Goal: Task Accomplishment & Management: Complete application form

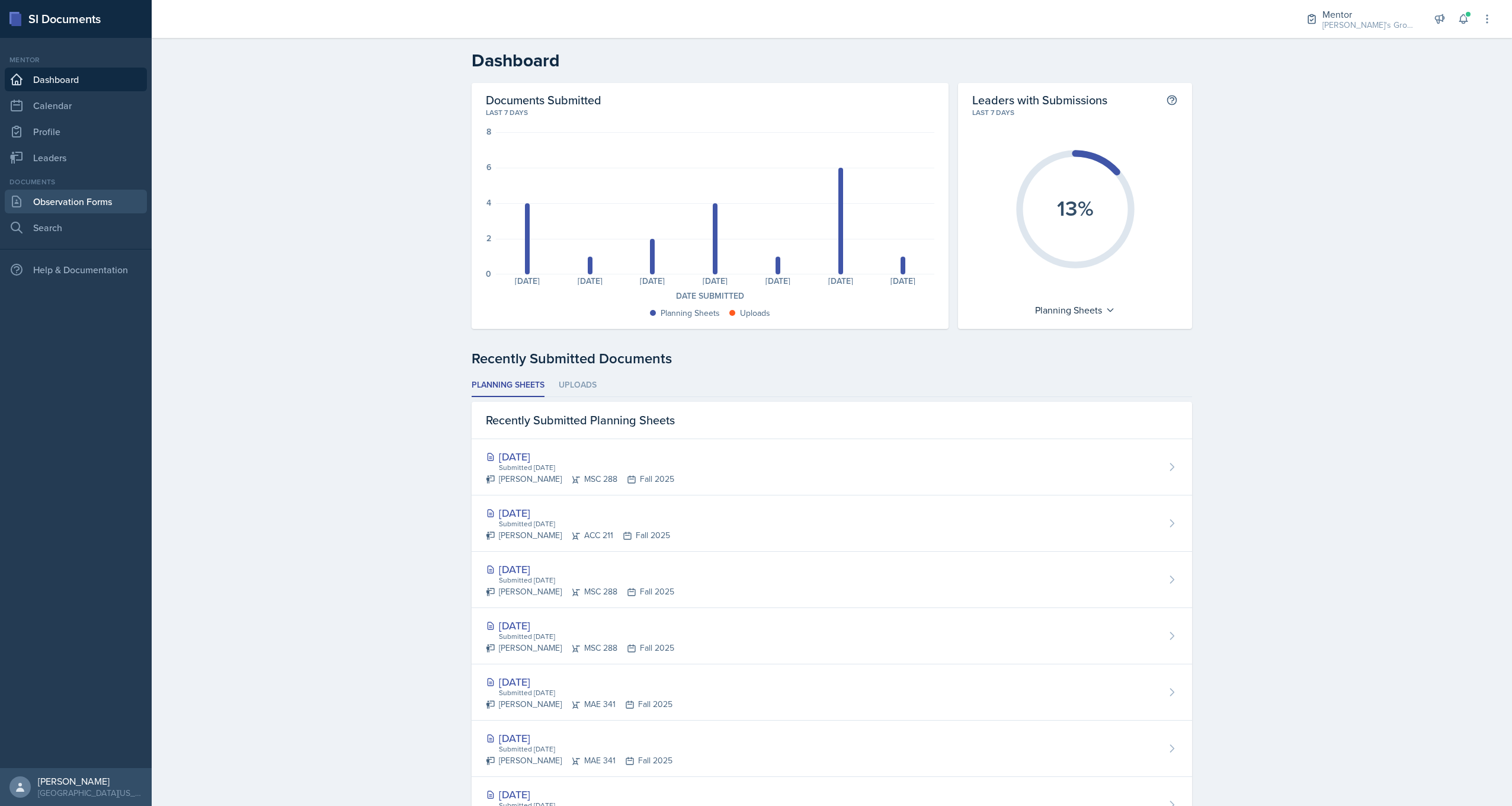
click at [100, 197] on link "Observation Forms" at bounding box center [76, 201] width 142 height 24
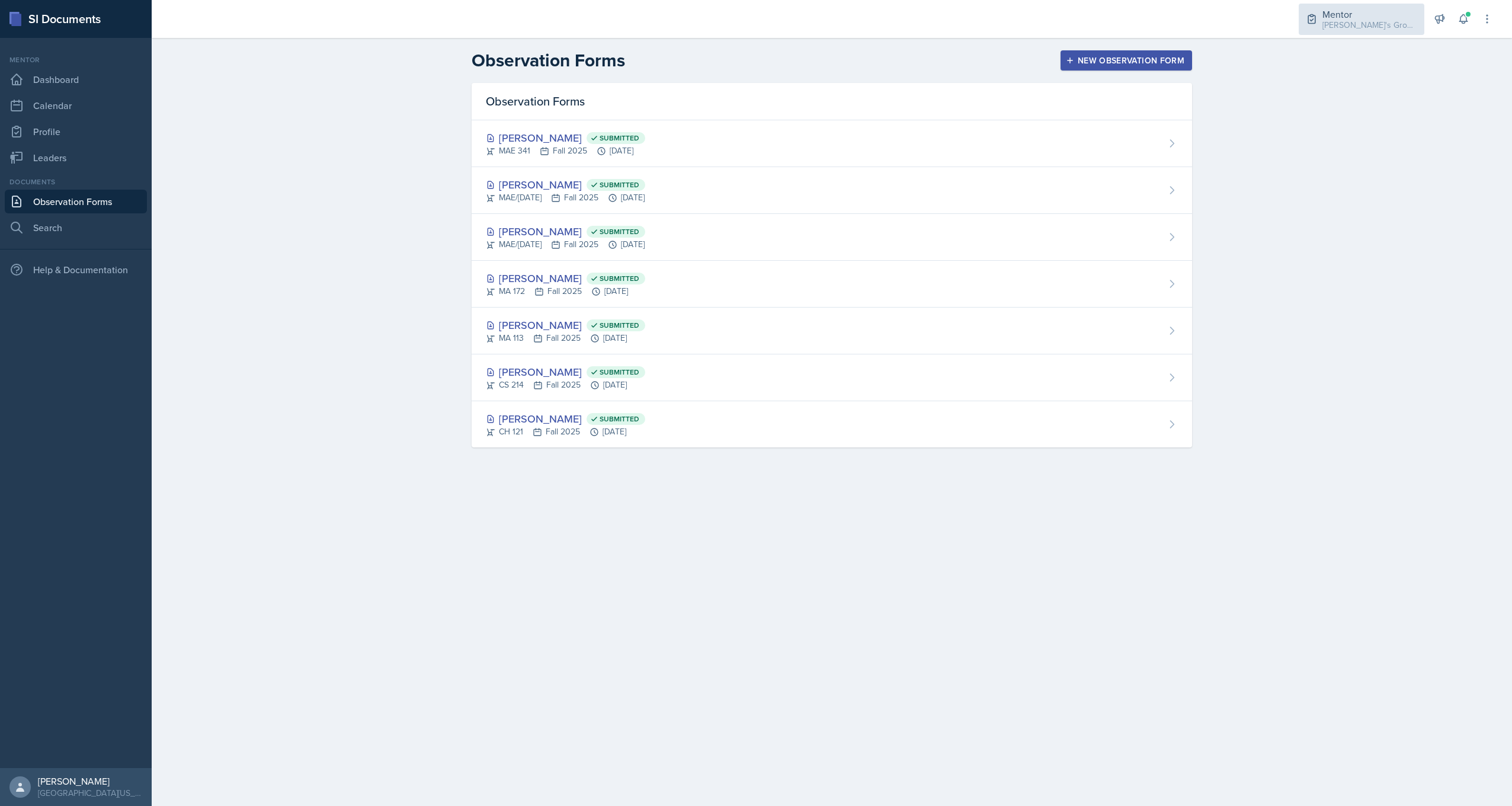
click at [1354, 16] on div "Mentor" at bounding box center [1369, 15] width 95 height 15
click at [1366, 100] on div "CH 331 / Fall 2025" at bounding box center [1373, 98] width 68 height 13
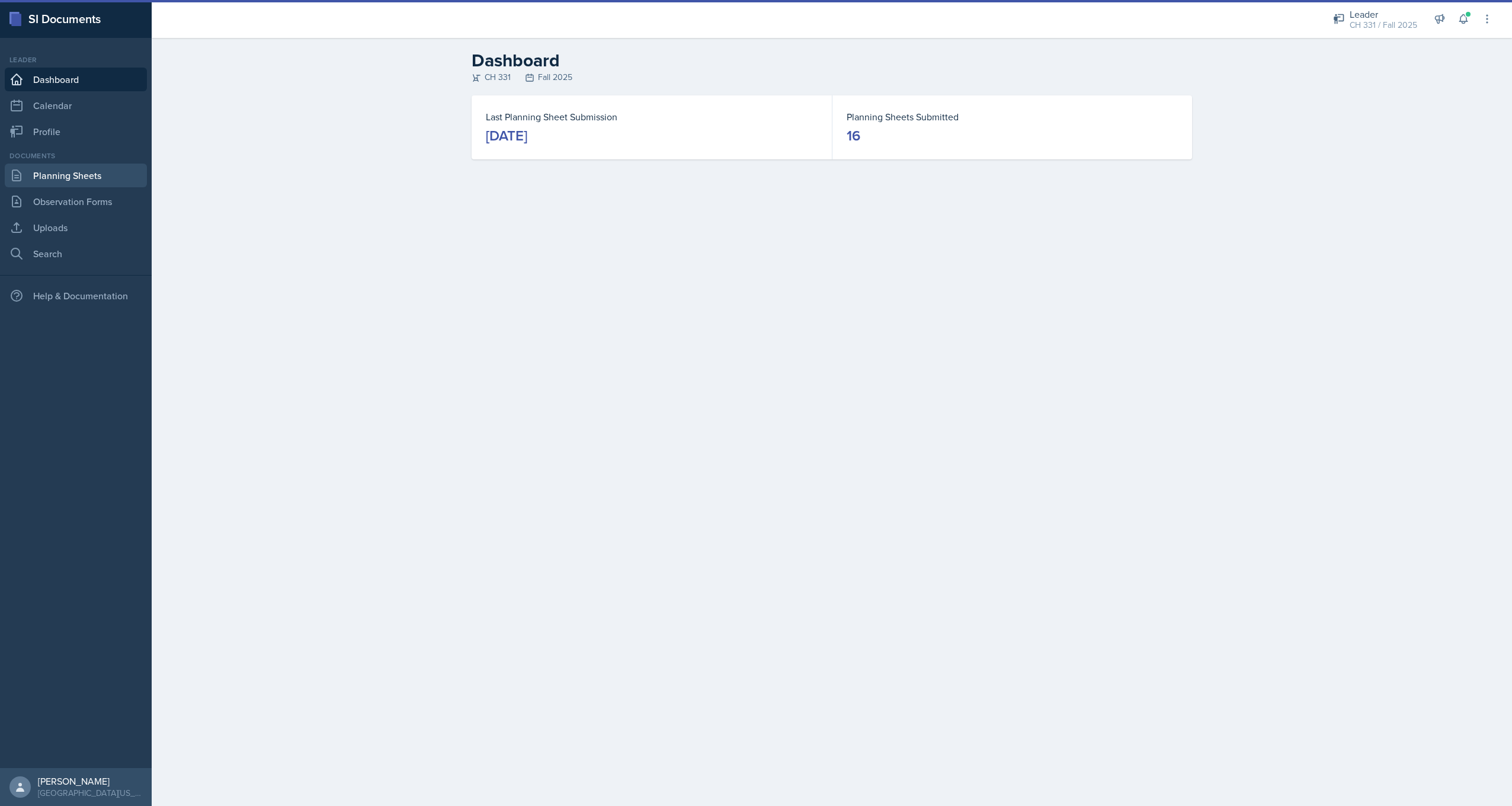
click at [85, 184] on link "Planning Sheets" at bounding box center [76, 175] width 142 height 24
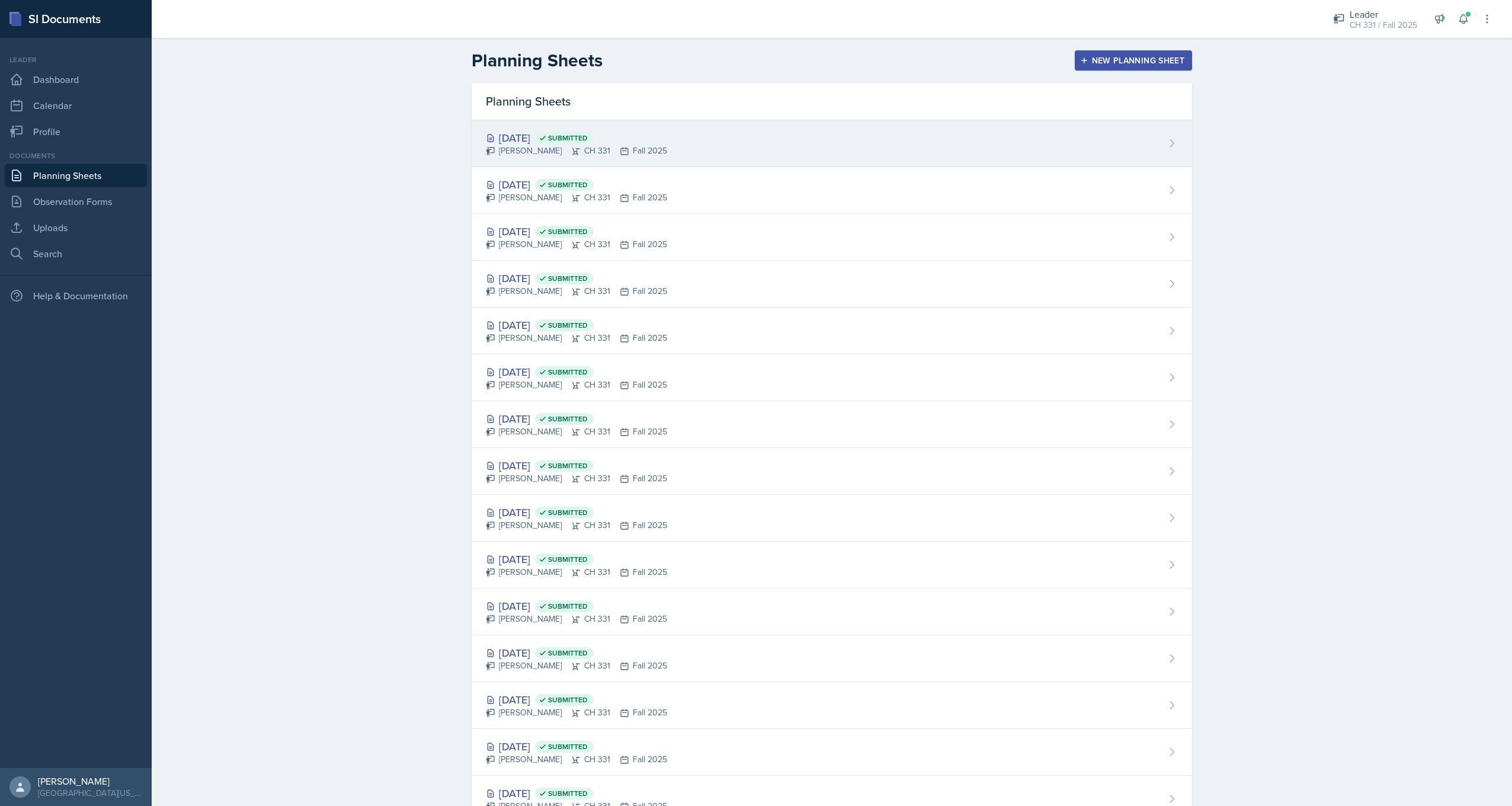
click at [513, 144] on div "[PERSON_NAME] CH 331 Fall 2025" at bounding box center [576, 150] width 181 height 13
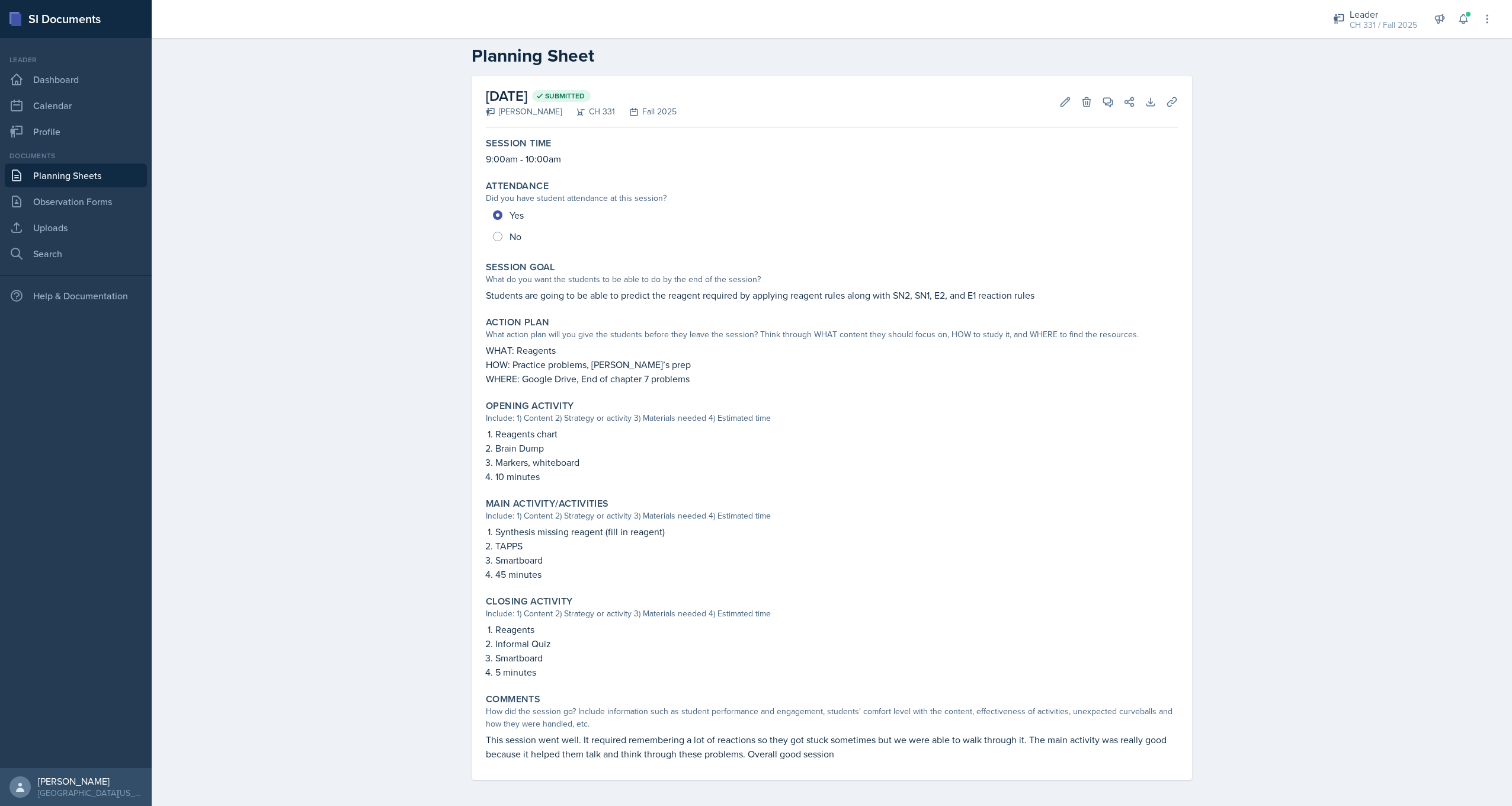
scroll to position [19, 0]
click at [105, 181] on link "Planning Sheets" at bounding box center [76, 175] width 142 height 24
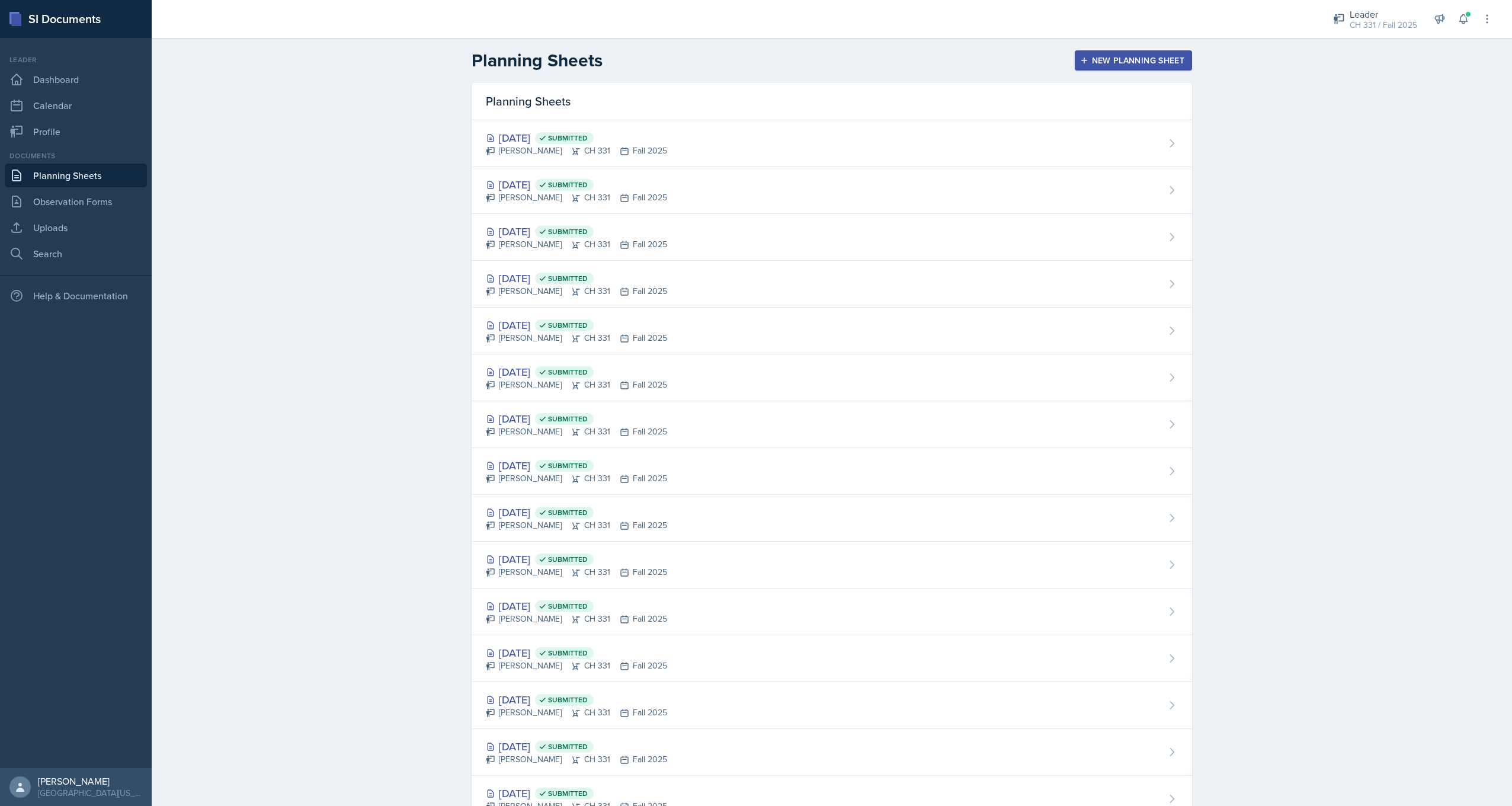
click at [1132, 51] on button "New Planning Sheet" at bounding box center [1133, 60] width 117 height 20
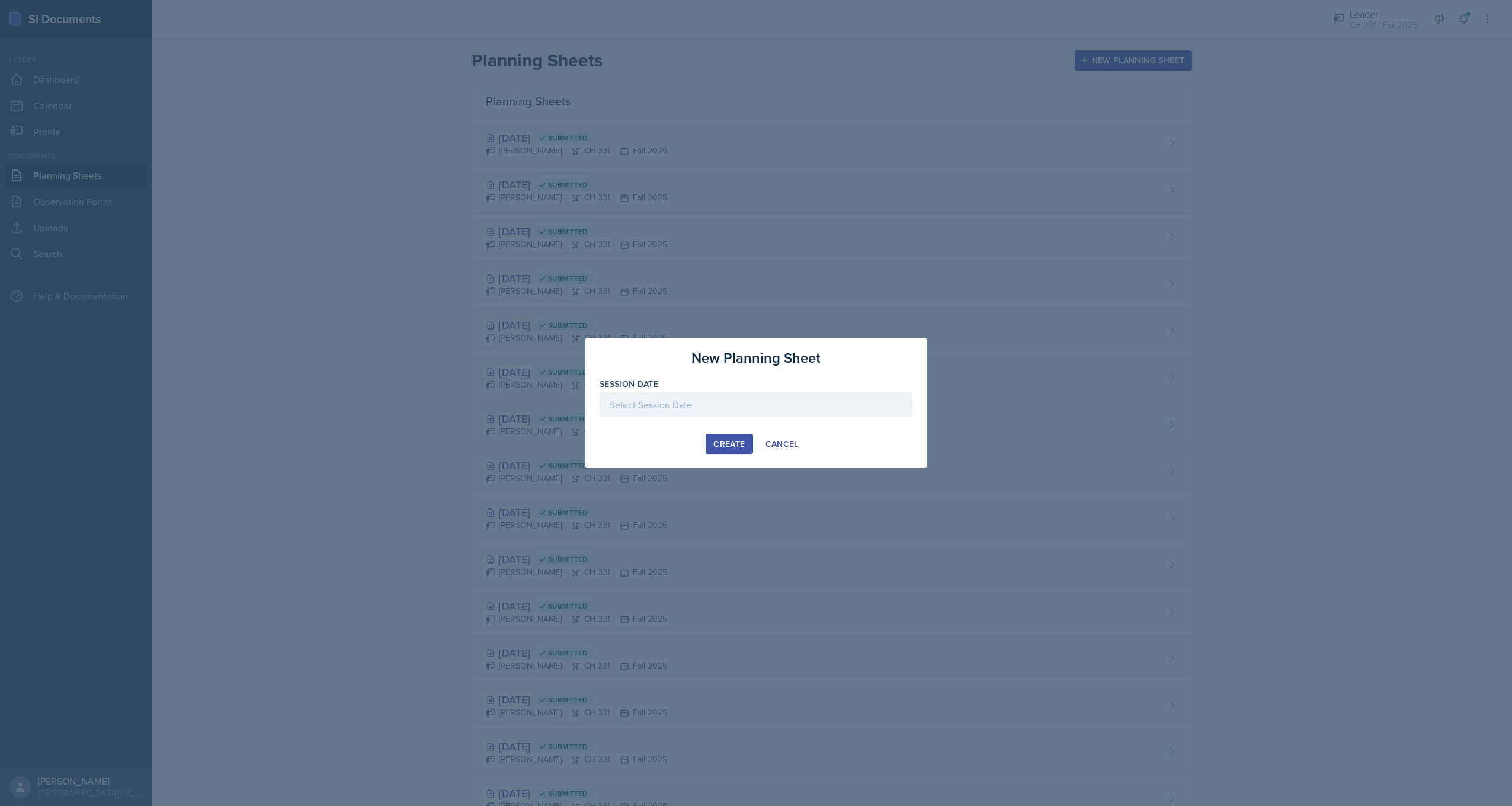
click at [732, 407] on div at bounding box center [756, 404] width 313 height 25
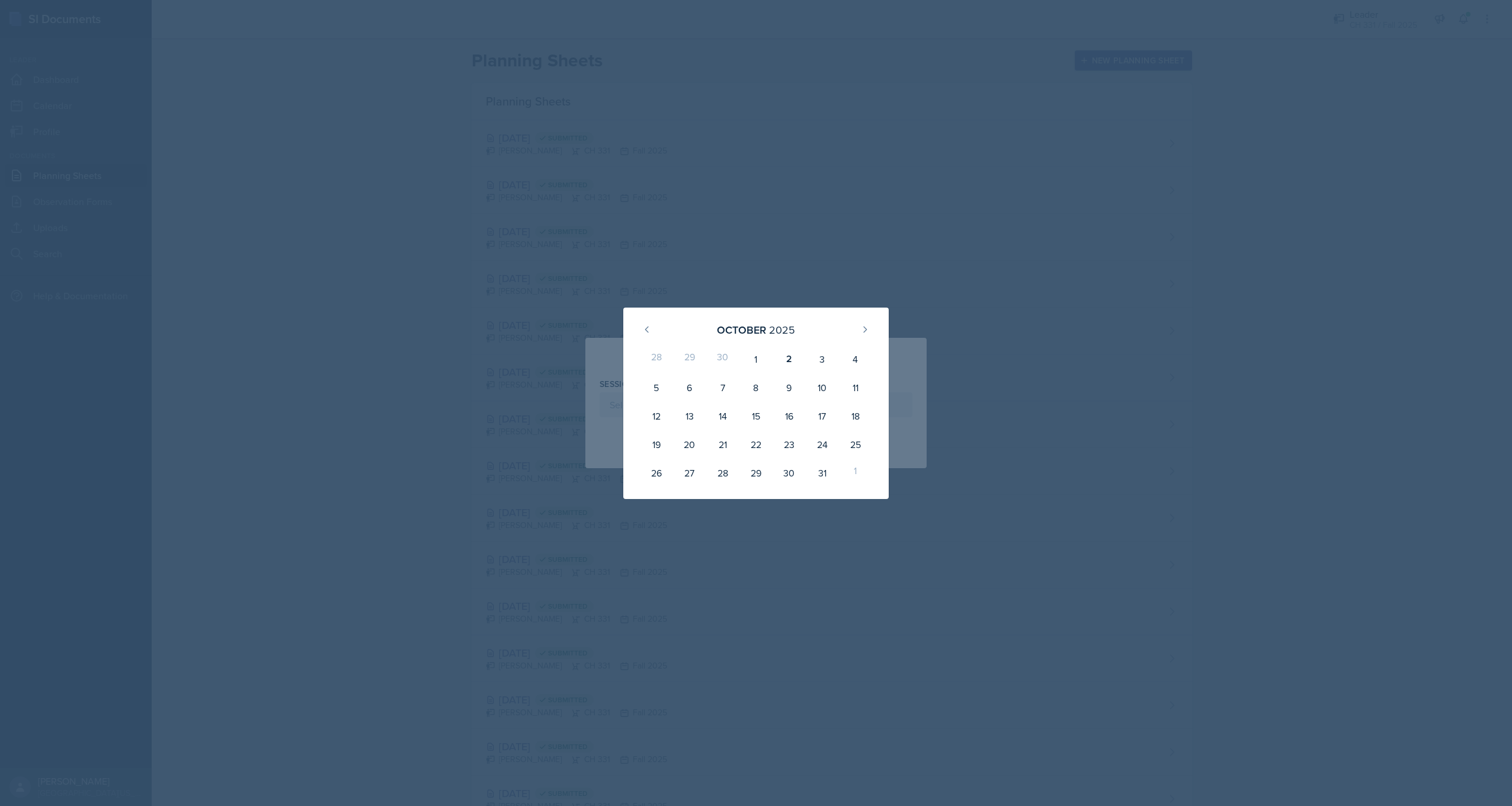
click at [722, 357] on div "30" at bounding box center [722, 359] width 33 height 28
click at [641, 329] on button at bounding box center [646, 329] width 19 height 19
click at [729, 361] on div "2" at bounding box center [722, 359] width 33 height 28
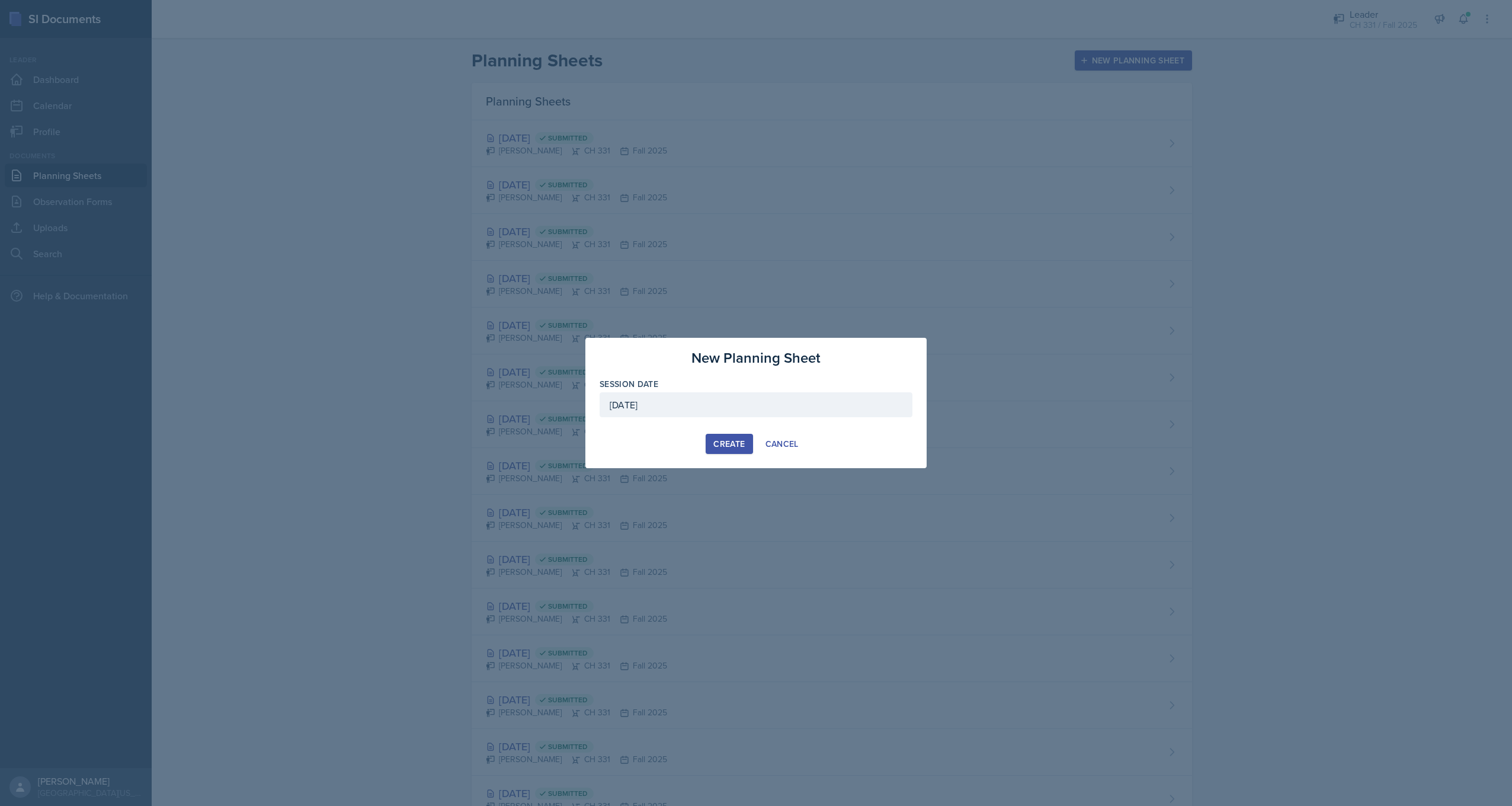
click at [716, 402] on div "[DATE]" at bounding box center [756, 404] width 313 height 25
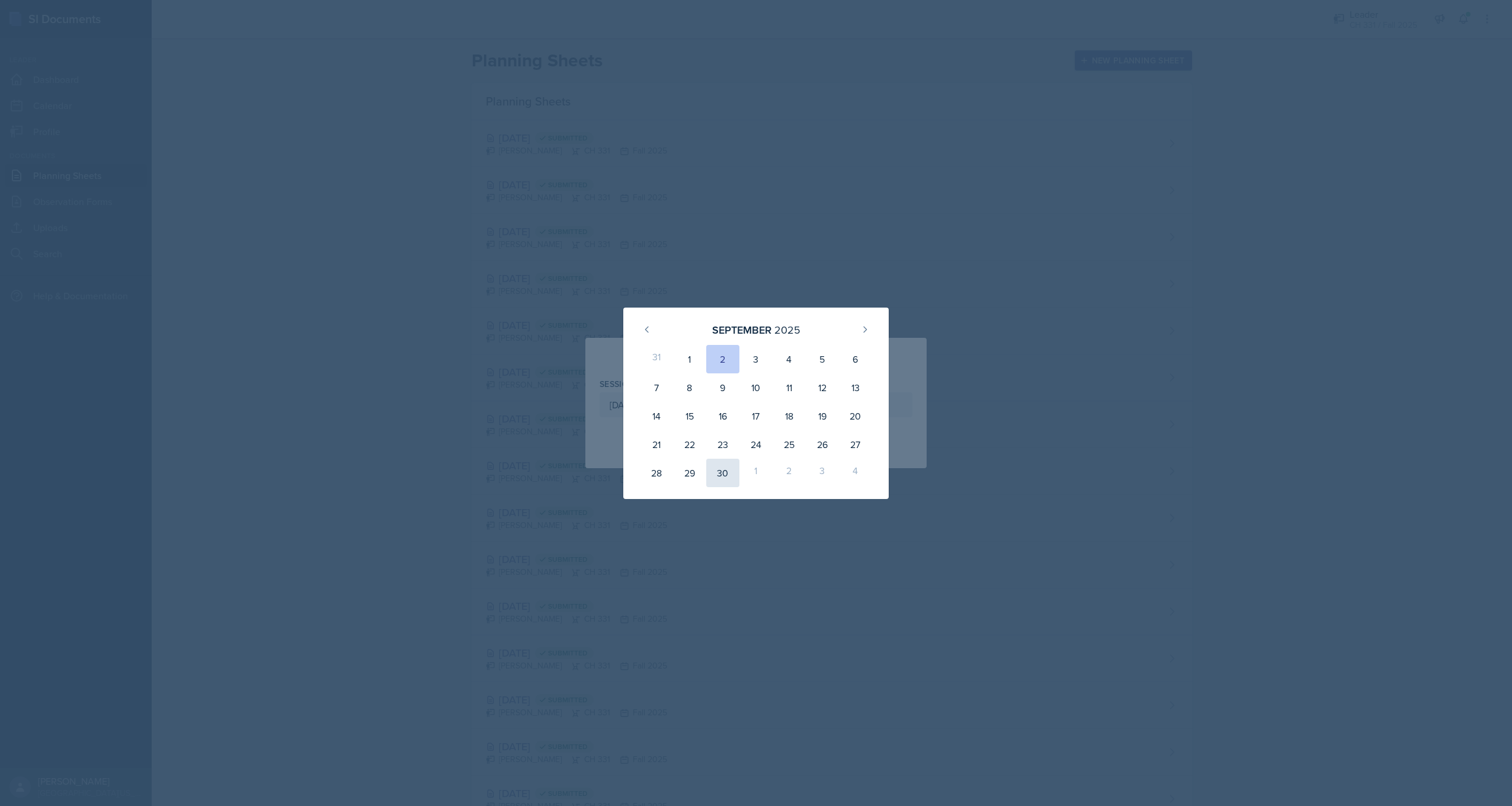
click at [721, 476] on div "30" at bounding box center [722, 472] width 33 height 28
type input "[DATE]"
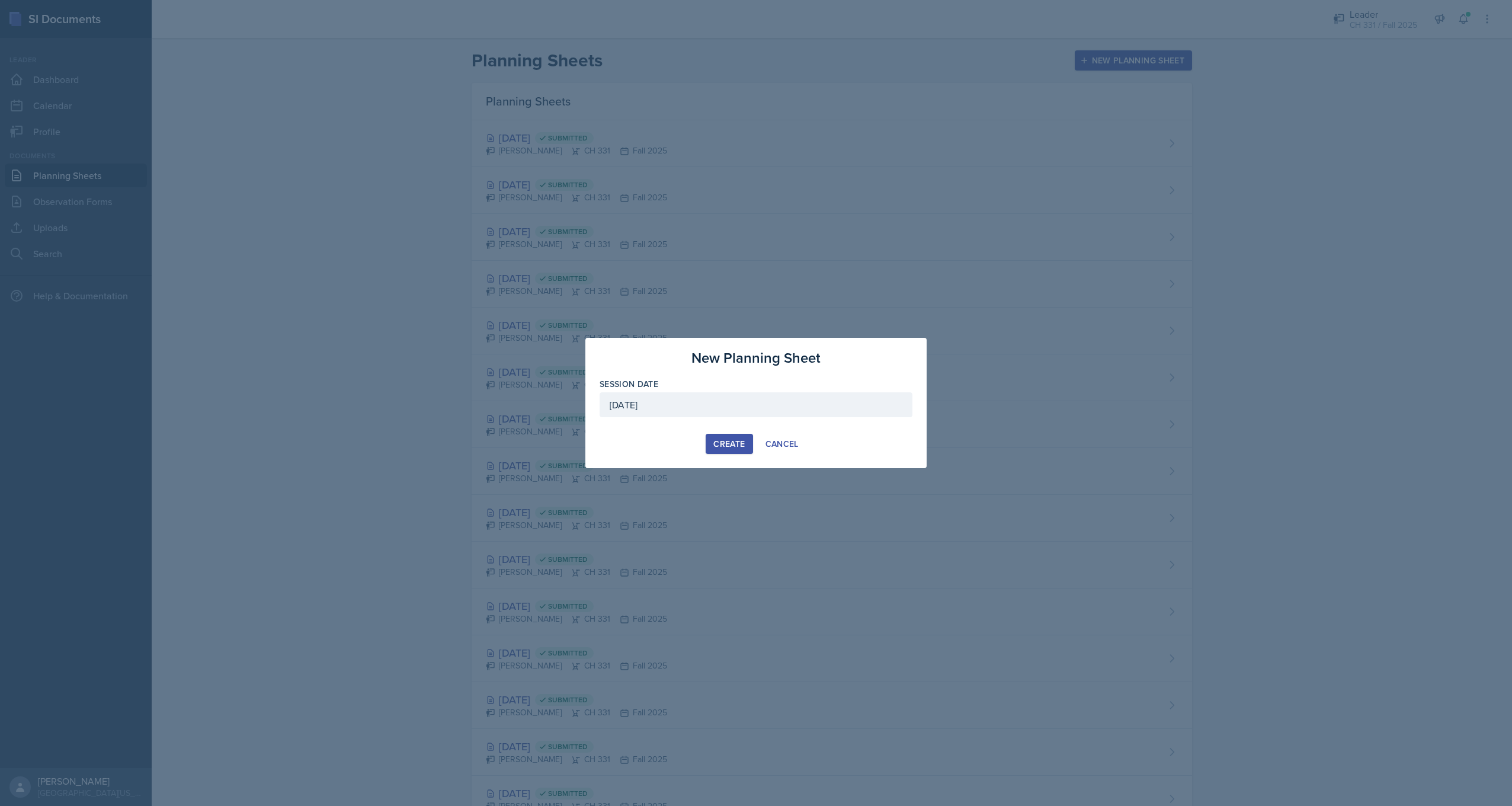
click at [727, 444] on div "Create" at bounding box center [729, 444] width 31 height 10
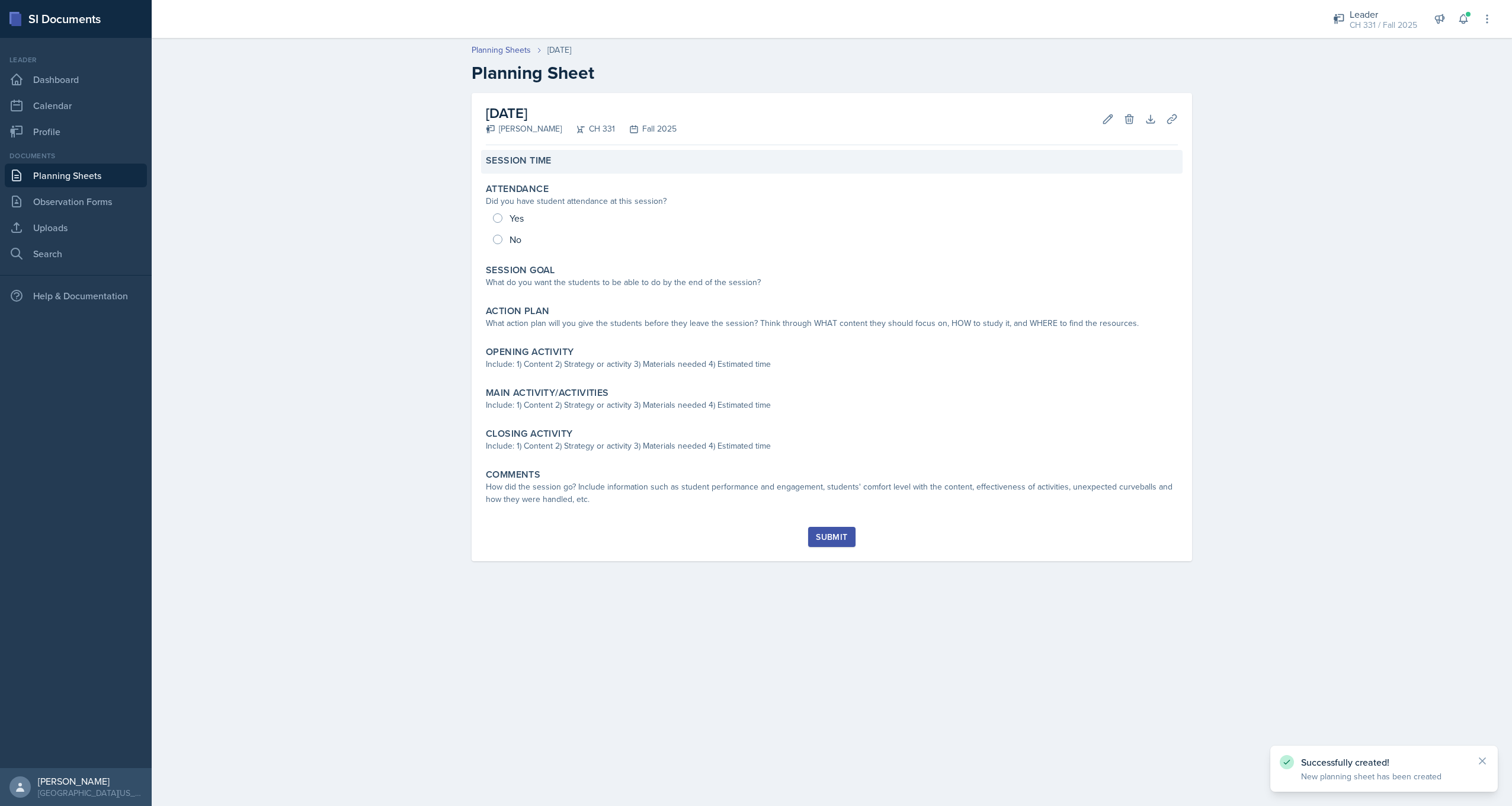
click at [631, 169] on div "Session Time" at bounding box center [831, 161] width 701 height 24
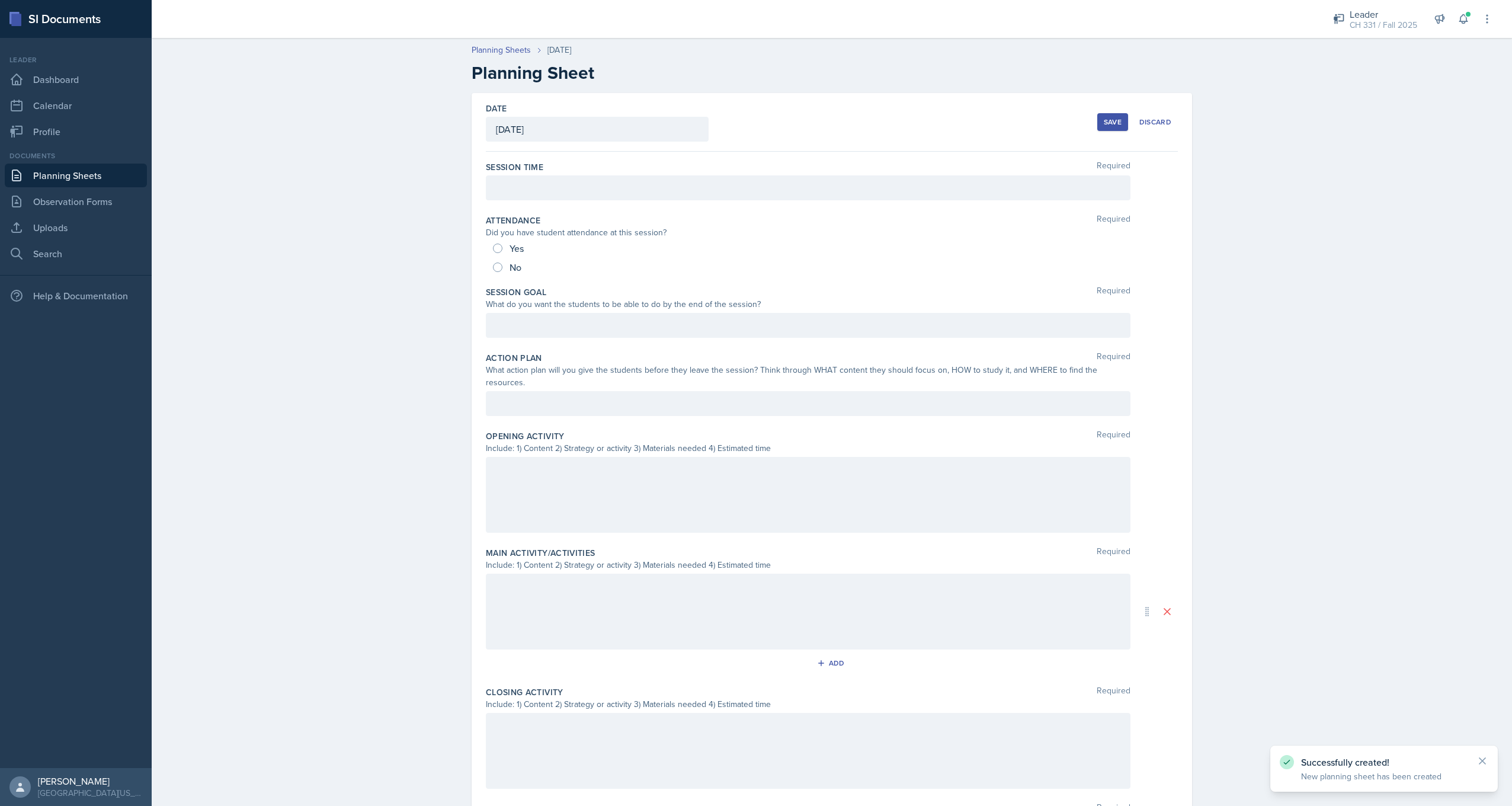
click at [606, 189] on div at bounding box center [808, 187] width 645 height 25
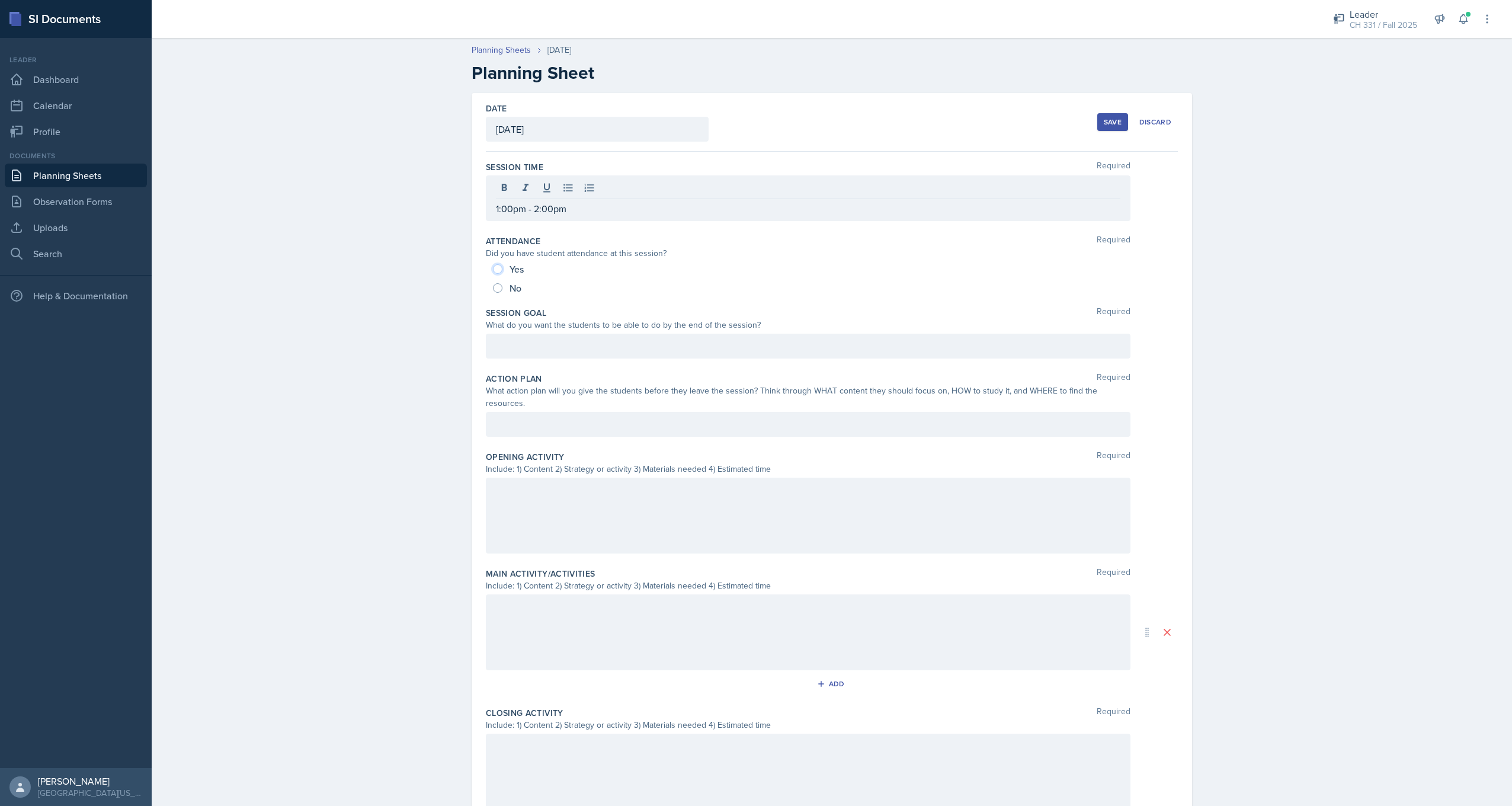
click at [493, 268] on input "Yes" at bounding box center [498, 269] width 10 height 10
radio input "true"
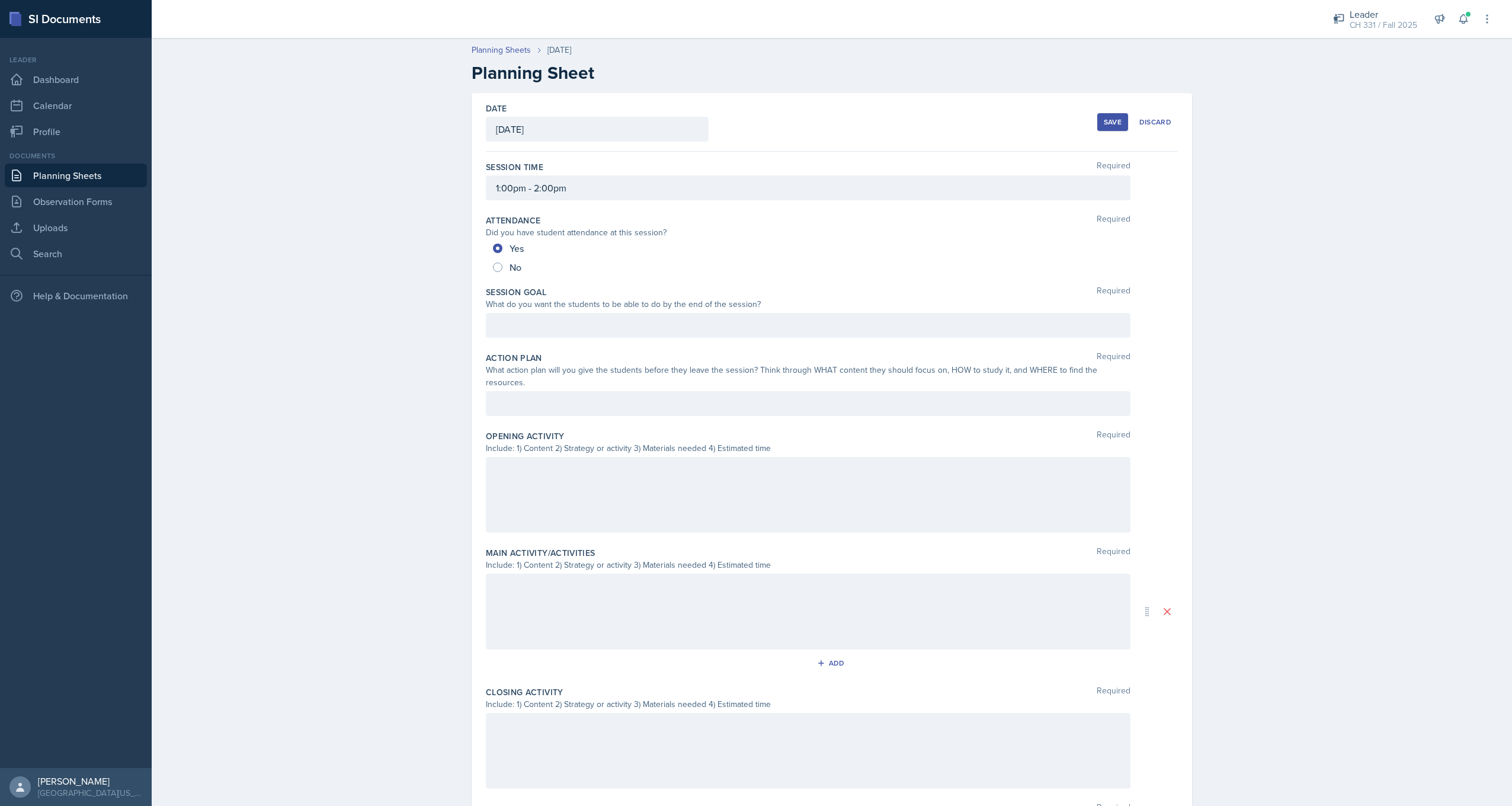
click at [595, 321] on div at bounding box center [808, 325] width 645 height 25
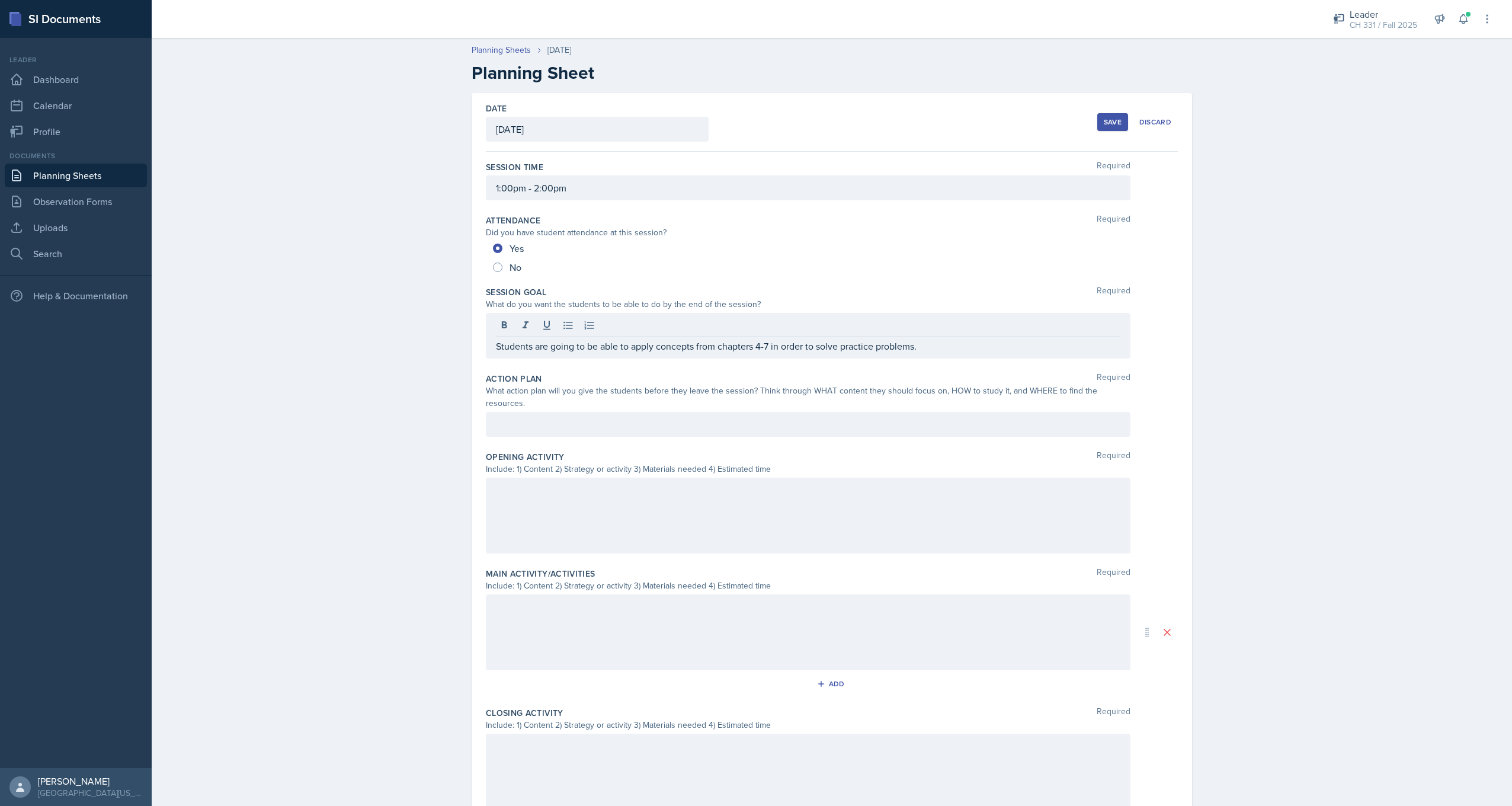
click at [440, 358] on div "Planning Sheets [DATE] Planning Sheet Date [DATE] [DATE] 28 29 30 1 2 3 4 5 6 7…" at bounding box center [832, 483] width 1360 height 903
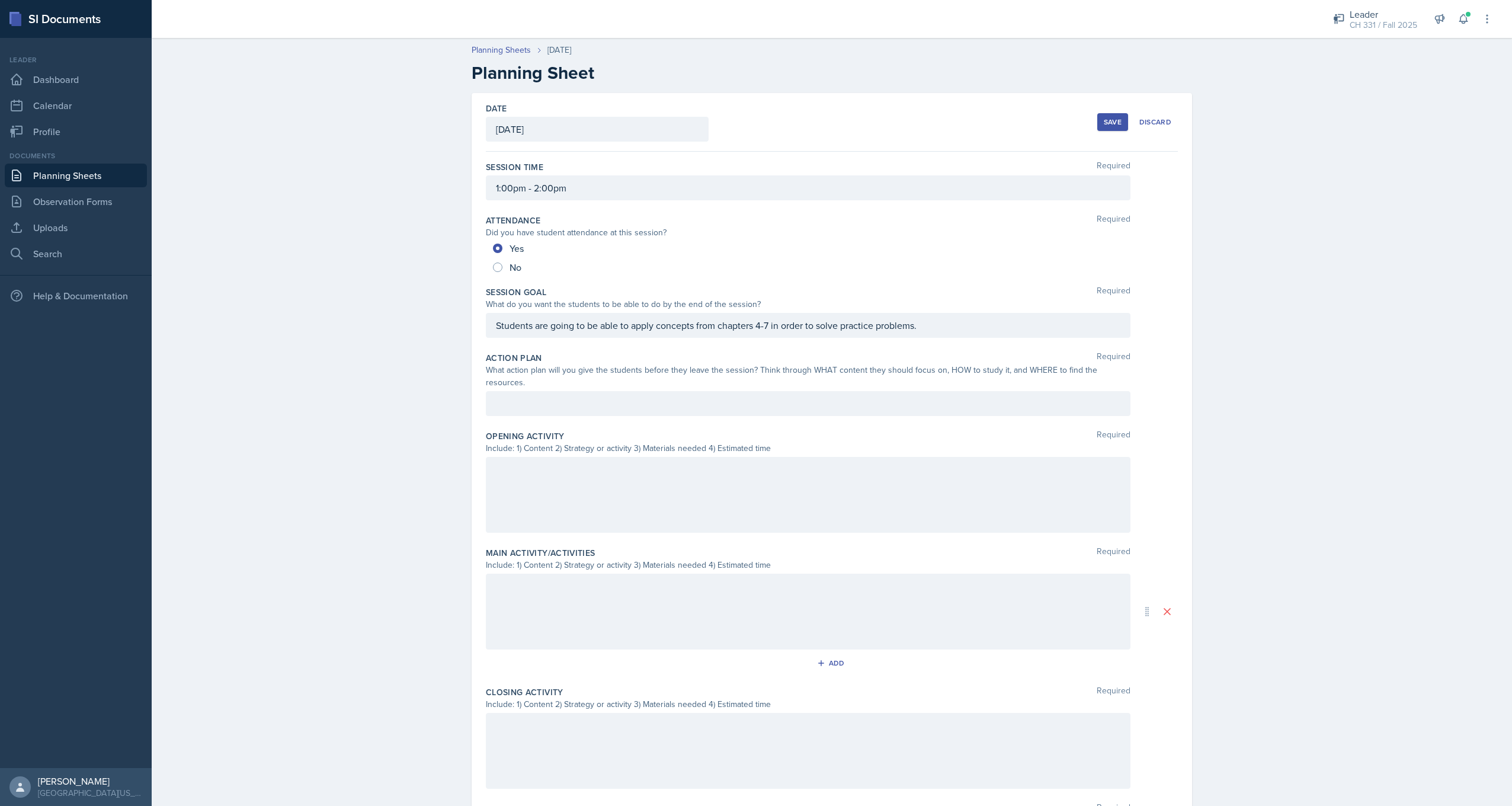
click at [601, 395] on div at bounding box center [808, 403] width 645 height 25
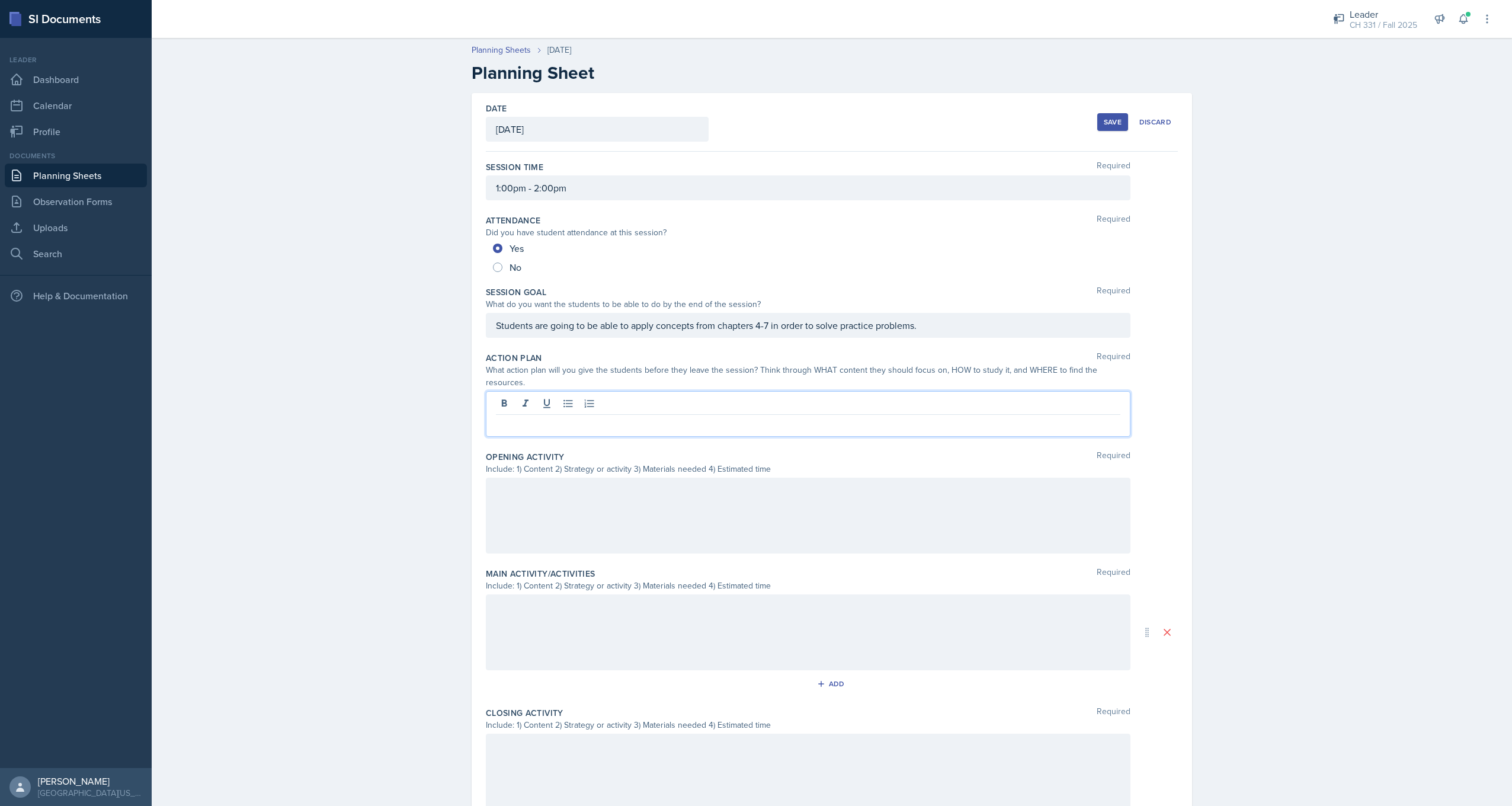
click at [547, 418] on p at bounding box center [808, 425] width 625 height 15
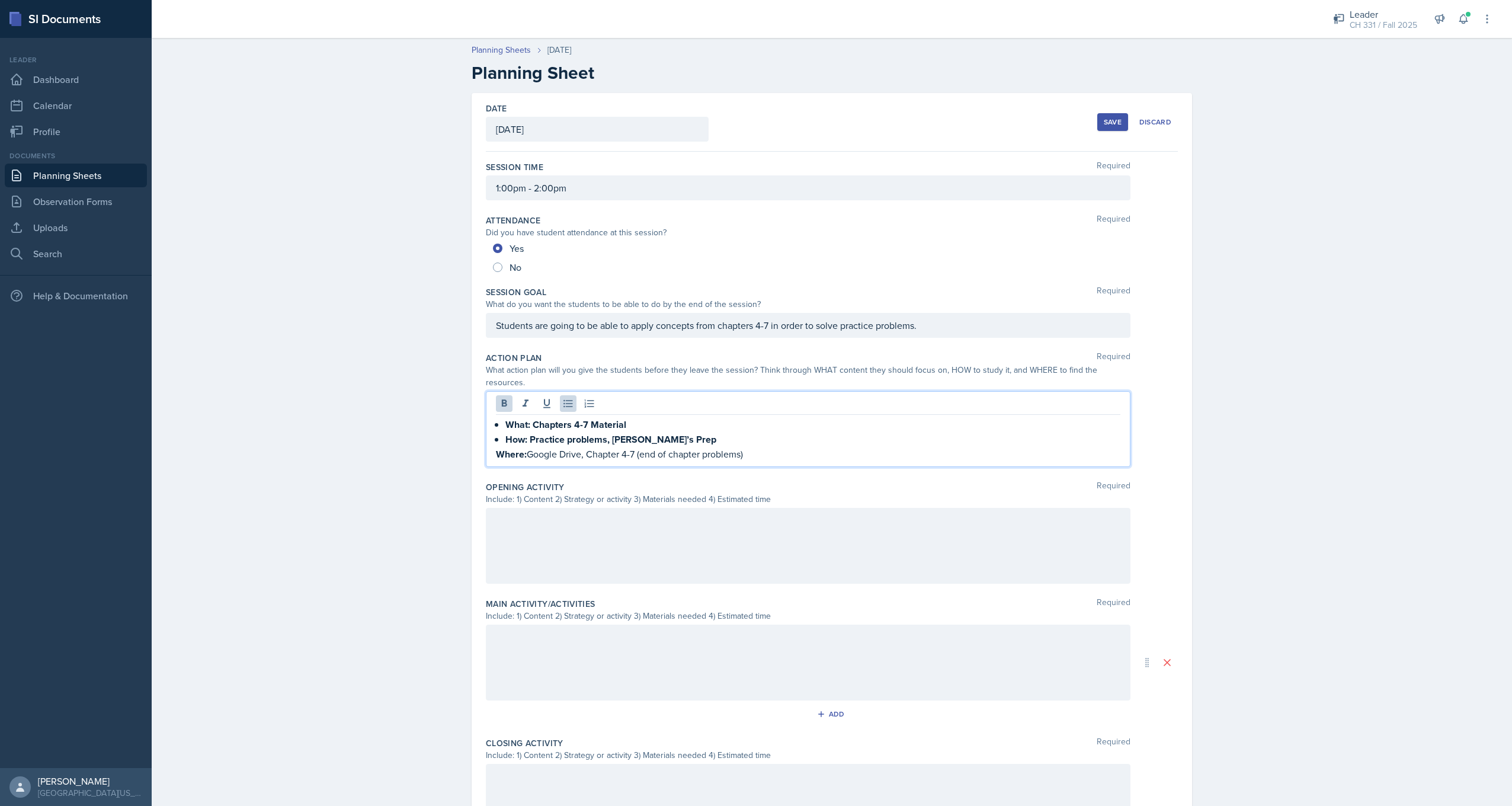
click at [500, 418] on div "What: Chapters 4-7 Material How: Practice problems, [PERSON_NAME]’s Prep Where:…" at bounding box center [808, 440] width 625 height 45
drag, startPoint x: 497, startPoint y: 407, endPoint x: 794, endPoint y: 454, distance: 300.7
click at [794, 454] on div "Action Plan Required What action plan will you give the students before they le…" at bounding box center [832, 412] width 692 height 129
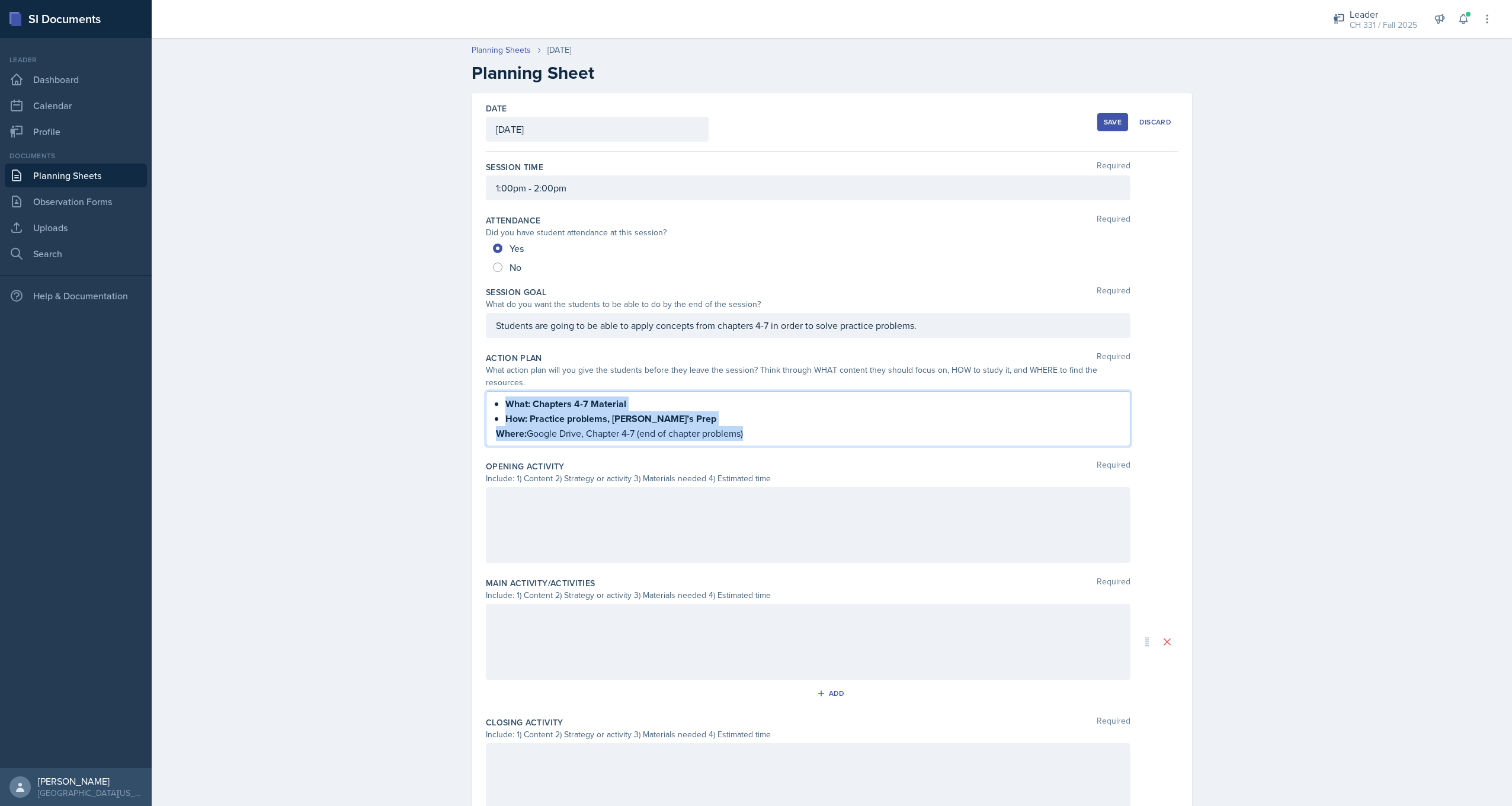
click at [666, 411] on p "How: Practice problems, [PERSON_NAME]’s Prep" at bounding box center [813, 419] width 615 height 15
click at [589, 397] on strong "What: Chapters 4-7 Material" at bounding box center [566, 404] width 121 height 14
click at [539, 397] on strong "What: Chapters 4-7 Material" at bounding box center [566, 404] width 121 height 14
click at [659, 321] on div "Students are going to be able to apply concepts from chapters 4-7 in order to s…" at bounding box center [808, 325] width 645 height 25
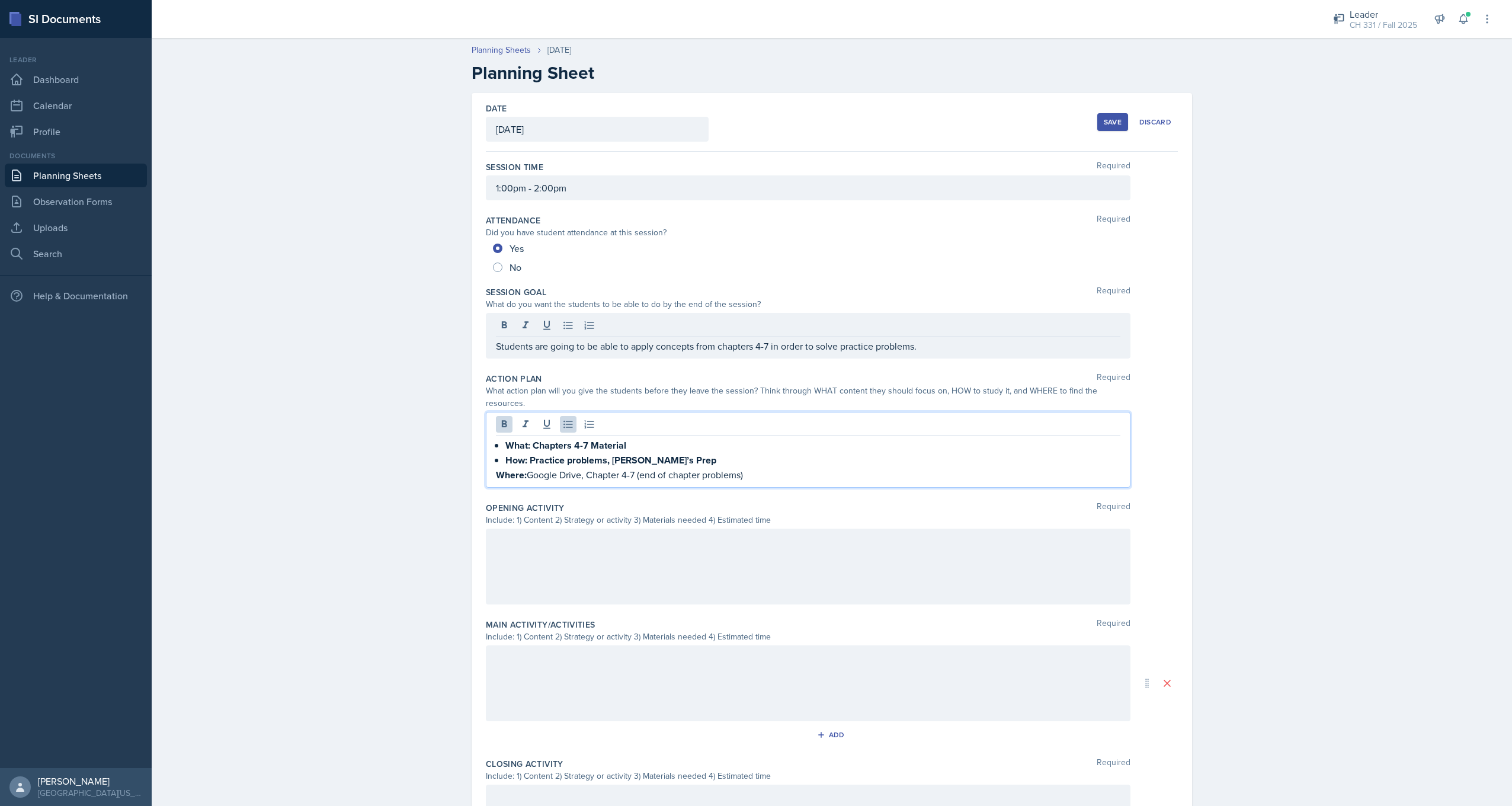
click at [649, 438] on ul "What: Chapters 4-7 Material How: Practice problems, [PERSON_NAME]’s Prep" at bounding box center [813, 453] width 615 height 30
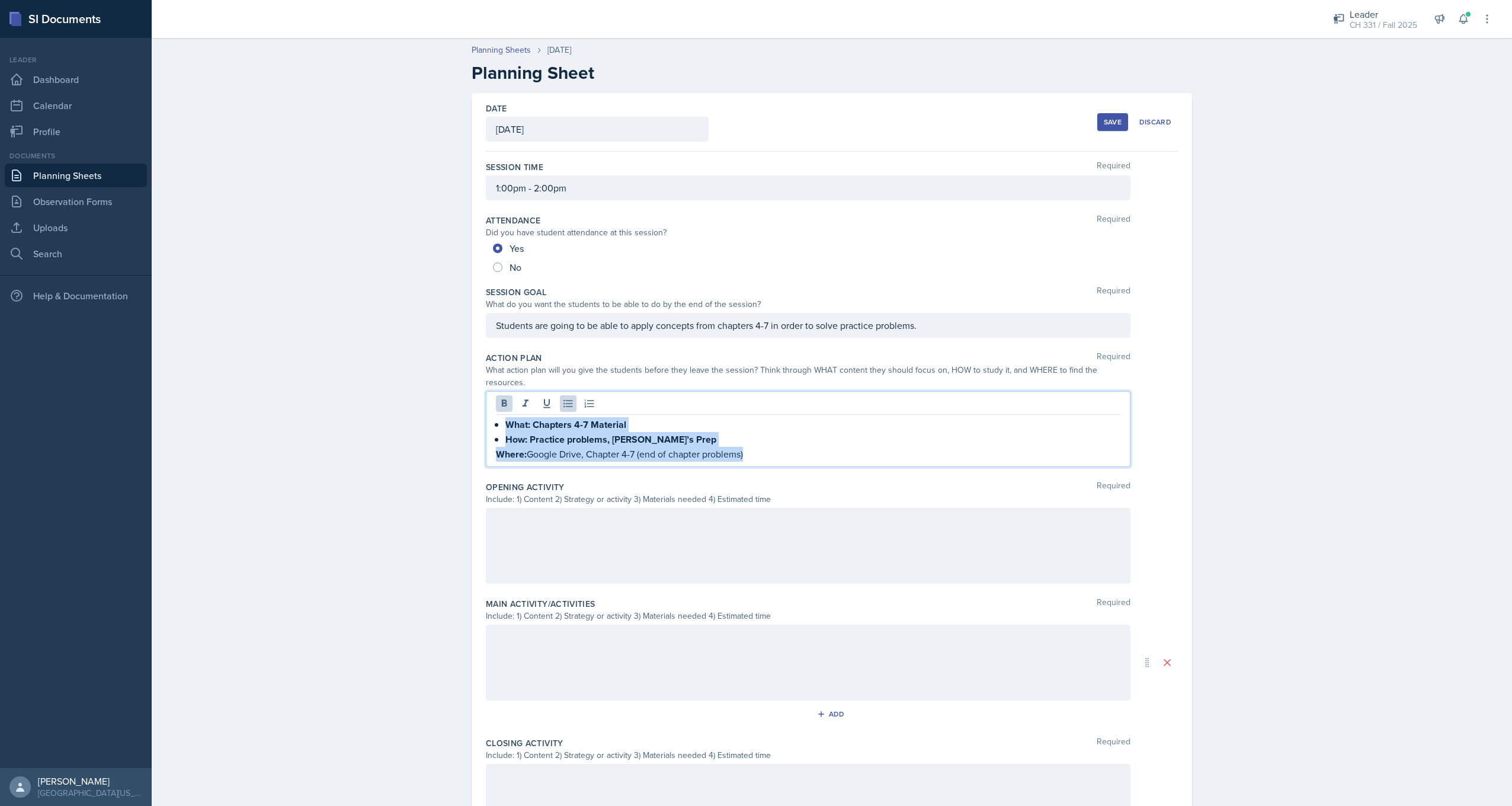
drag, startPoint x: 507, startPoint y: 413, endPoint x: 761, endPoint y: 442, distance: 255.7
click at [761, 442] on div "What: Chapters 4-7 Material How: Practice problems, [PERSON_NAME]’s Prep Where:…" at bounding box center [808, 440] width 625 height 45
click at [562, 398] on button at bounding box center [568, 403] width 16 height 16
click at [564, 400] on icon at bounding box center [568, 404] width 9 height 8
click at [516, 418] on strong "What: Chapters 4-7 Material" at bounding box center [566, 425] width 121 height 14
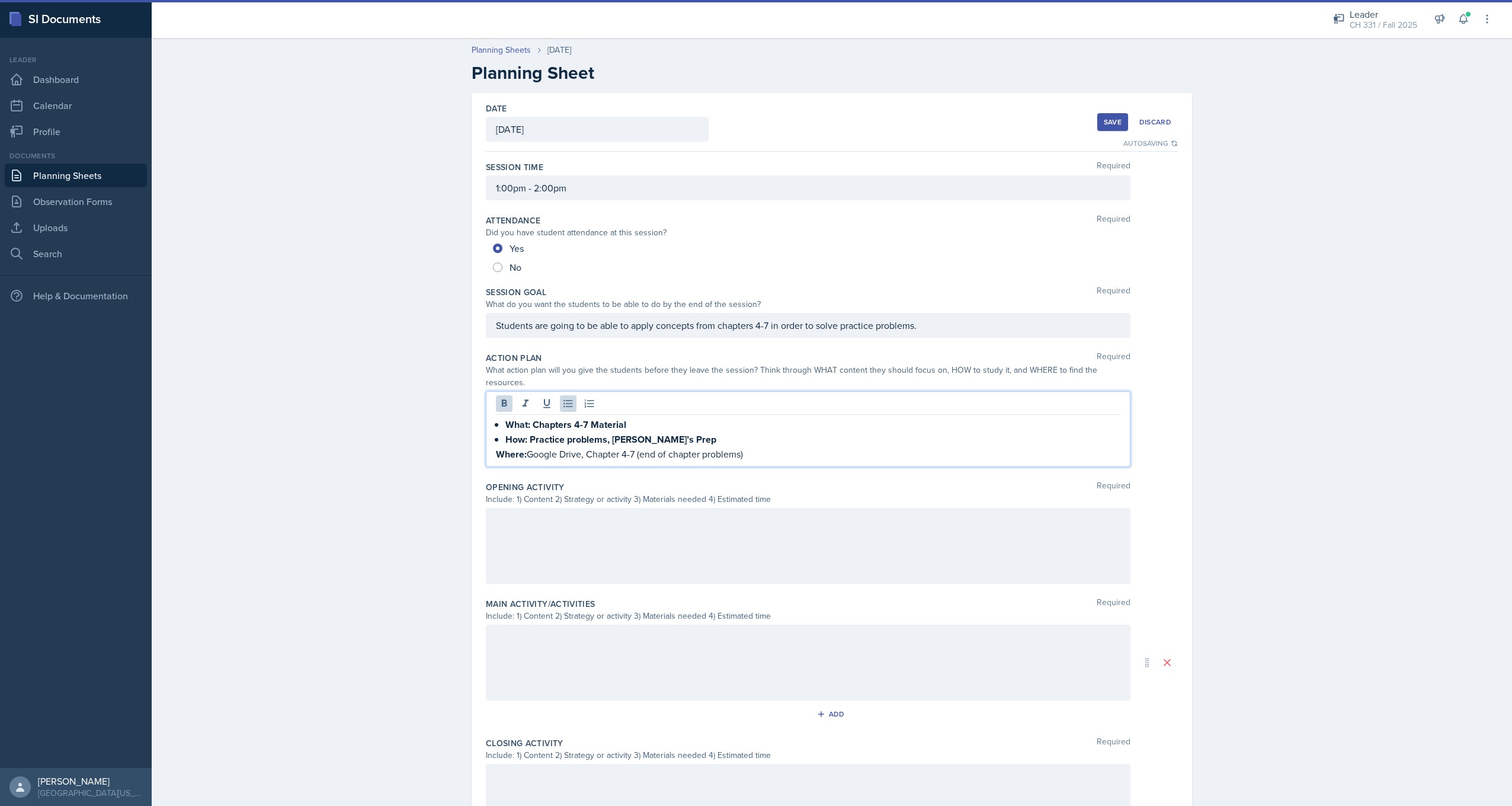
click at [506, 418] on strong "What: Chapters 4-7 Material" at bounding box center [566, 425] width 121 height 14
click at [506, 418] on strong "What: Chapters 4-7 Material" at bounding box center [566, 425] width 121 height 14
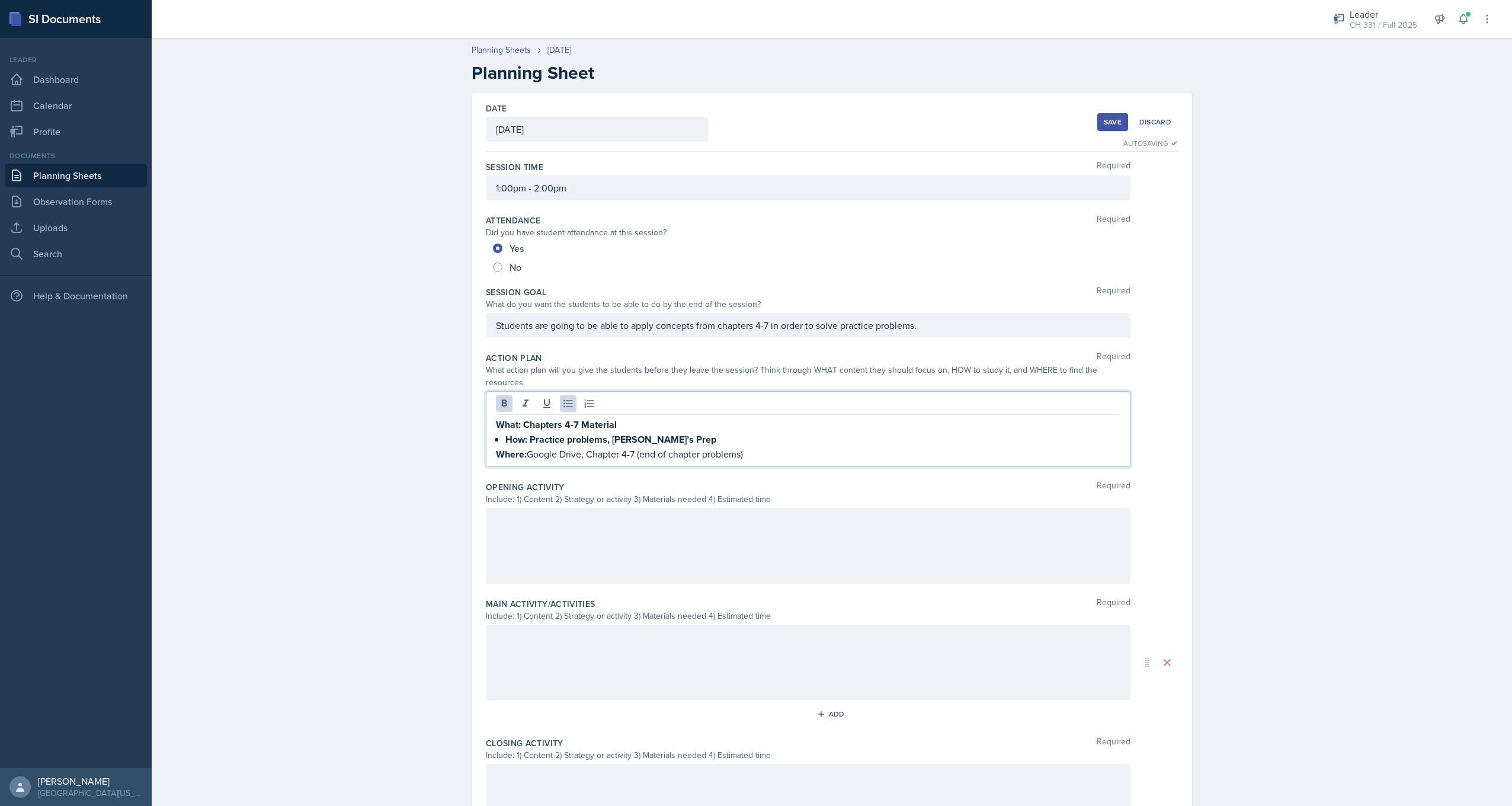
click at [506, 433] on strong "How: Practice problems, [PERSON_NAME]’s Prep" at bounding box center [611, 439] width 211 height 14
drag, startPoint x: 518, startPoint y: 412, endPoint x: 622, endPoint y: 416, distance: 104.1
click at [622, 418] on p "What: Chapters 4-7 Material" at bounding box center [808, 425] width 625 height 15
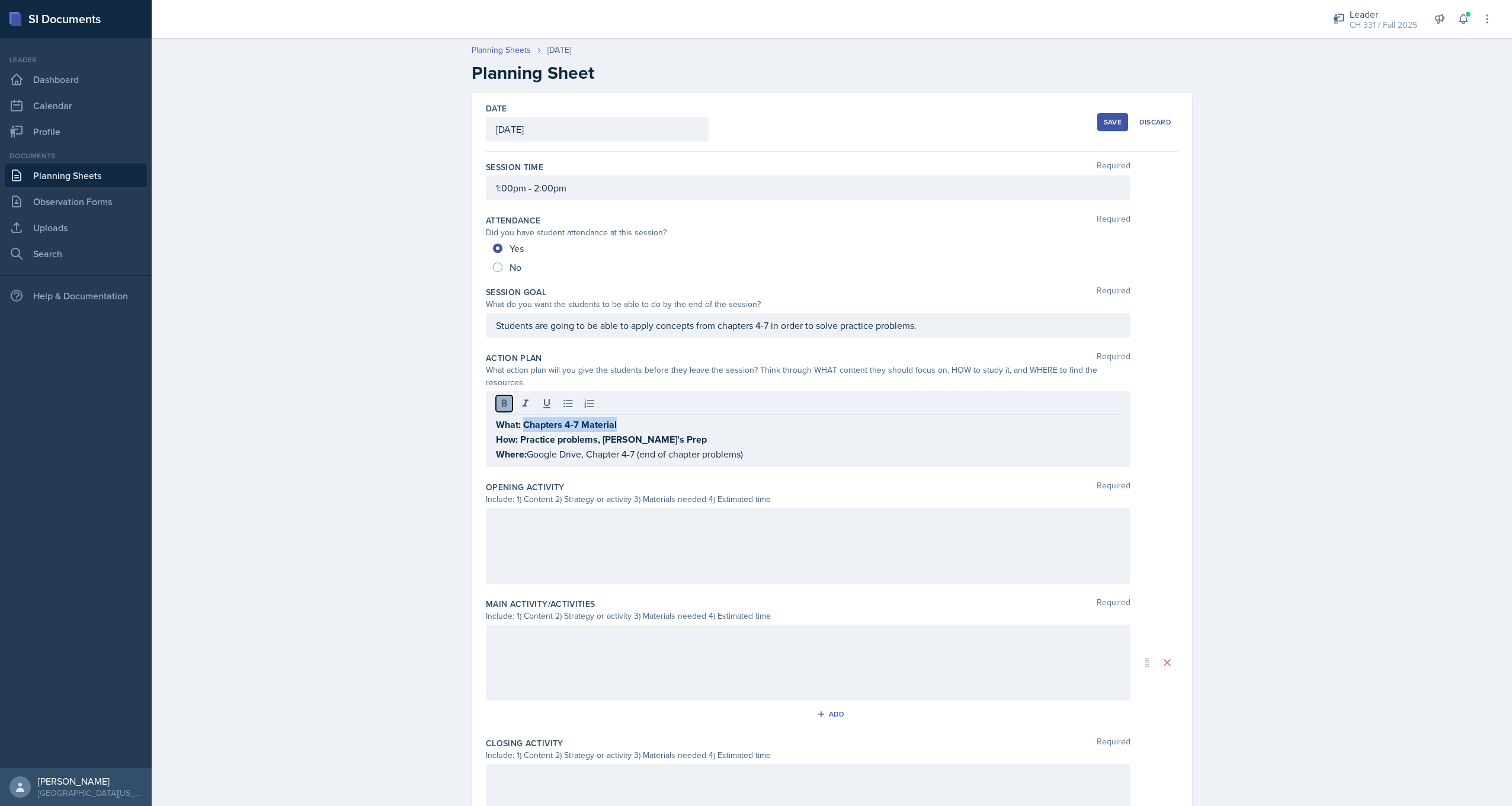
click at [502, 399] on icon at bounding box center [504, 403] width 5 height 7
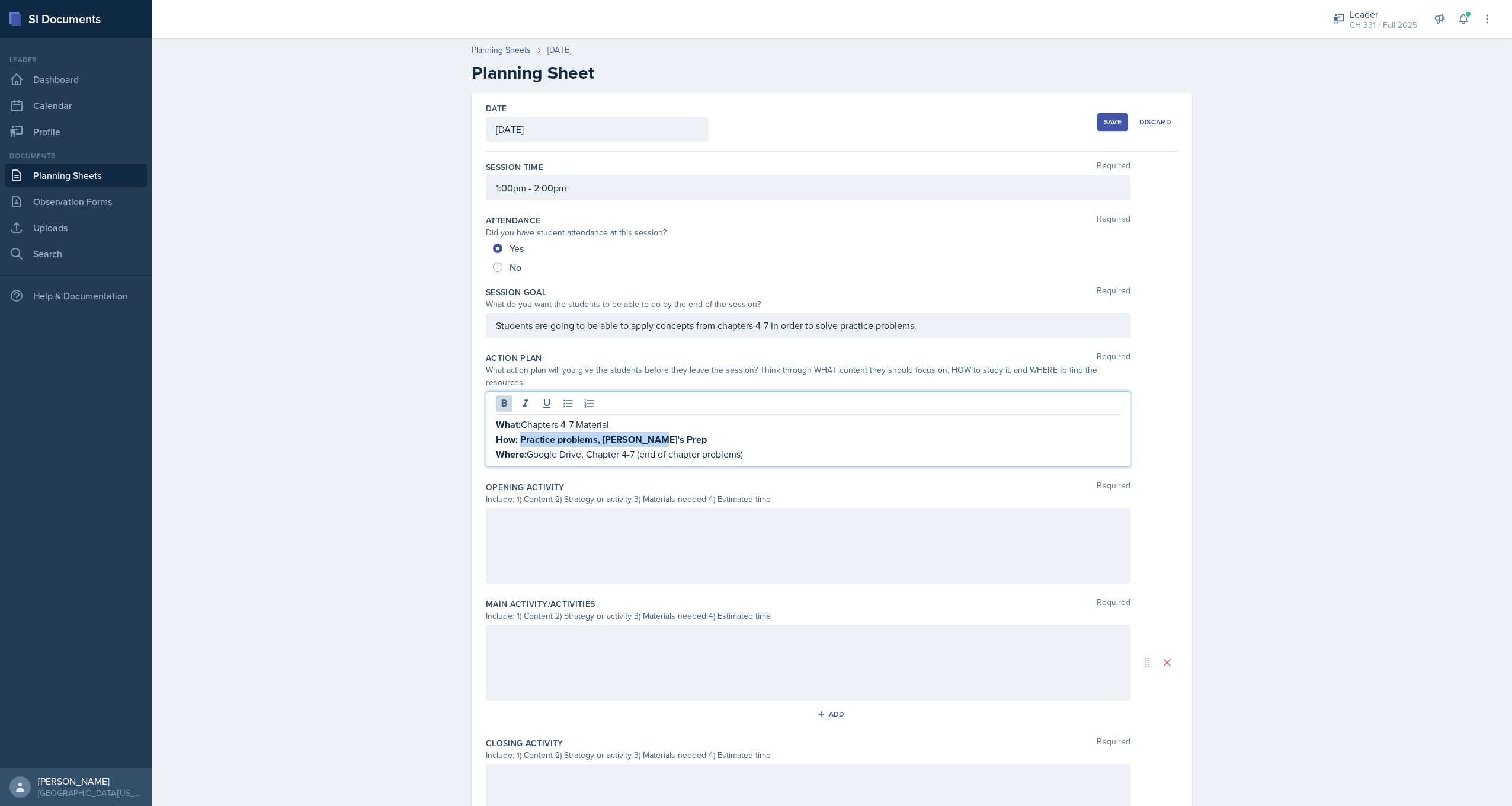
drag, startPoint x: 516, startPoint y: 427, endPoint x: 661, endPoint y: 430, distance: 145.0
click at [661, 432] on p "How: Practice problems, [PERSON_NAME]’s Prep" at bounding box center [808, 439] width 625 height 15
click at [501, 399] on div at bounding box center [808, 405] width 625 height 19
click at [784, 451] on div "What: Chapters 4-7 Material How: Practice problems, [PERSON_NAME]’s Prep Where:…" at bounding box center [808, 429] width 645 height 76
click at [695, 509] on div at bounding box center [808, 546] width 645 height 76
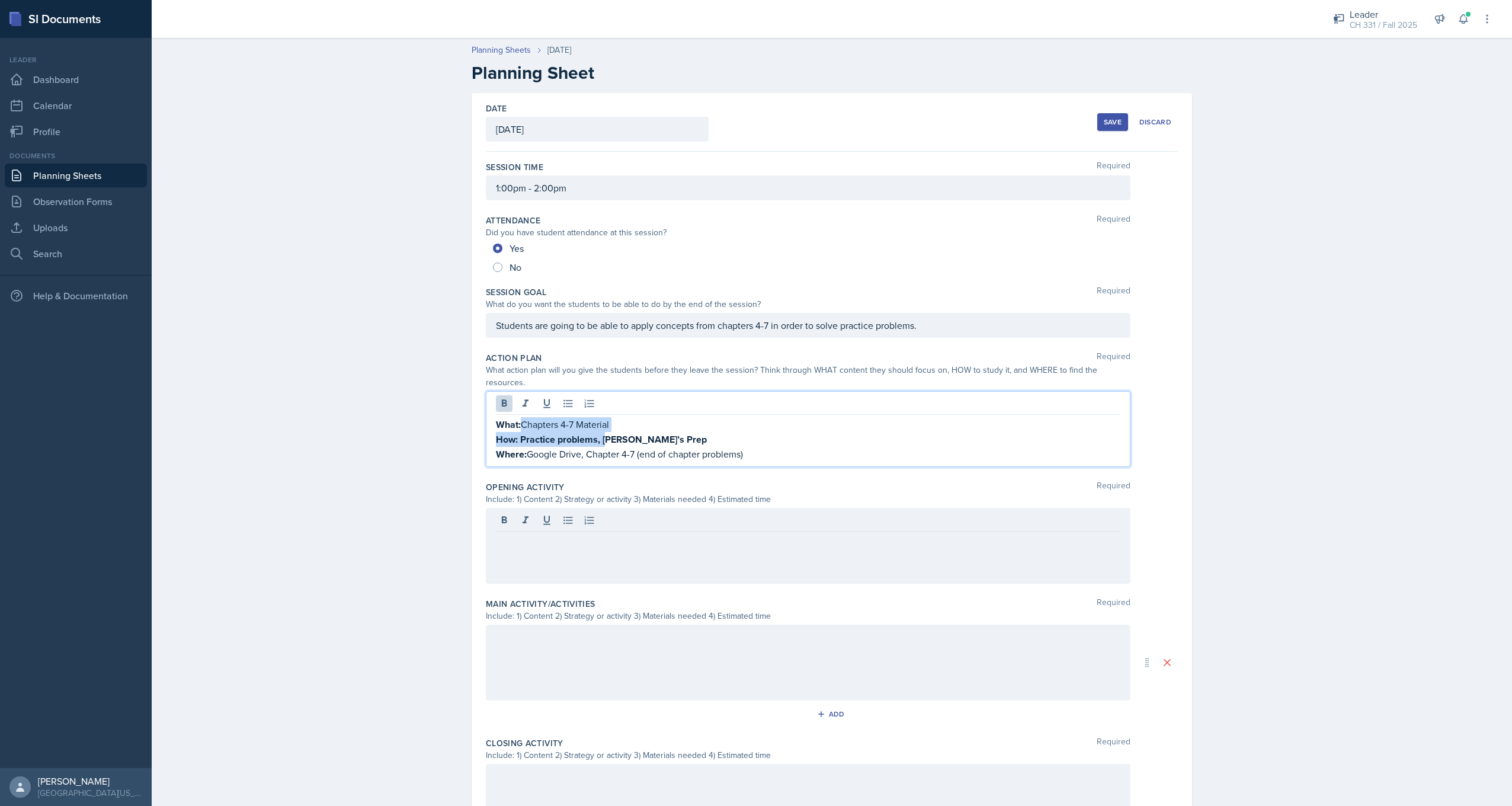
drag, startPoint x: 518, startPoint y: 402, endPoint x: 602, endPoint y: 427, distance: 87.6
click at [602, 433] on strong "How: Practice problems, [PERSON_NAME]’s Prep" at bounding box center [601, 439] width 211 height 14
click at [529, 433] on strong "How: Practice problems, [PERSON_NAME]’s Prep" at bounding box center [601, 439] width 211 height 14
drag, startPoint x: 514, startPoint y: 428, endPoint x: 652, endPoint y: 430, distance: 138.0
click at [652, 432] on p "How: Practice problems, [PERSON_NAME]’s Prep" at bounding box center [808, 439] width 625 height 15
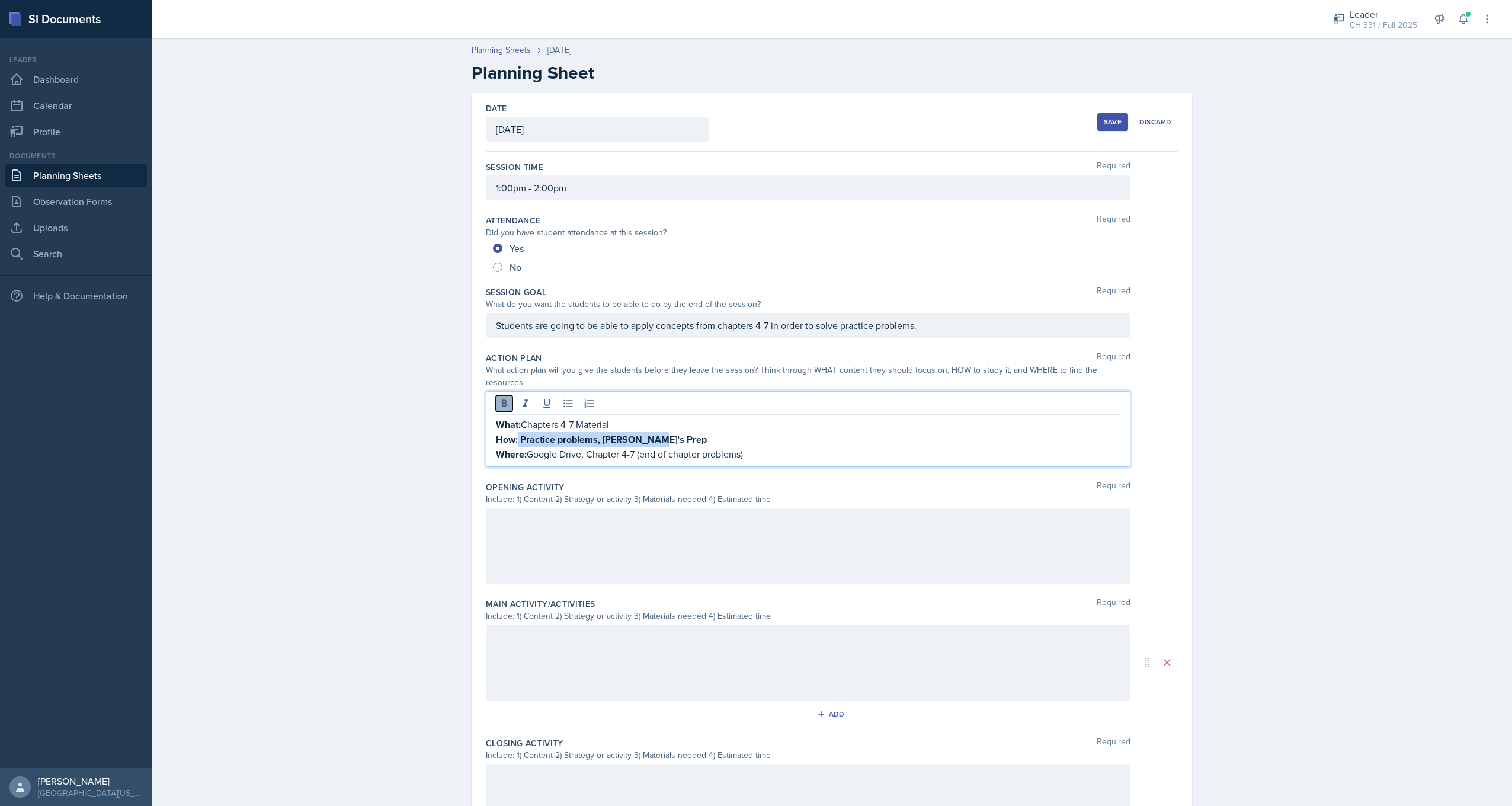
click at [499, 398] on icon at bounding box center [504, 404] width 12 height 12
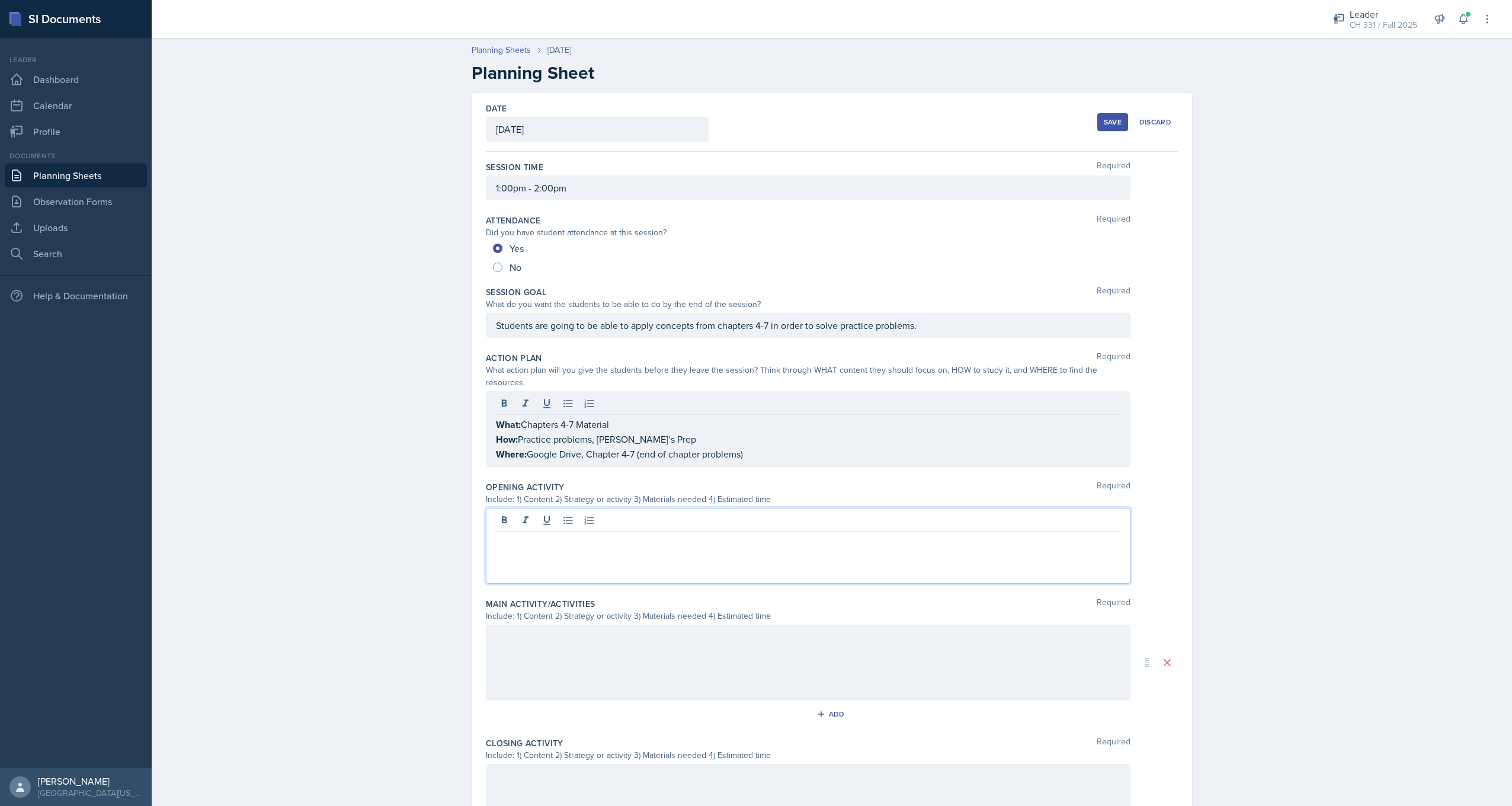
click at [590, 508] on div at bounding box center [808, 546] width 645 height 76
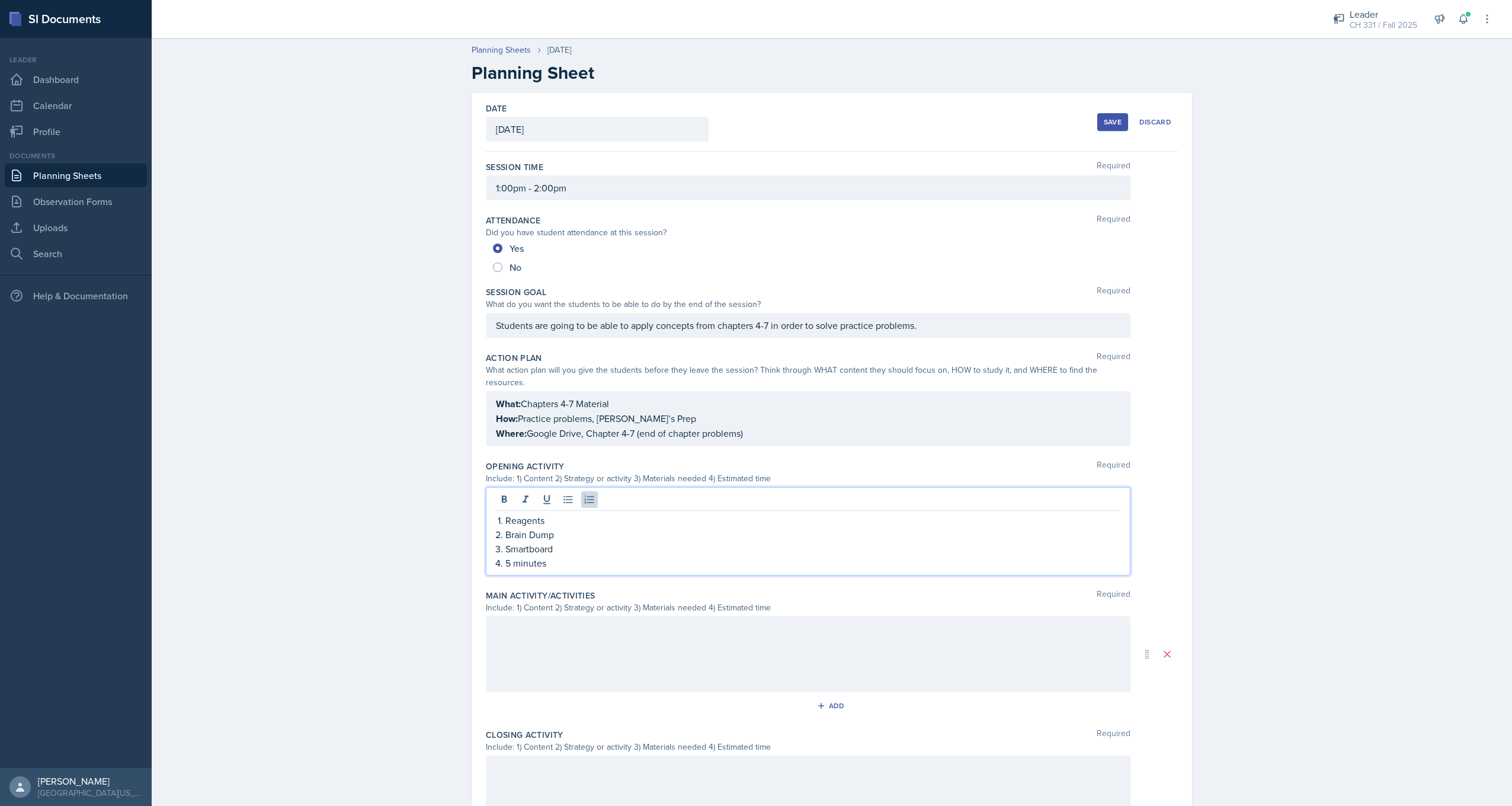
click at [585, 633] on div at bounding box center [808, 654] width 645 height 76
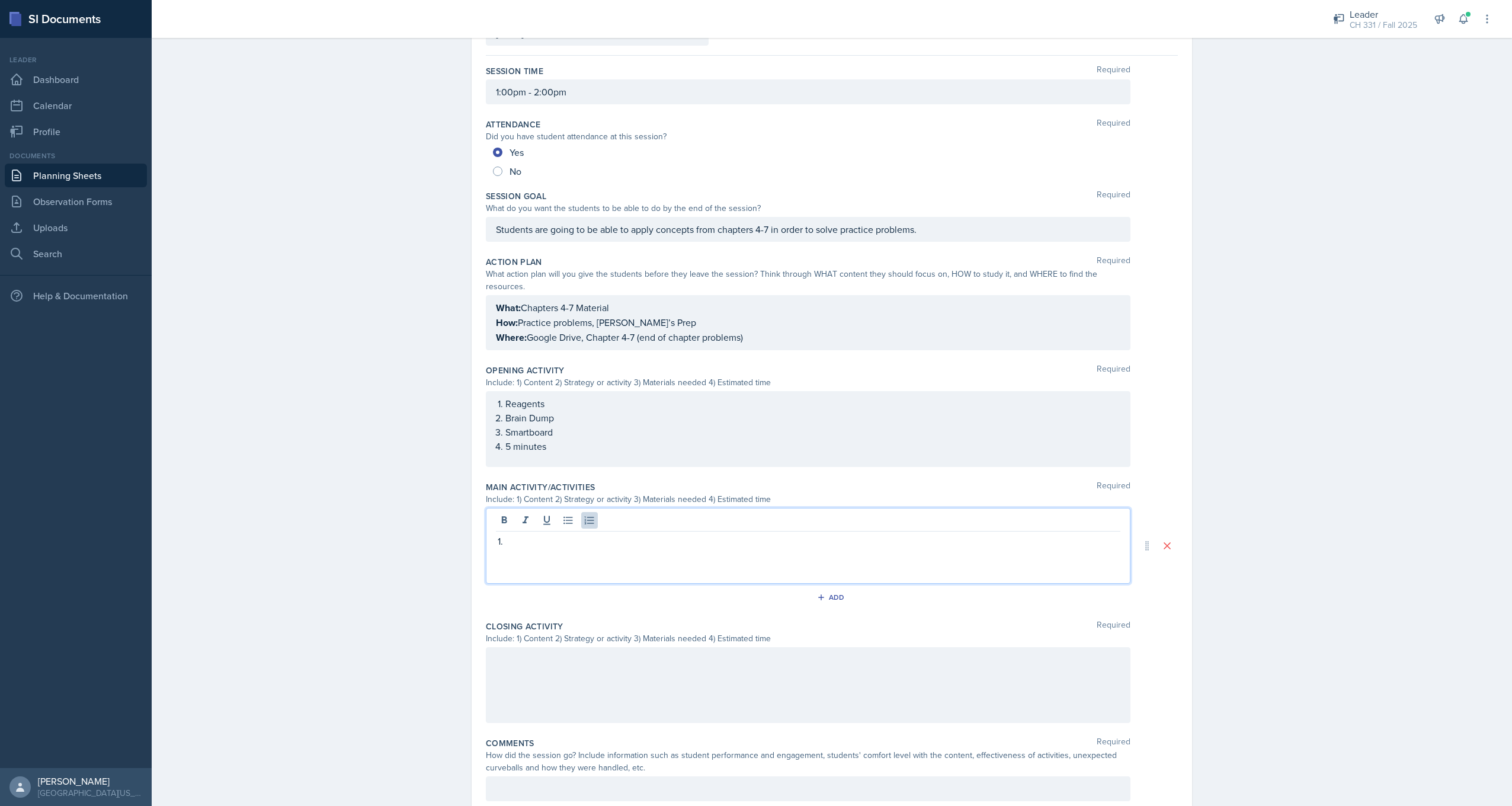
scroll to position [126, 0]
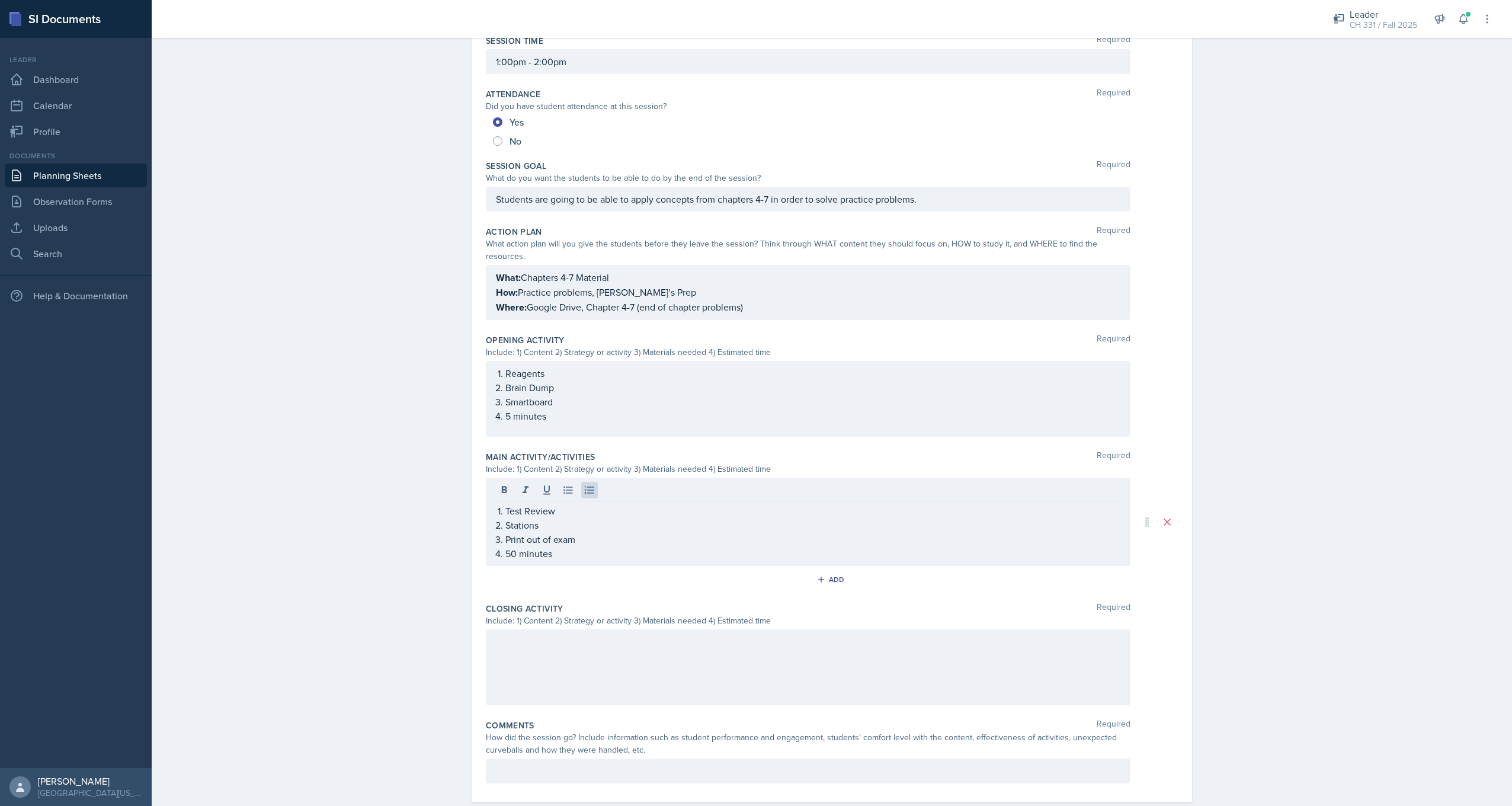
click at [556, 655] on div at bounding box center [808, 668] width 645 height 76
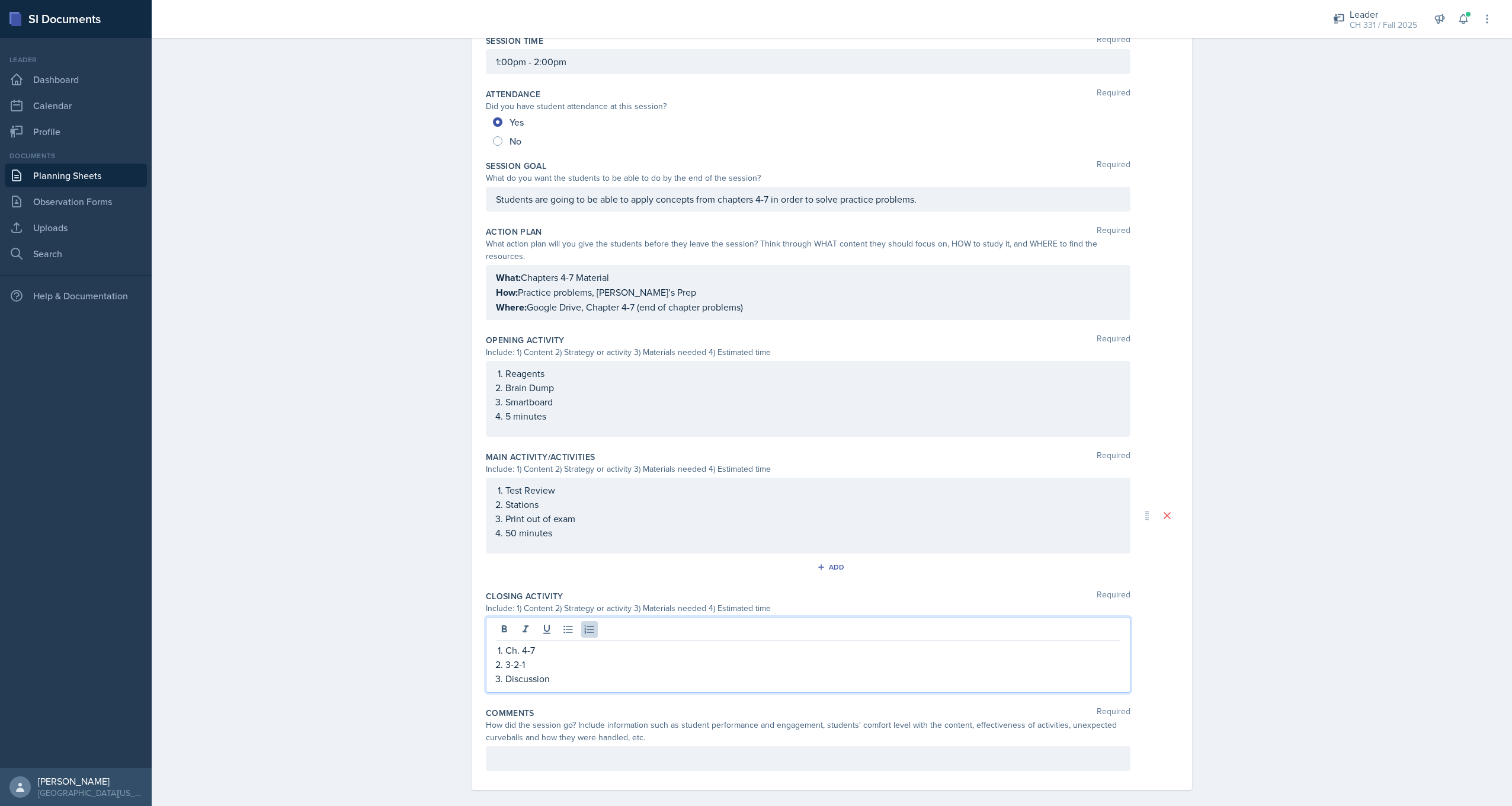
scroll to position [139, 0]
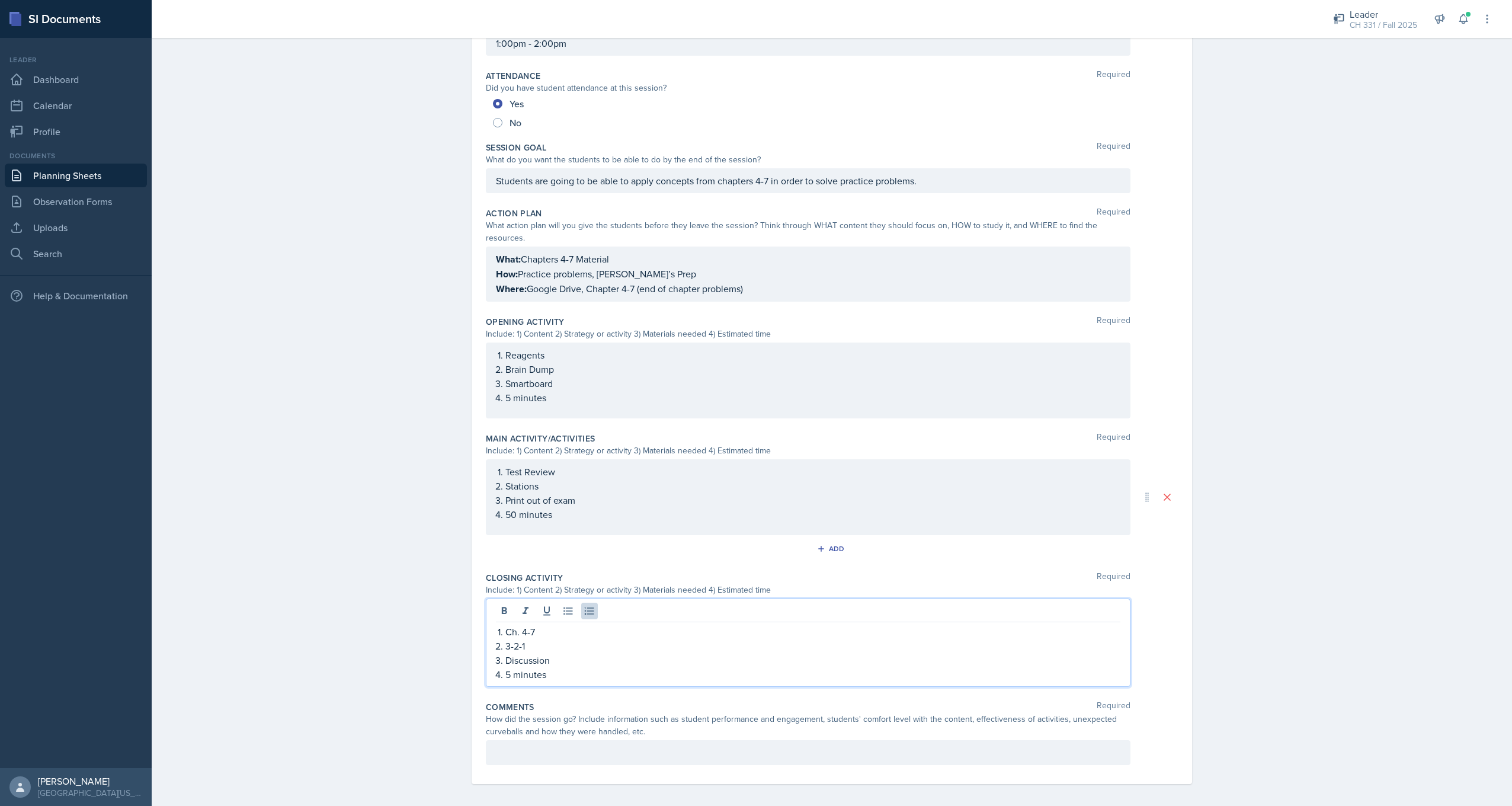
click at [608, 749] on div at bounding box center [808, 752] width 645 height 25
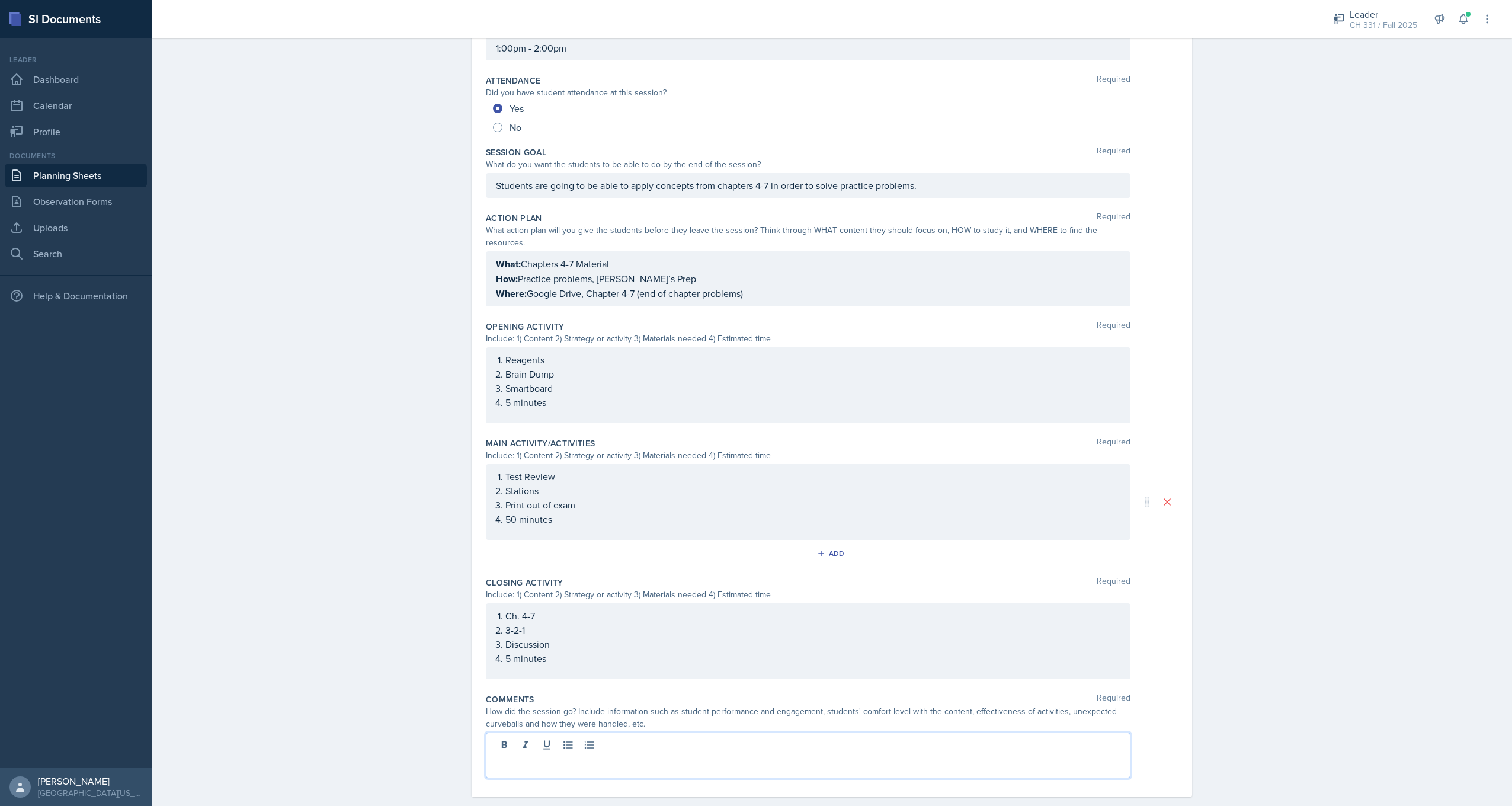
scroll to position [147, 0]
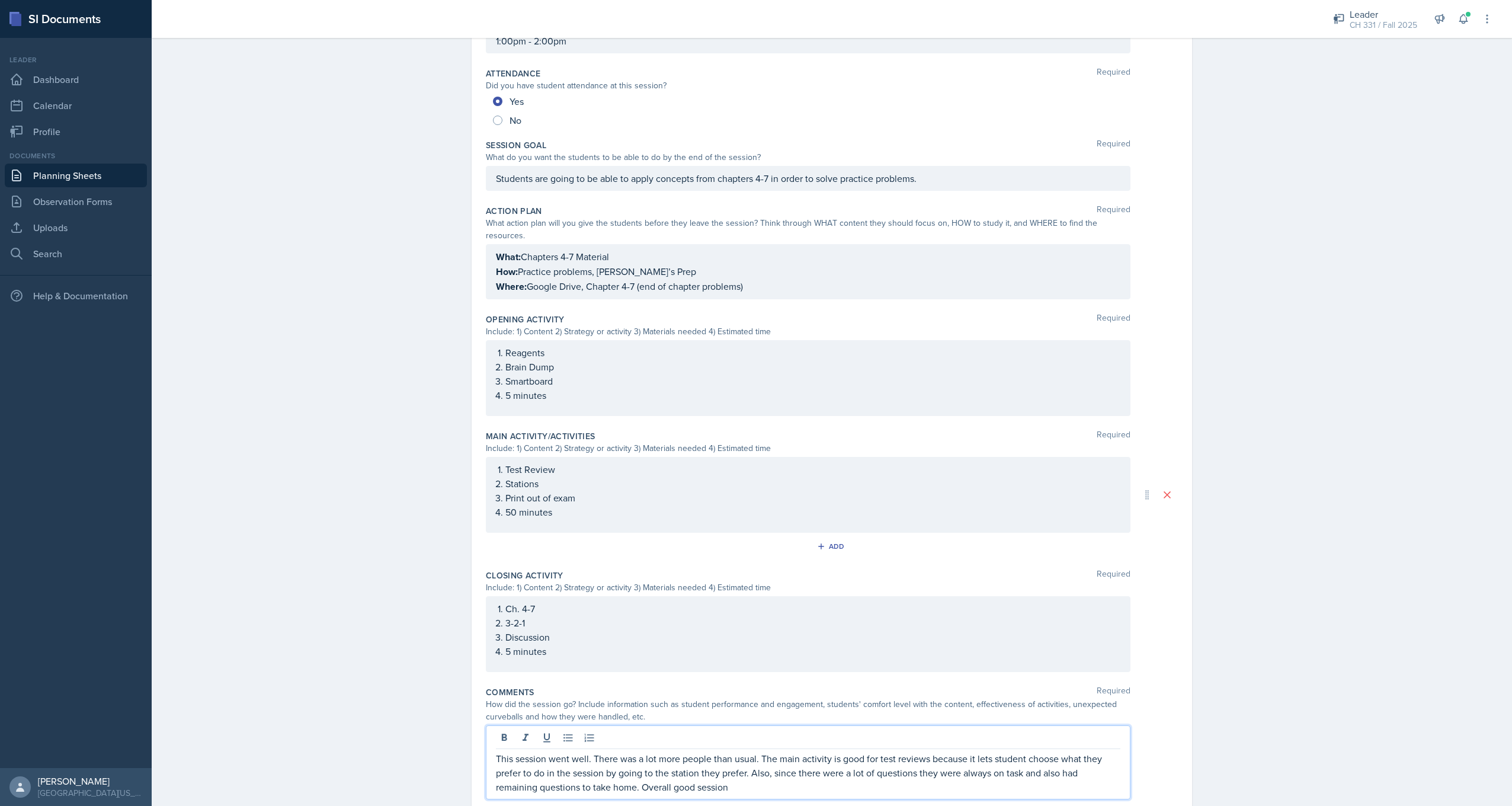
click at [1180, 654] on div "Date [DATE] [DATE] 28 29 30 1 2 3 4 5 6 7 8 9 10 11 12 13 14 15 16 17 18 19 20 …" at bounding box center [832, 382] width 721 height 872
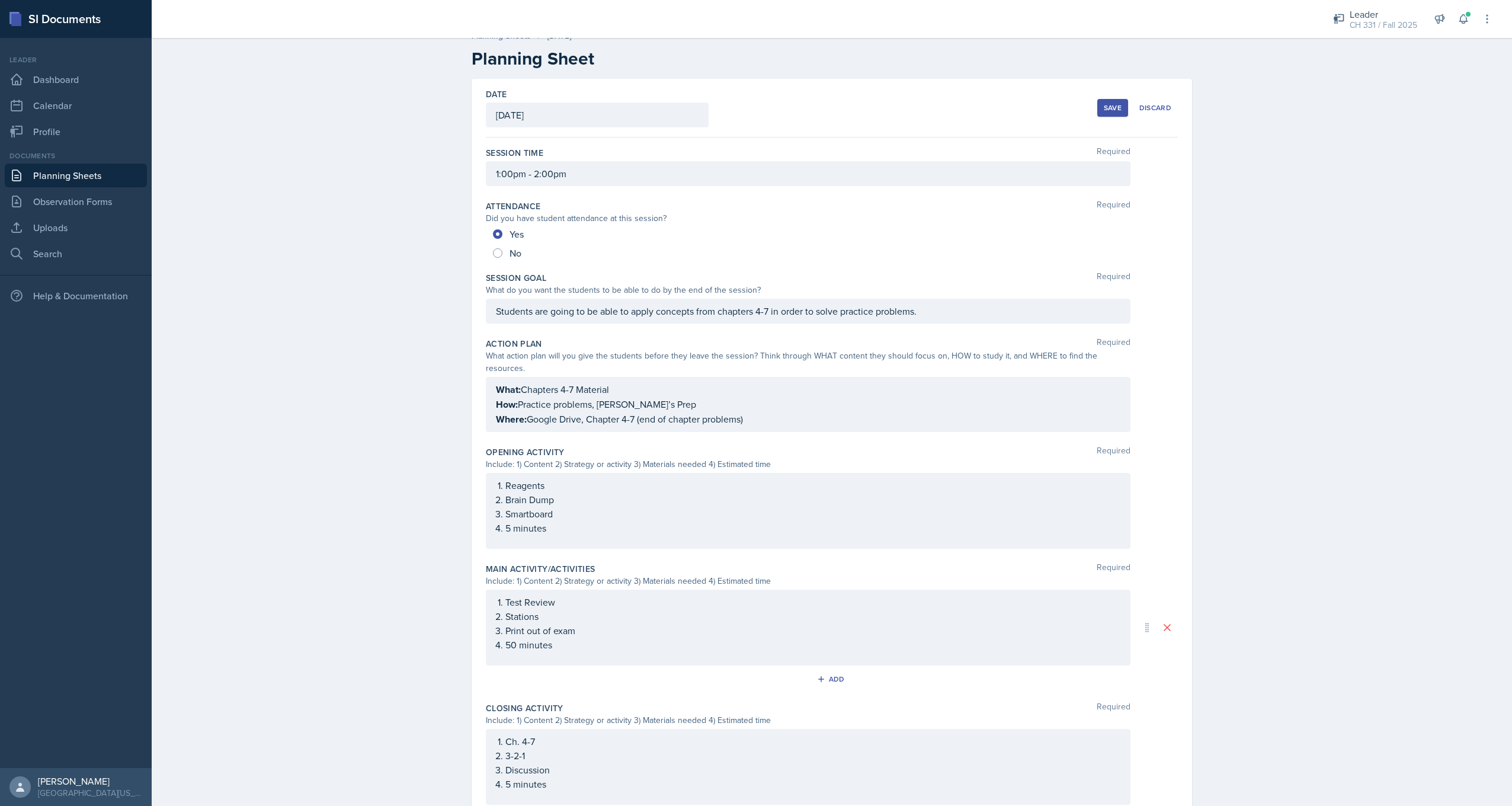
scroll to position [0, 0]
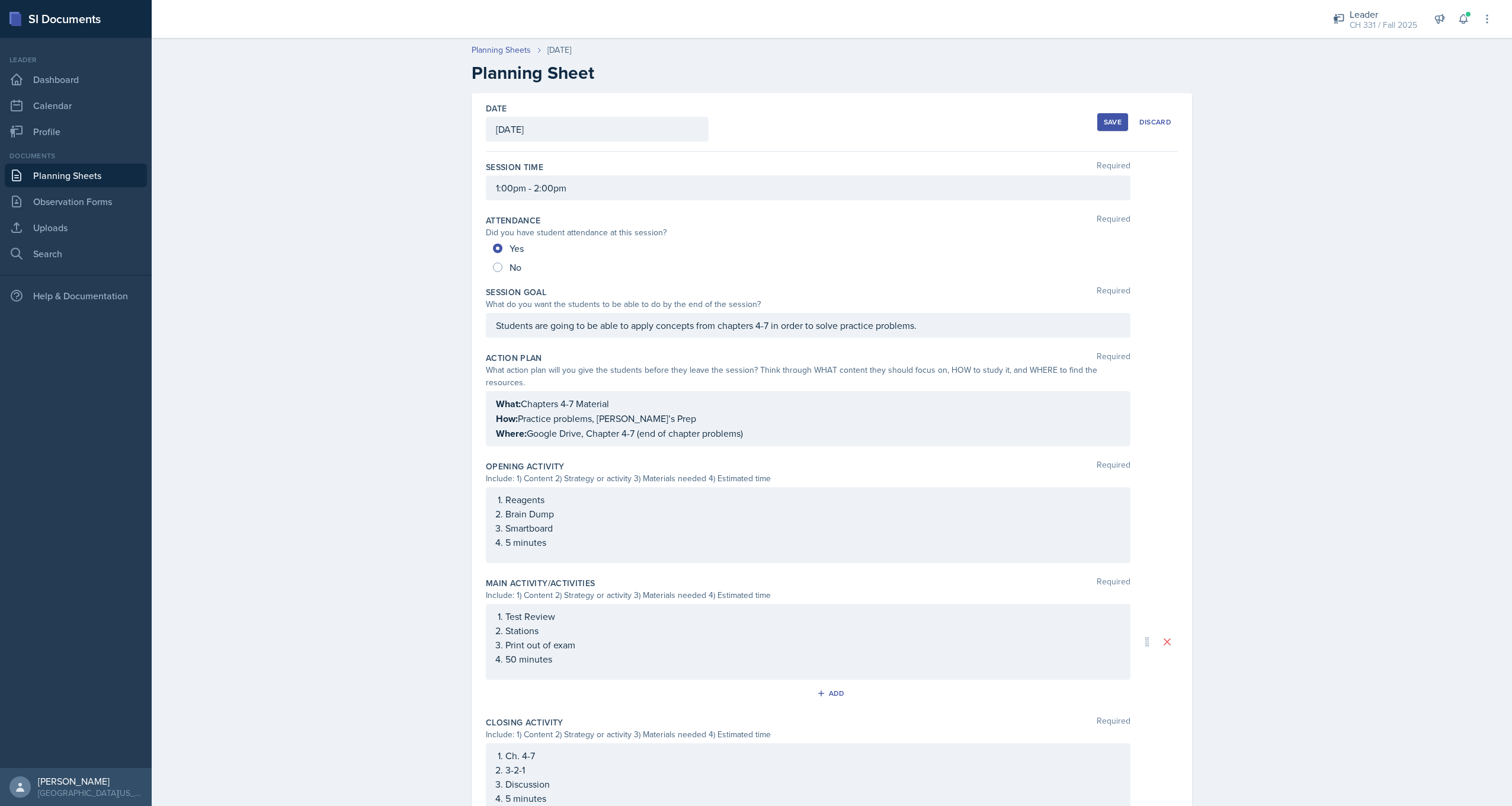
click at [1105, 128] on button "Save" at bounding box center [1113, 121] width 31 height 18
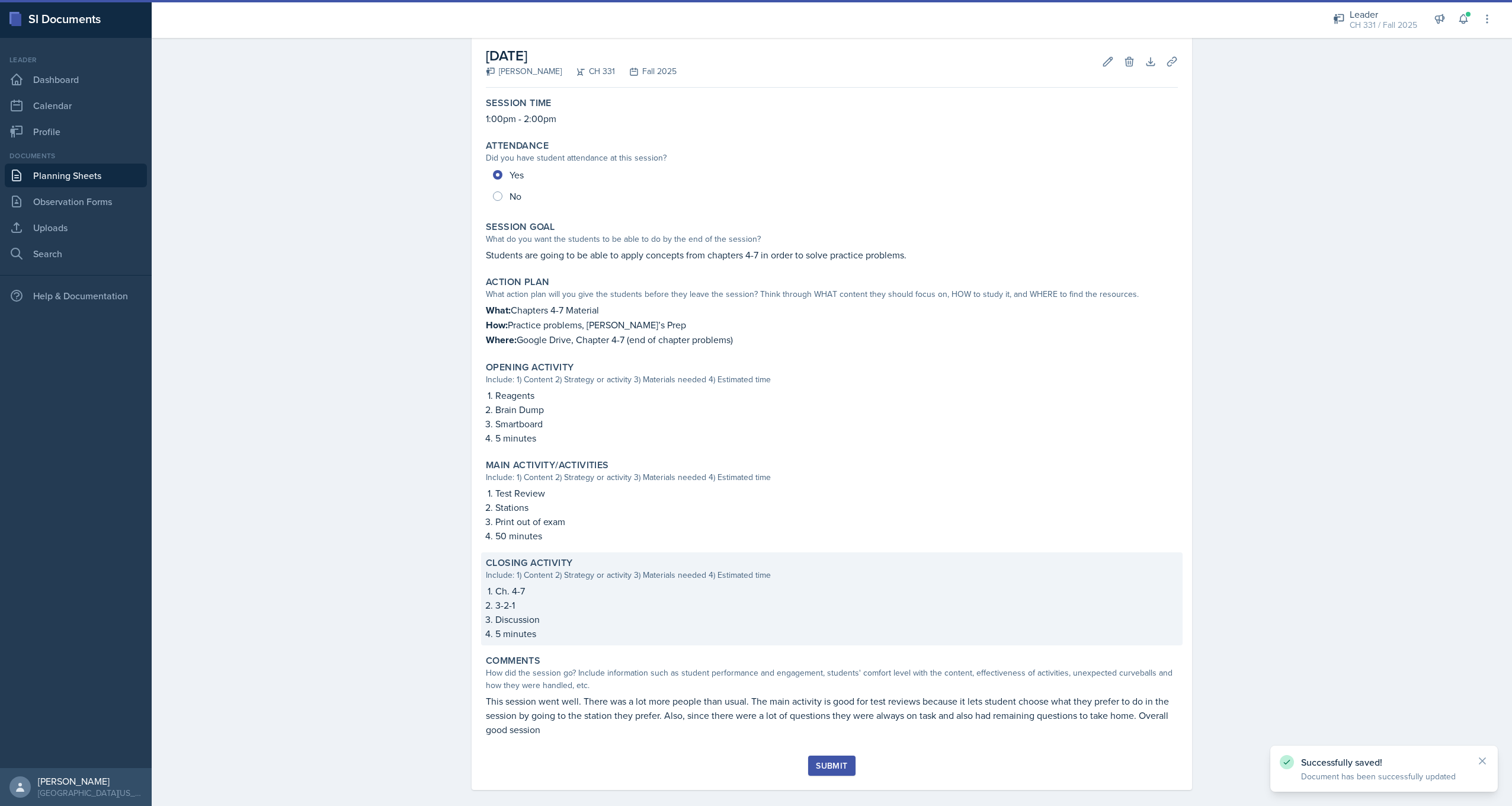
scroll to position [70, 0]
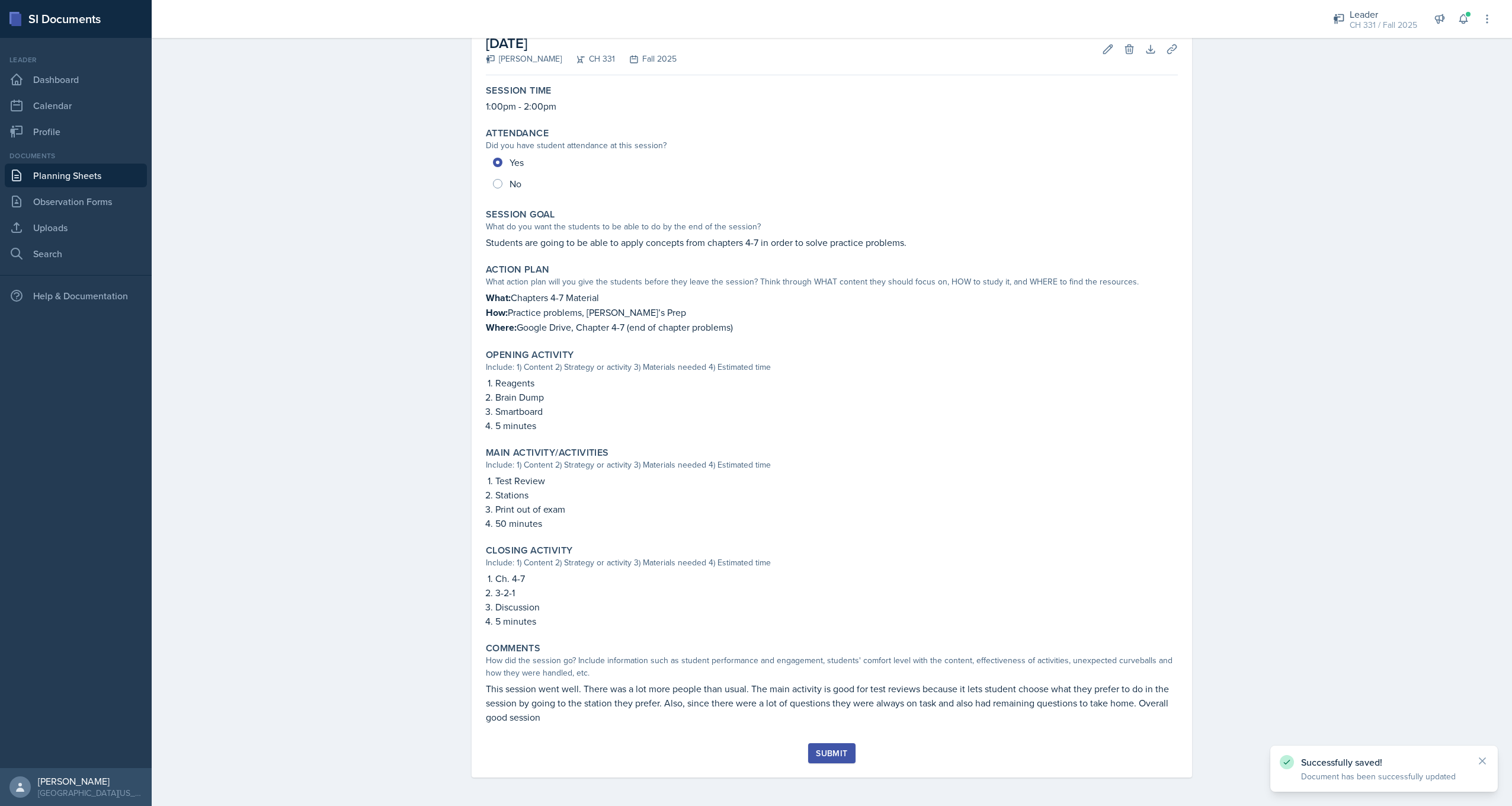
click at [816, 749] on div "Submit" at bounding box center [832, 753] width 31 height 10
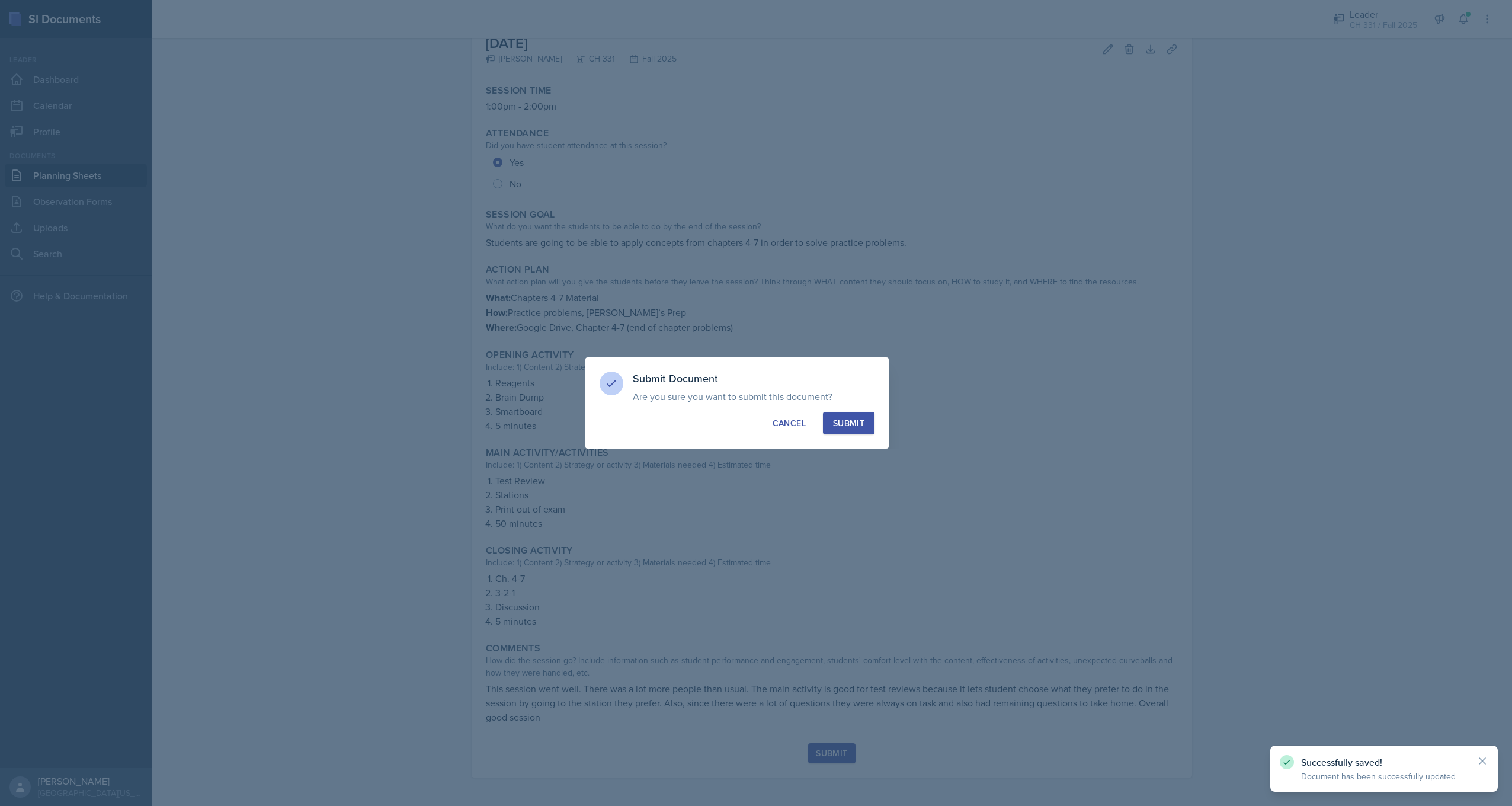
click at [845, 427] on div "Submit" at bounding box center [849, 424] width 31 height 12
radio input "true"
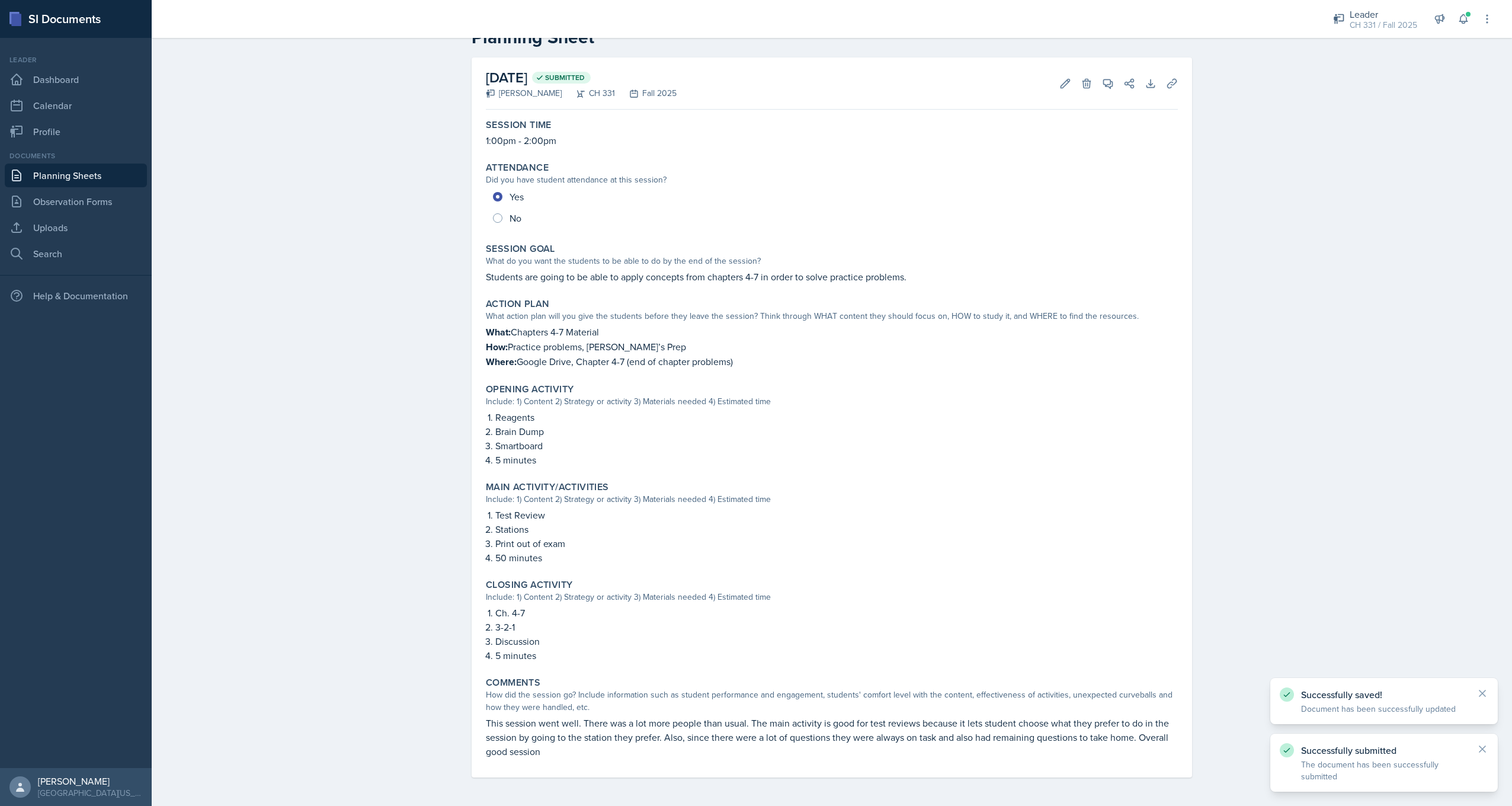
scroll to position [36, 0]
click at [1484, 748] on icon at bounding box center [1482, 749] width 6 height 6
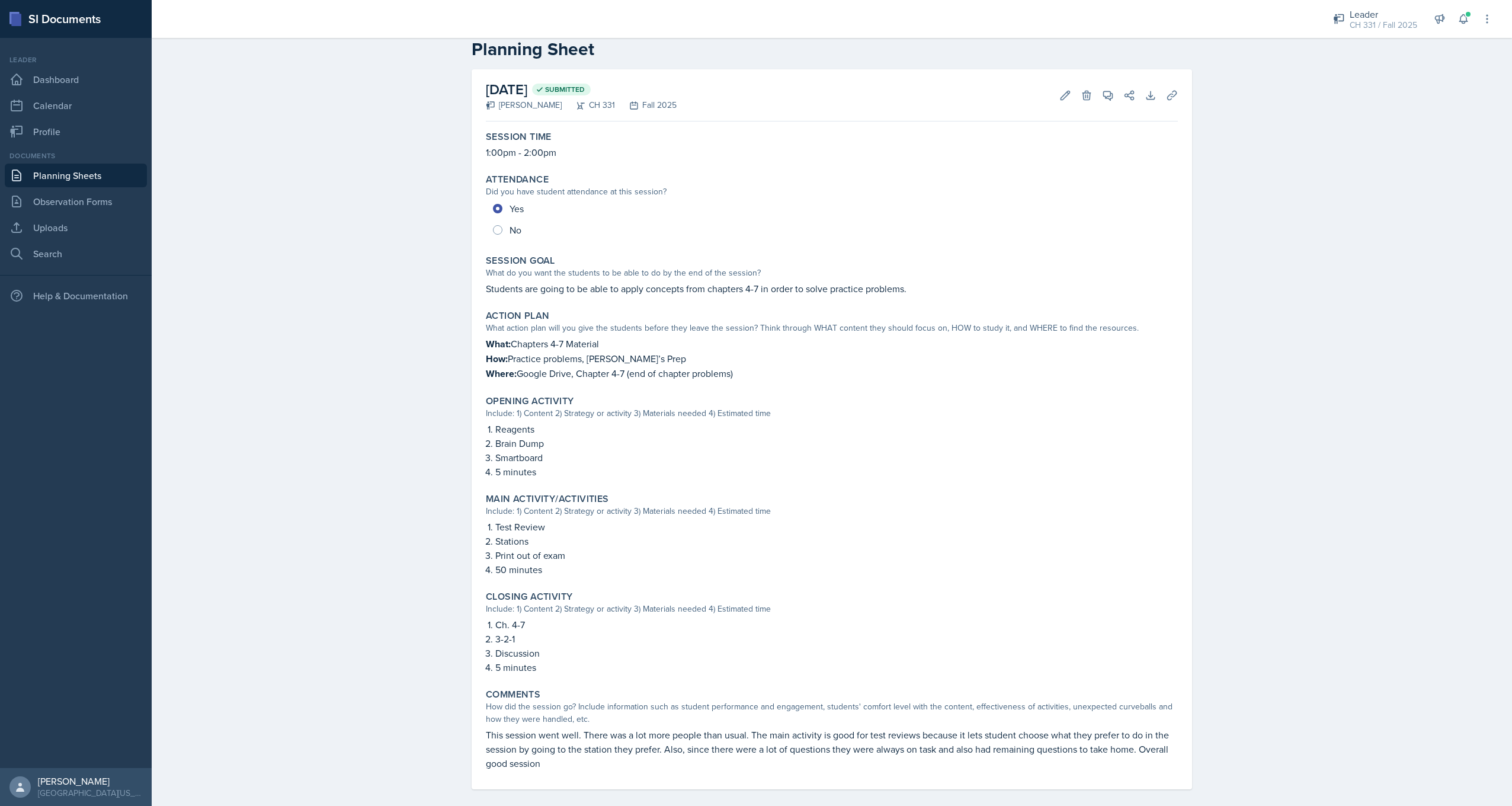
scroll to position [0, 0]
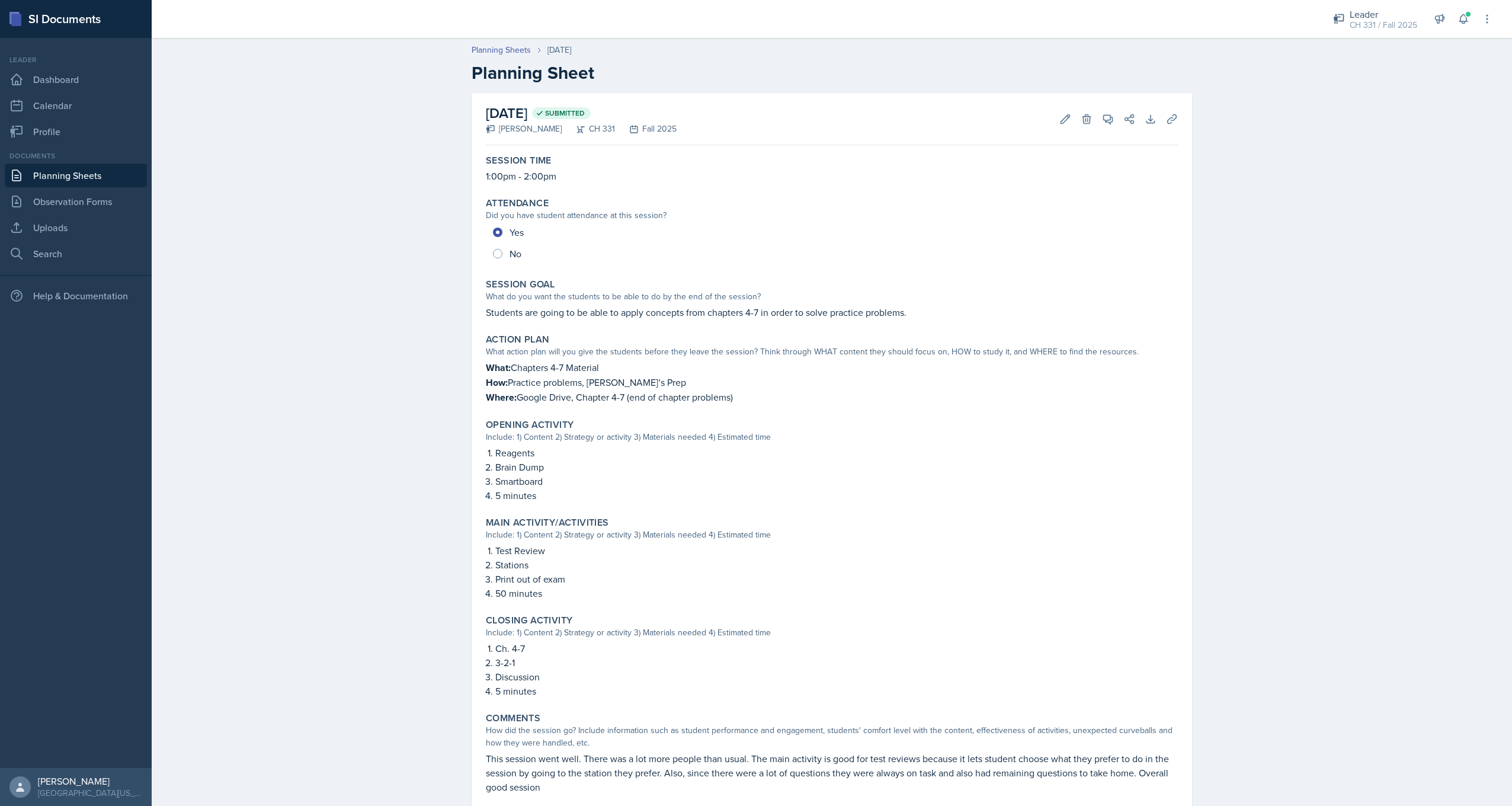
click at [119, 181] on link "Planning Sheets" at bounding box center [76, 175] width 142 height 24
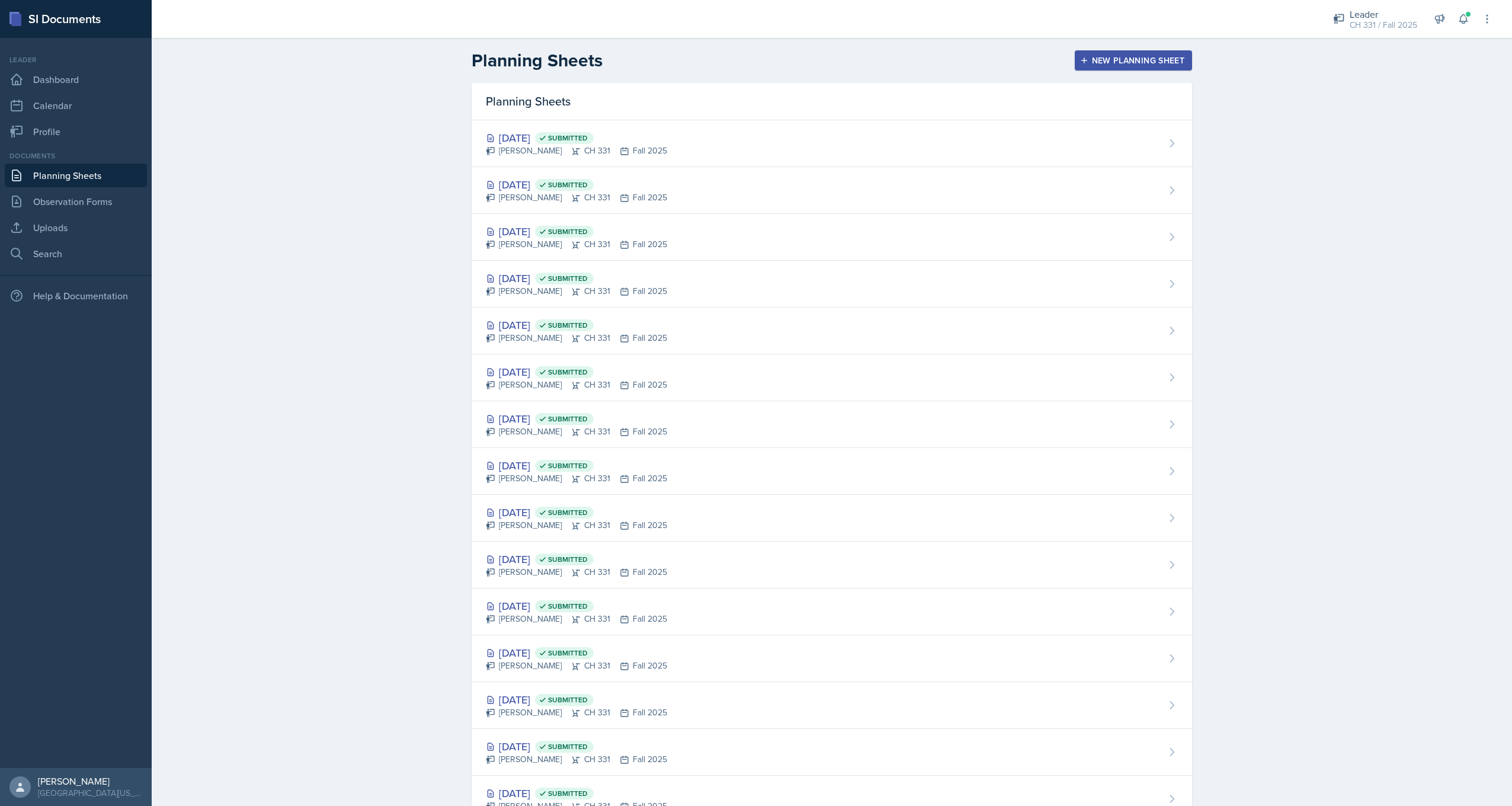
click at [1102, 68] on button "New Planning Sheet" at bounding box center [1133, 60] width 117 height 20
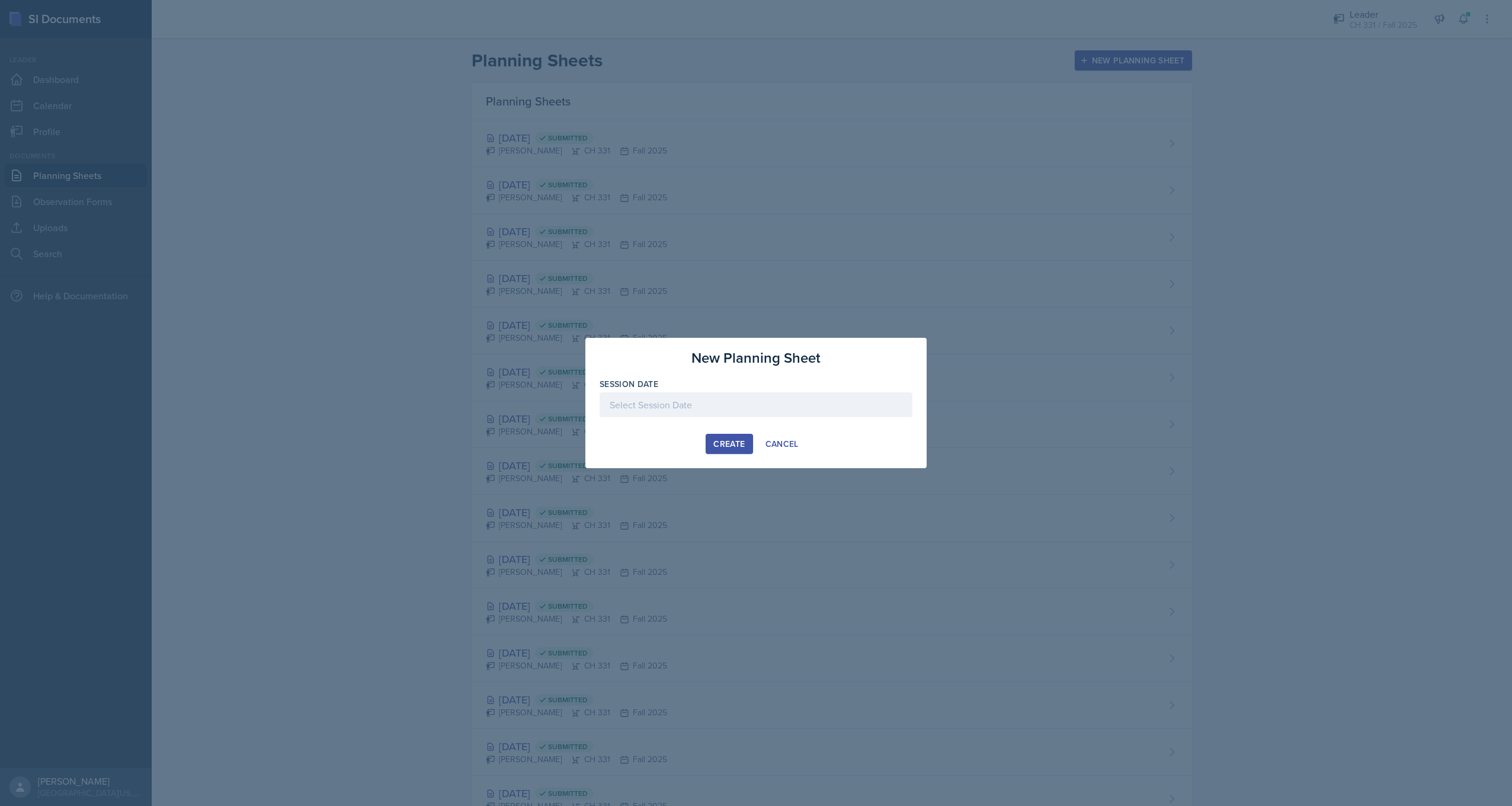
click at [774, 407] on div at bounding box center [756, 404] width 313 height 25
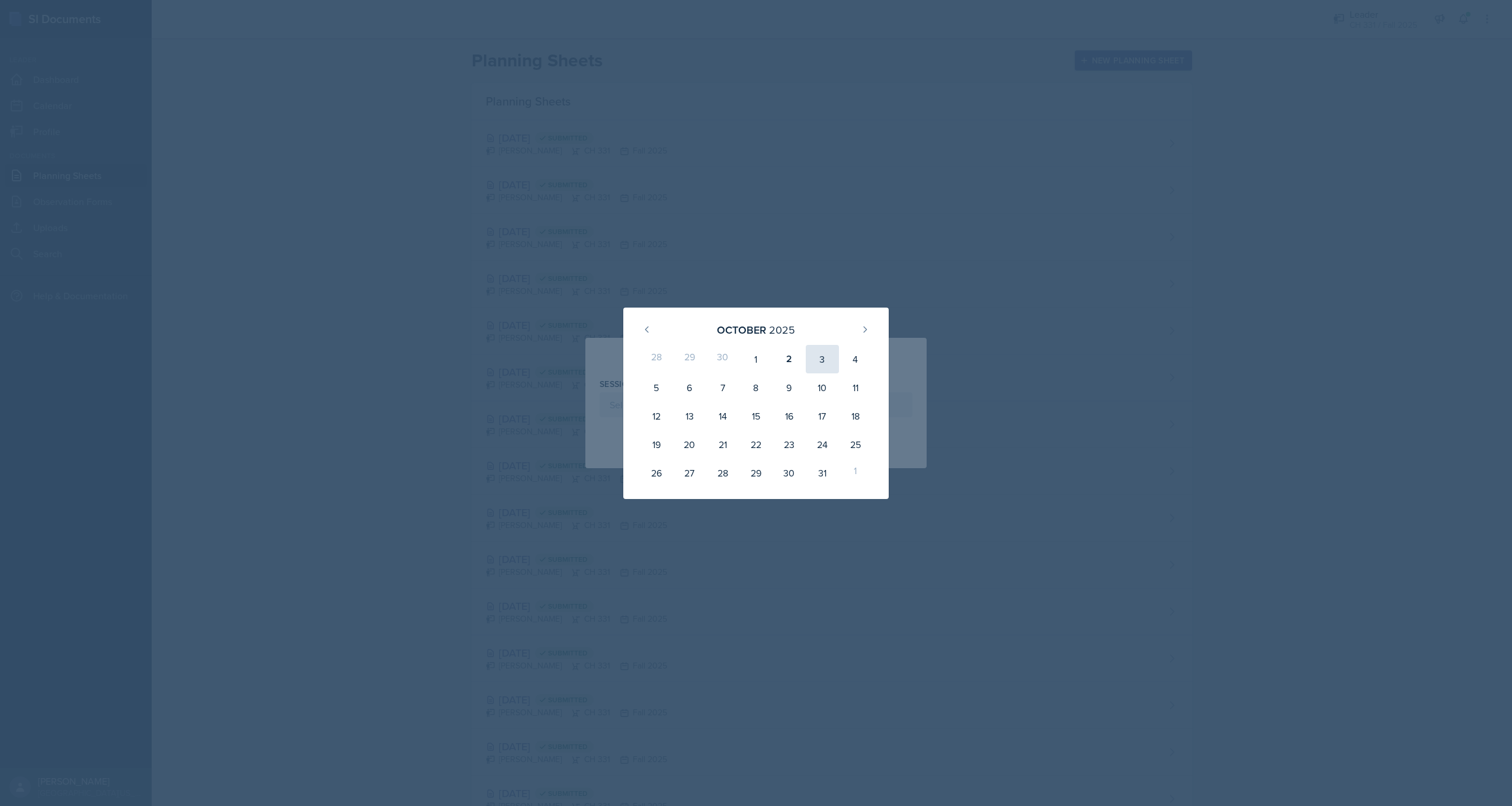
click at [819, 357] on div "3" at bounding box center [822, 359] width 33 height 28
type input "[DATE]"
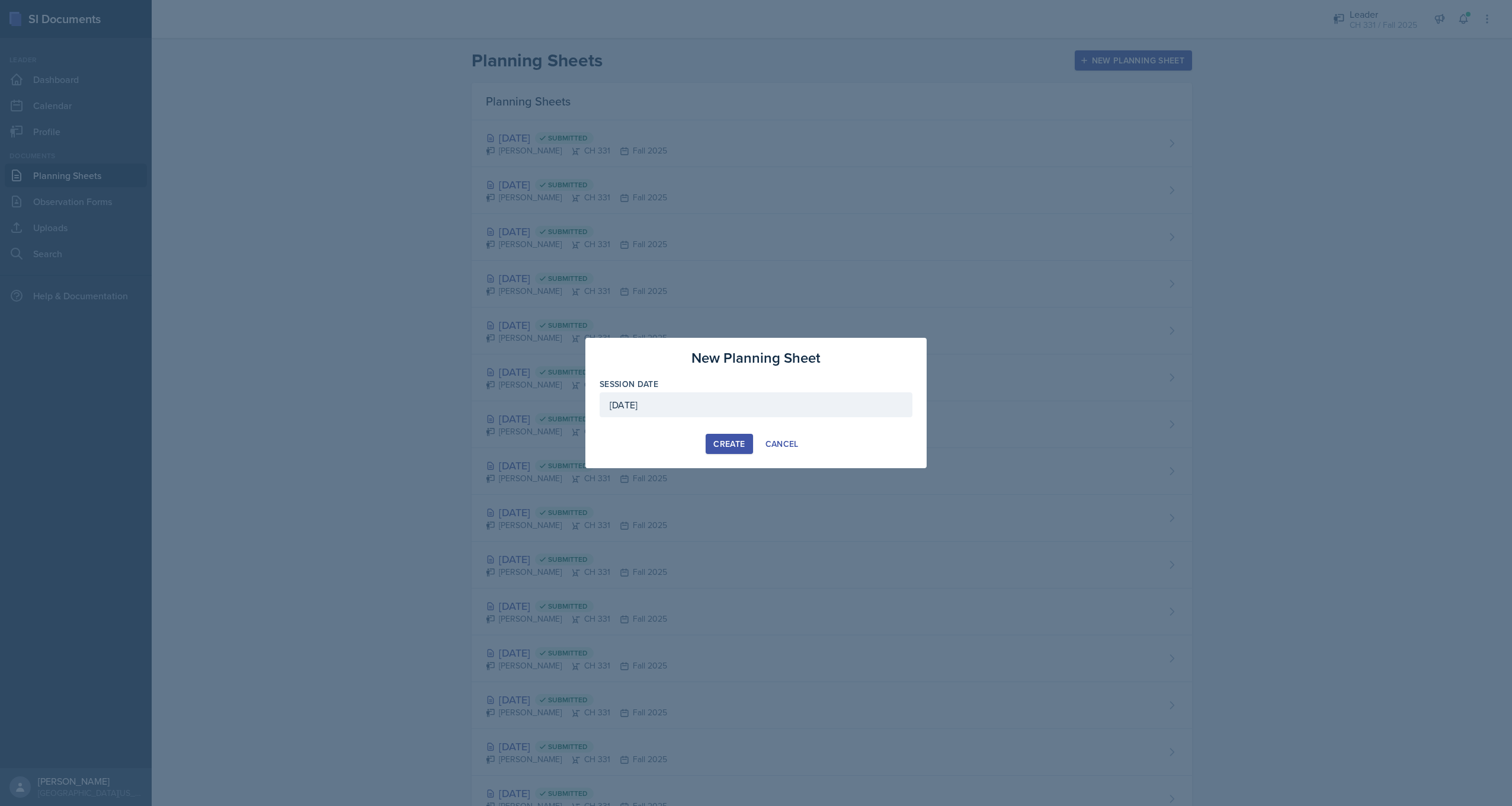
click at [736, 440] on div "Create" at bounding box center [729, 444] width 31 height 10
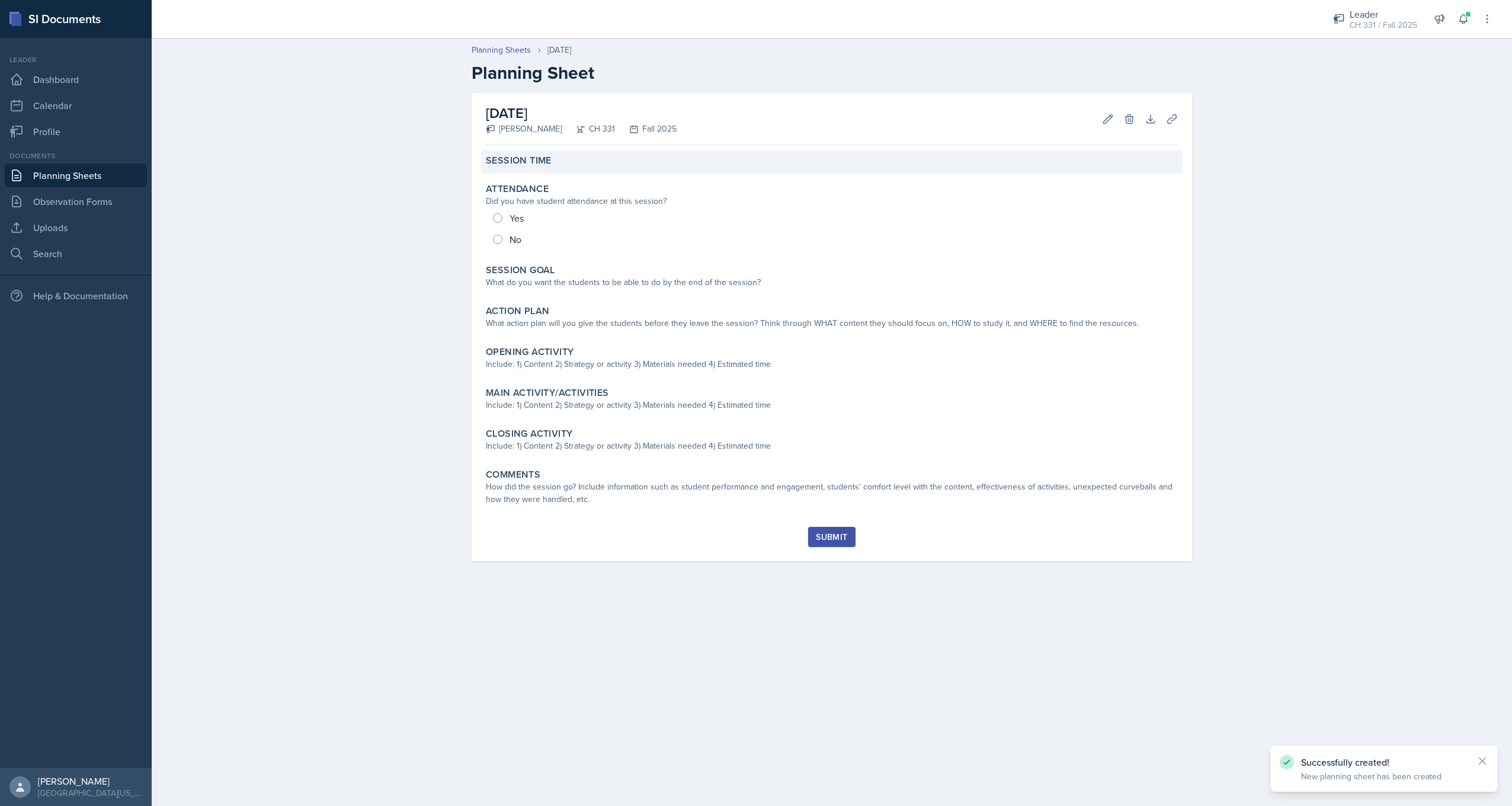
click at [586, 167] on div "Session Time" at bounding box center [831, 161] width 701 height 24
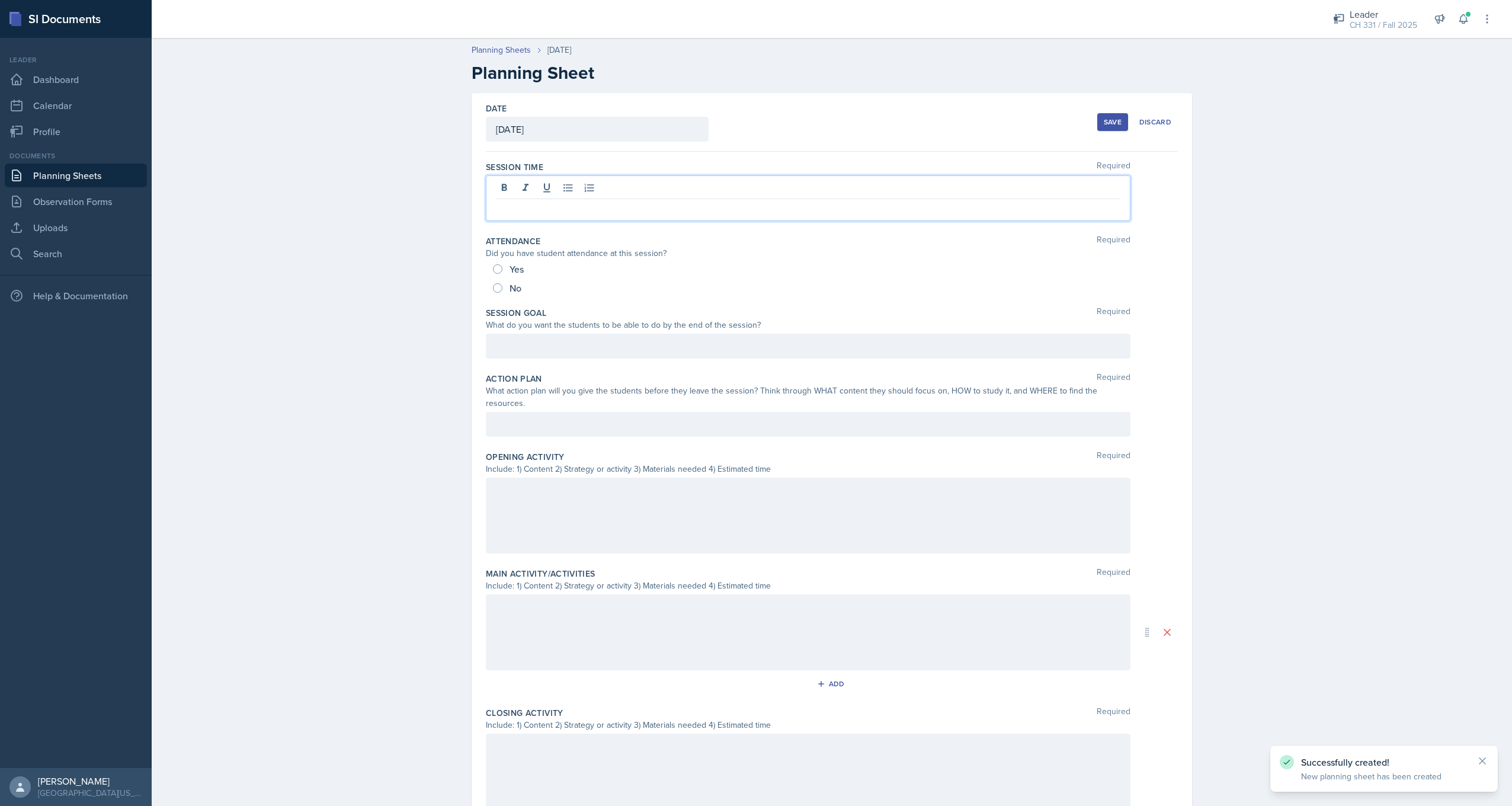
click at [574, 192] on div at bounding box center [808, 198] width 645 height 46
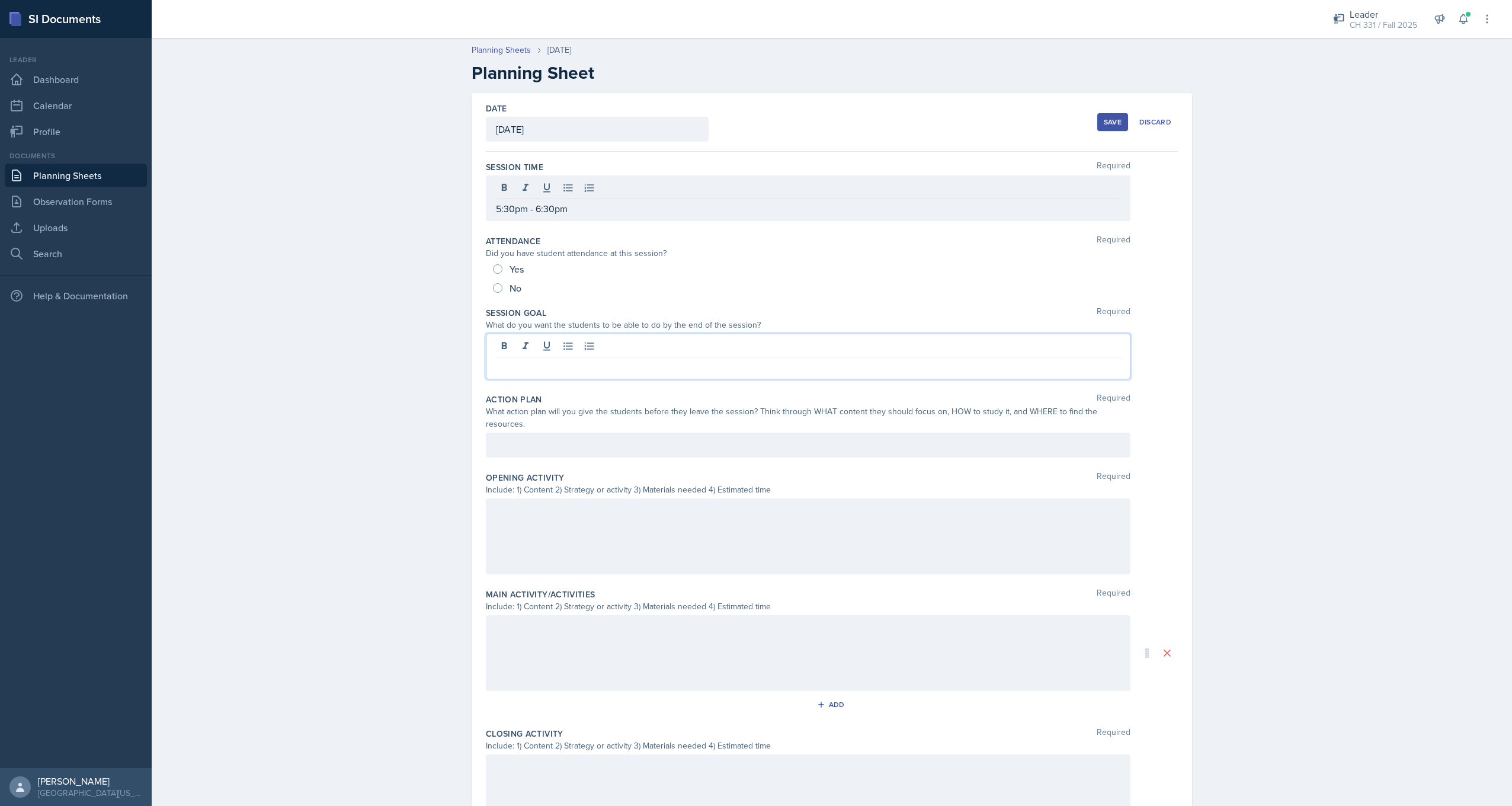
click at [536, 343] on div at bounding box center [808, 356] width 645 height 46
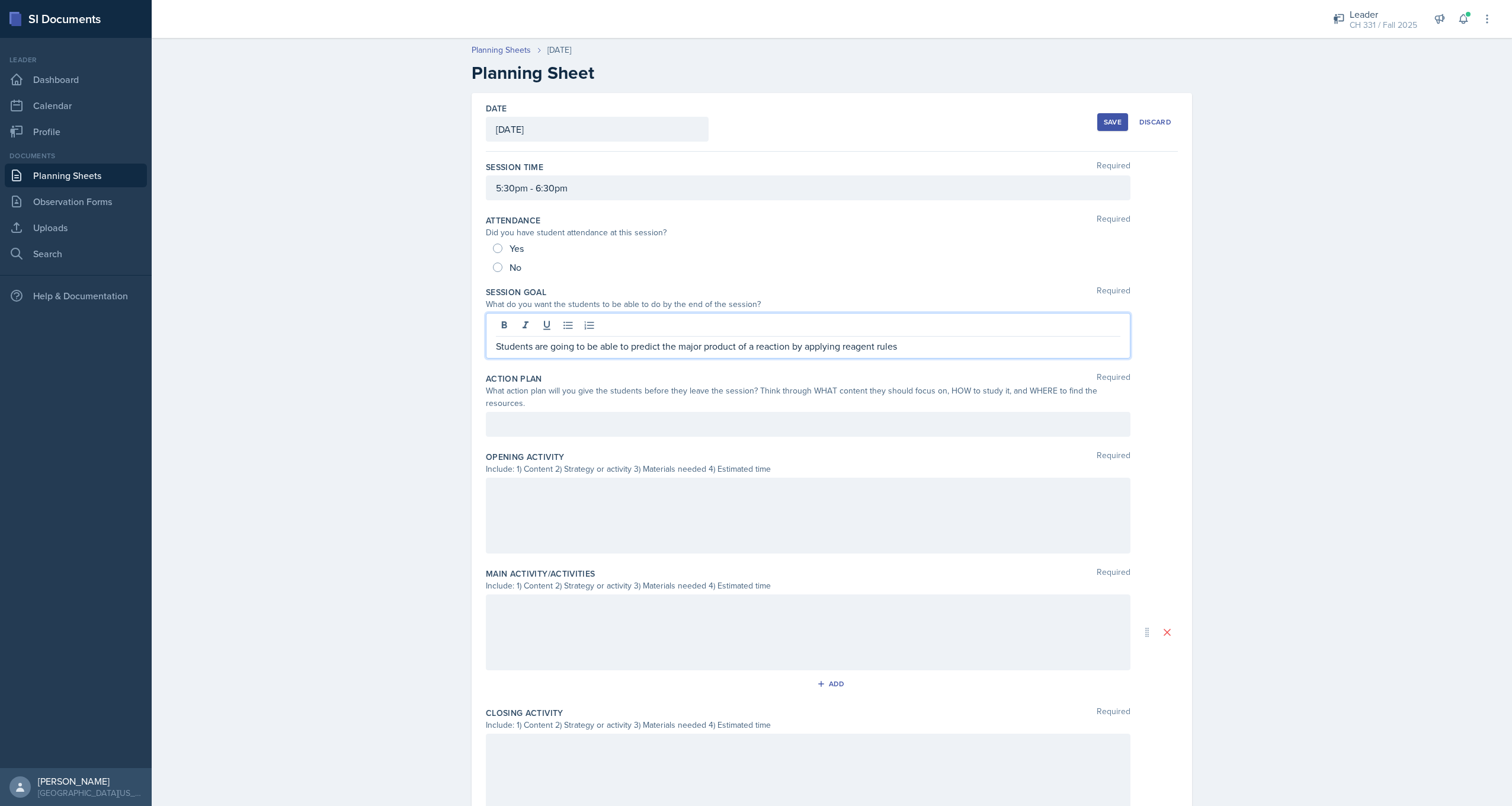
click at [527, 416] on div at bounding box center [808, 424] width 645 height 25
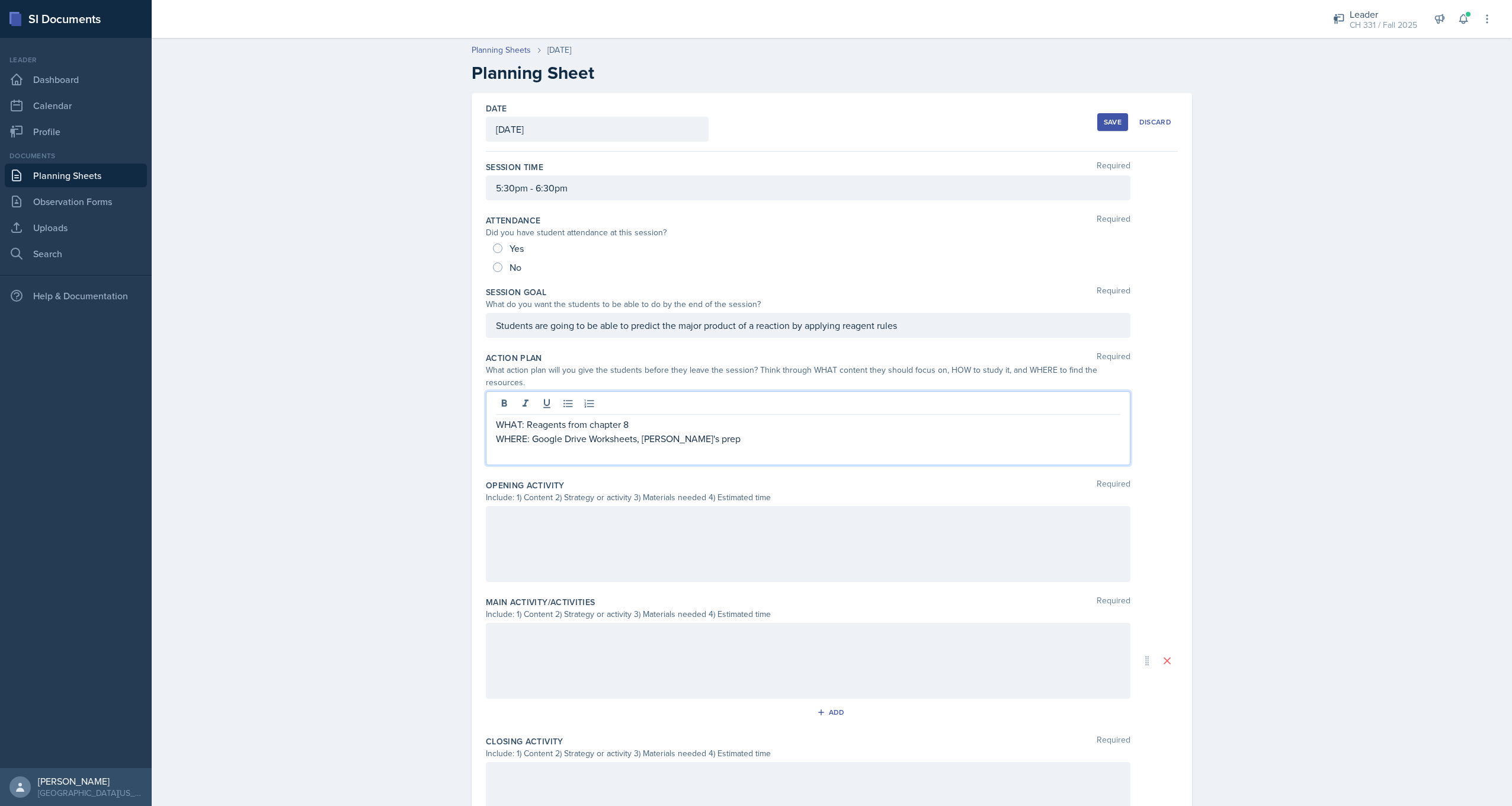
click at [694, 431] on p "WHERE: Google Drive Worksheets, [PERSON_NAME]'s prep" at bounding box center [808, 439] width 625 height 15
click at [626, 446] on p at bounding box center [808, 453] width 625 height 15
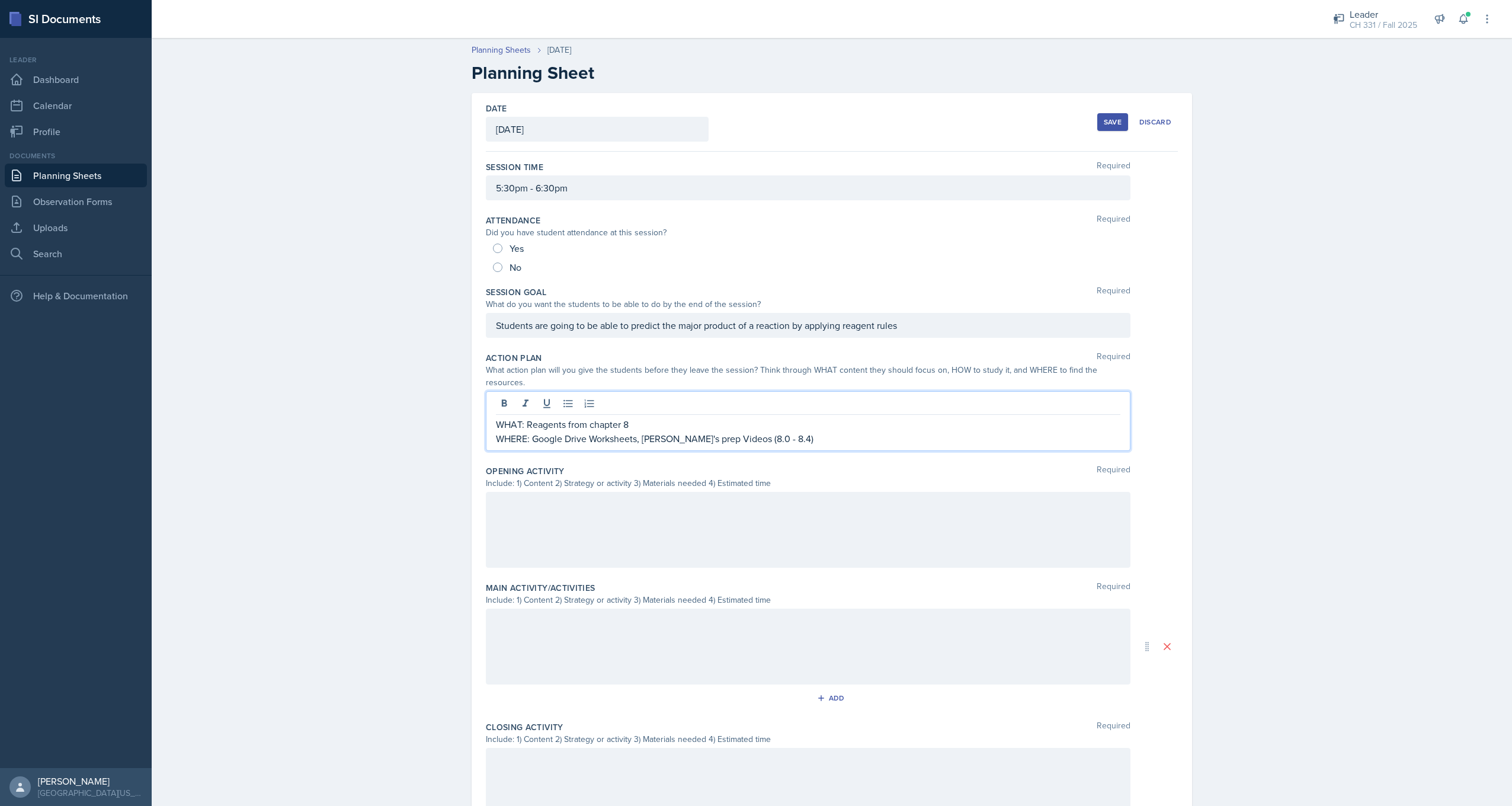
click at [642, 418] on p "WHAT: Reagents from chapter 8" at bounding box center [808, 425] width 625 height 15
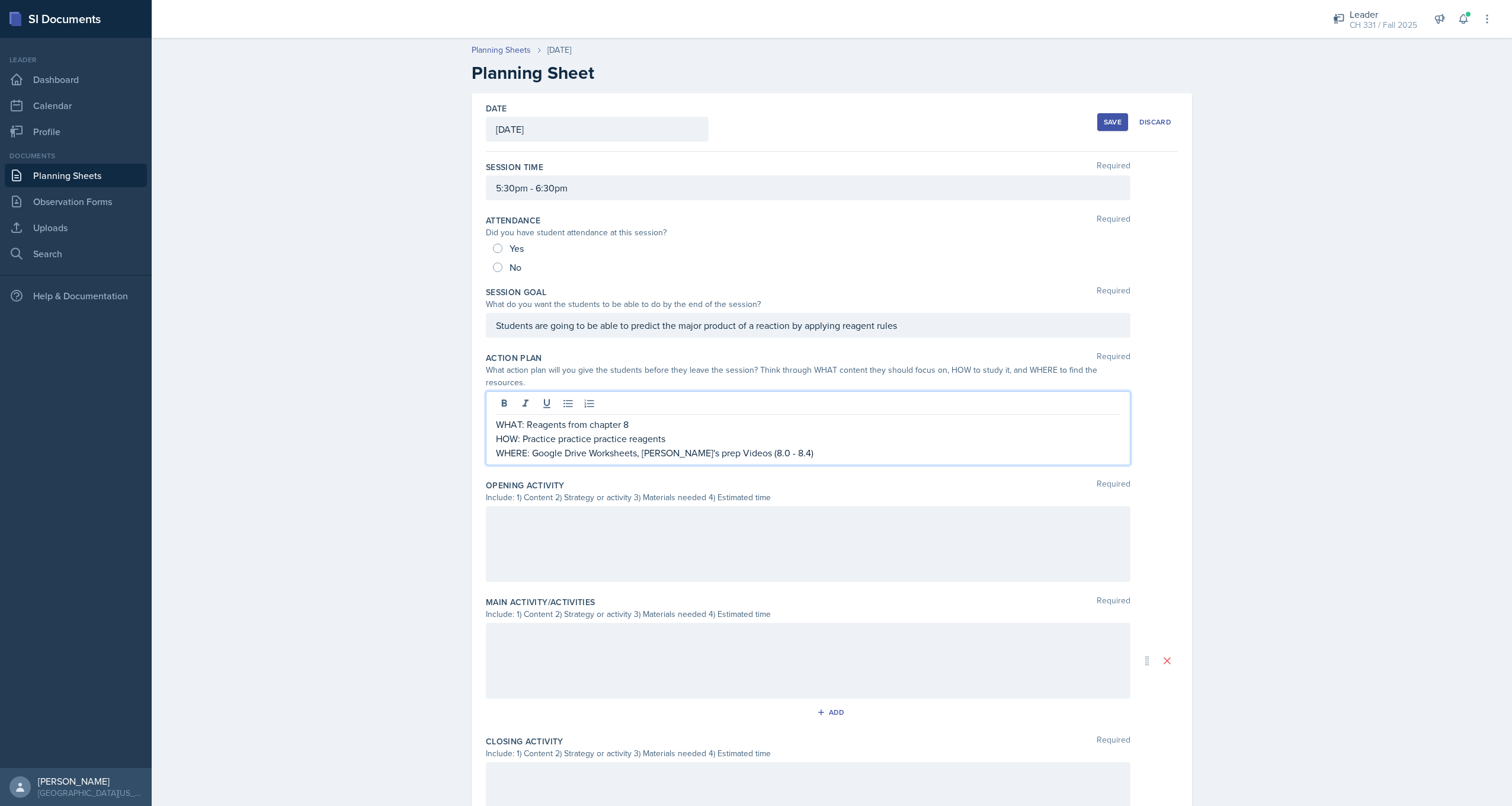
click at [678, 446] on p "WHERE: Google Drive Worksheets, [PERSON_NAME]'s prep Videos (8.0 - 8.4)" at bounding box center [808, 453] width 625 height 15
click at [677, 431] on p "HOW: Practice practice practice reagents" at bounding box center [808, 439] width 625 height 15
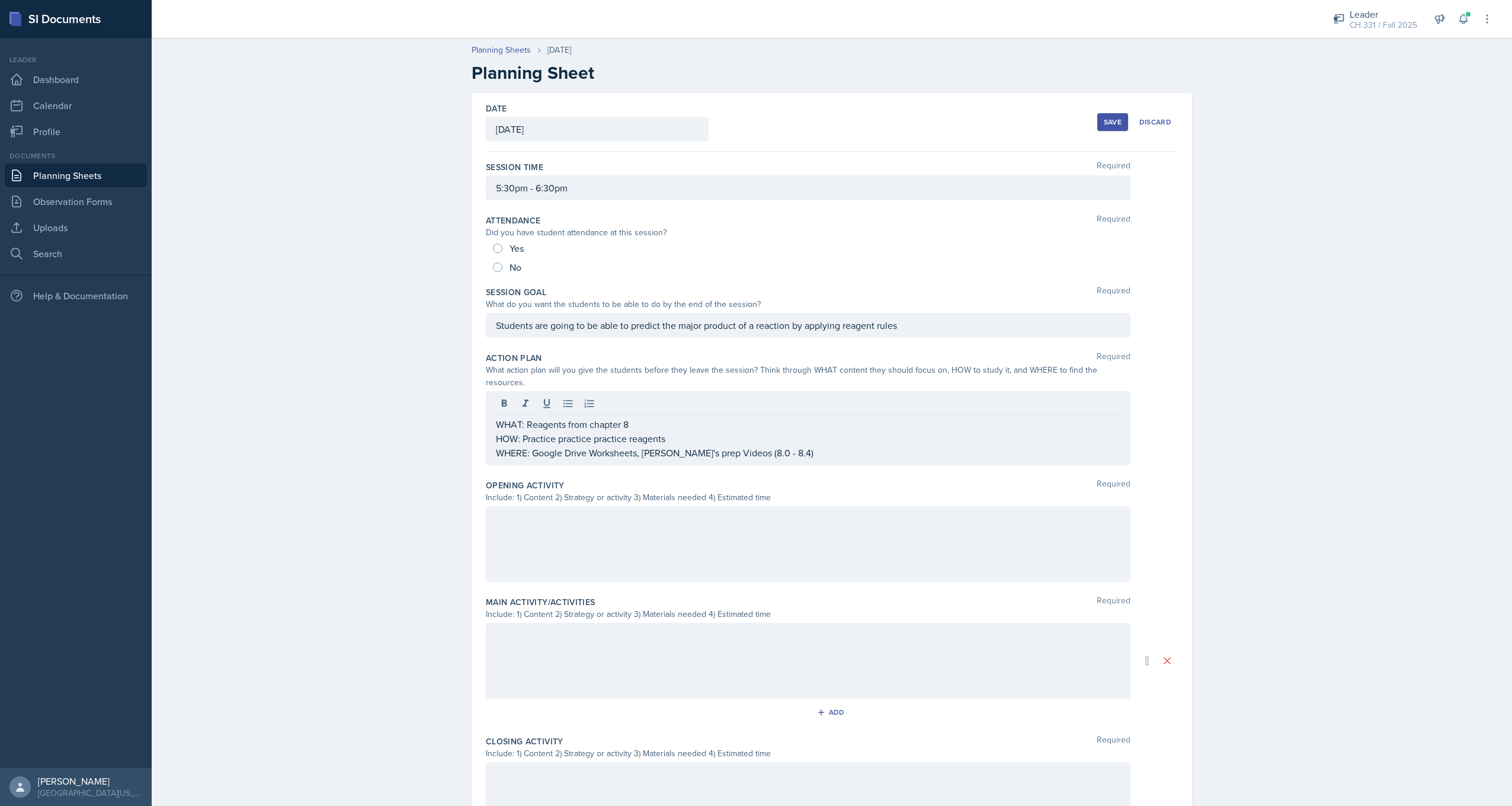
click at [574, 525] on div at bounding box center [808, 544] width 645 height 76
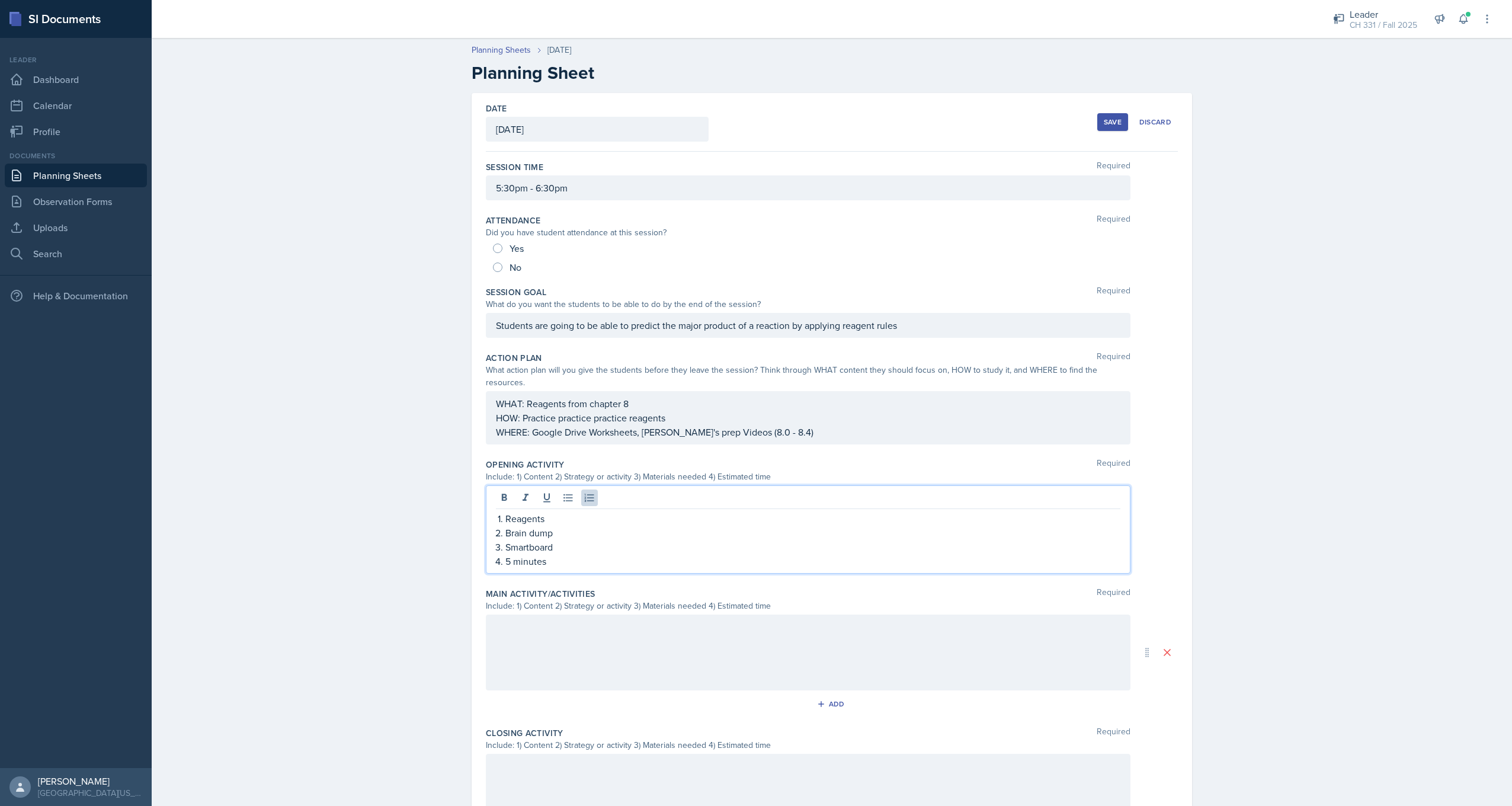
click at [560, 624] on div at bounding box center [808, 653] width 645 height 76
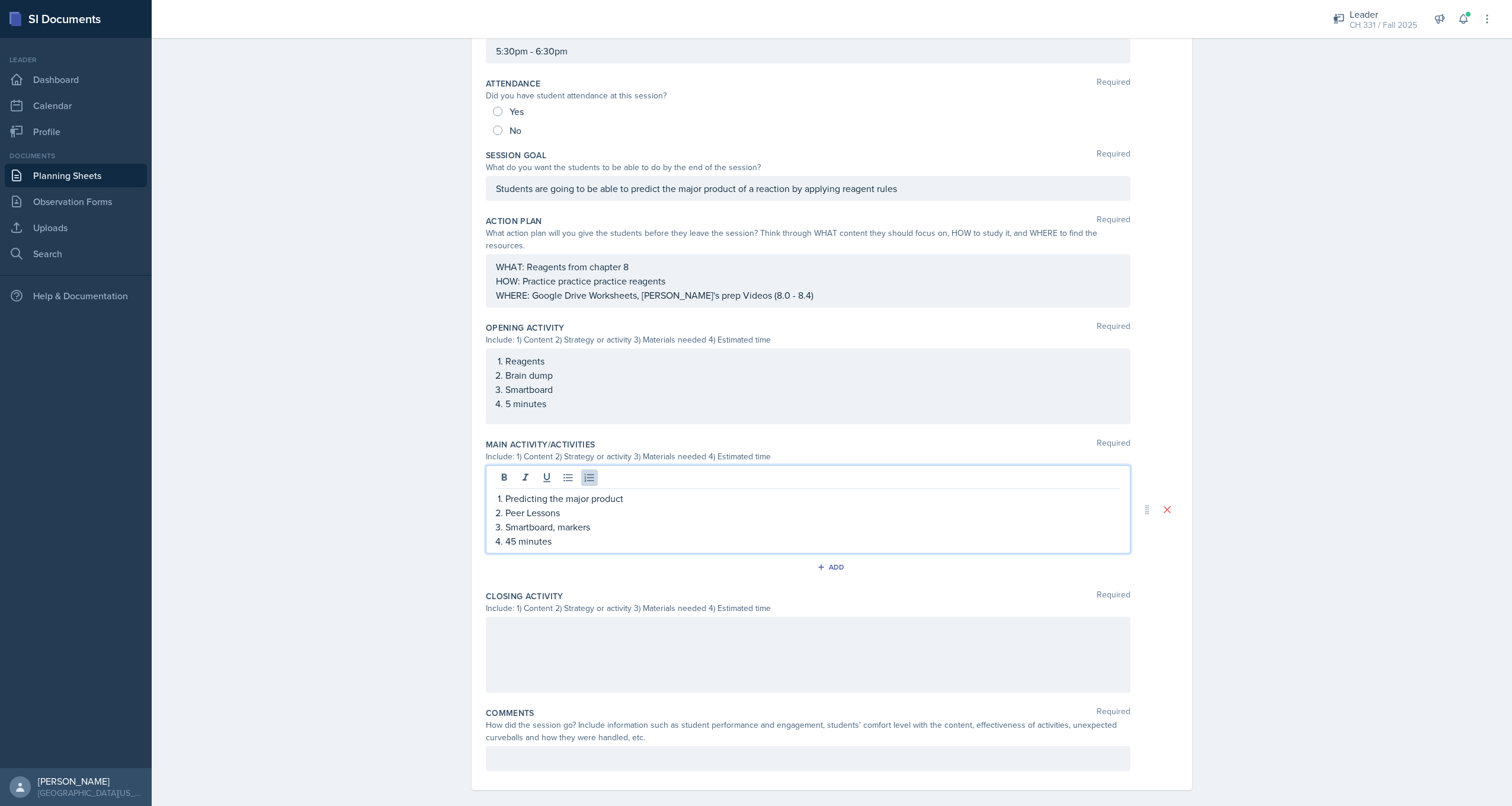
click at [638, 626] on div at bounding box center [808, 655] width 645 height 76
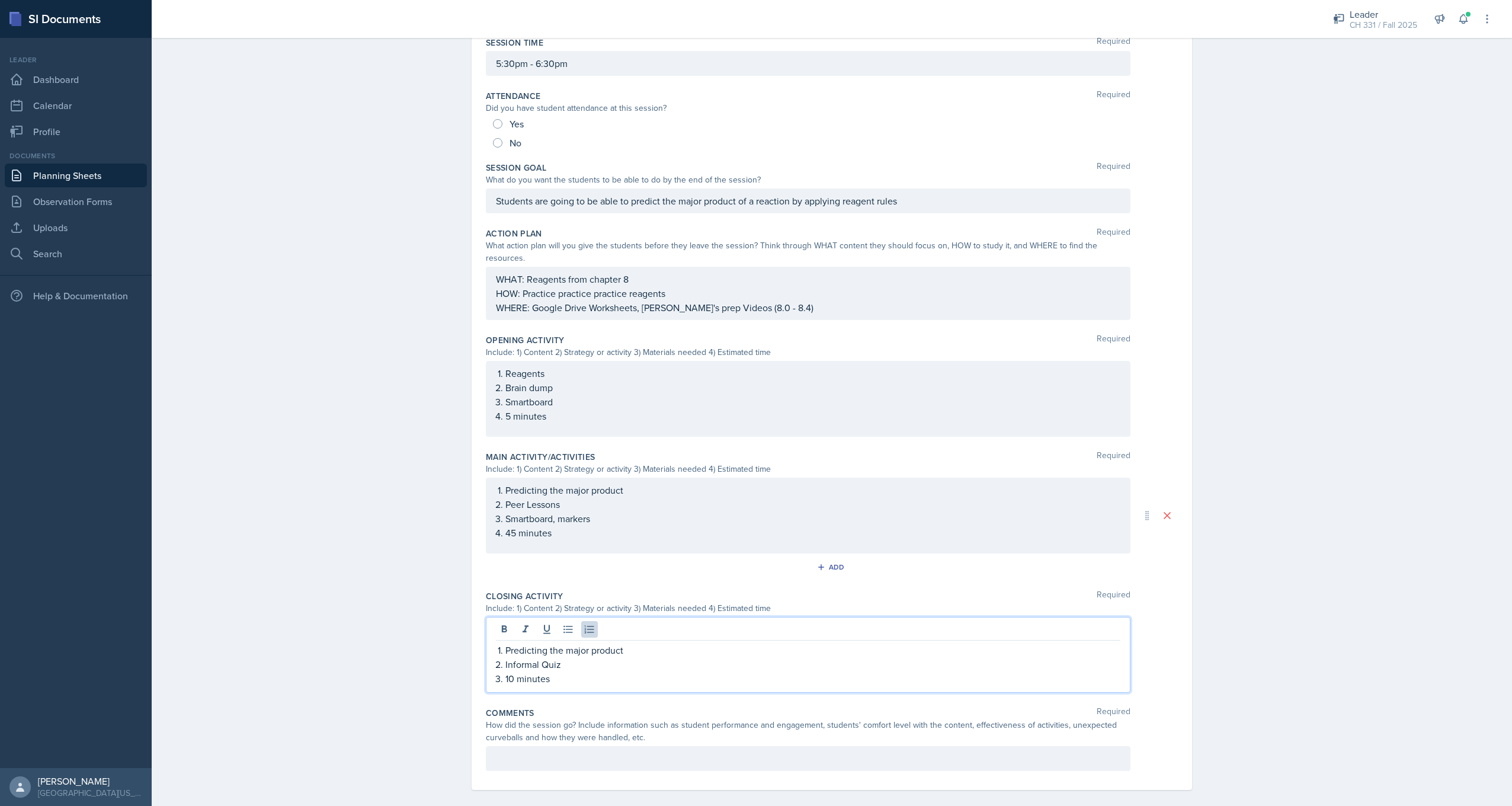
scroll to position [145, 0]
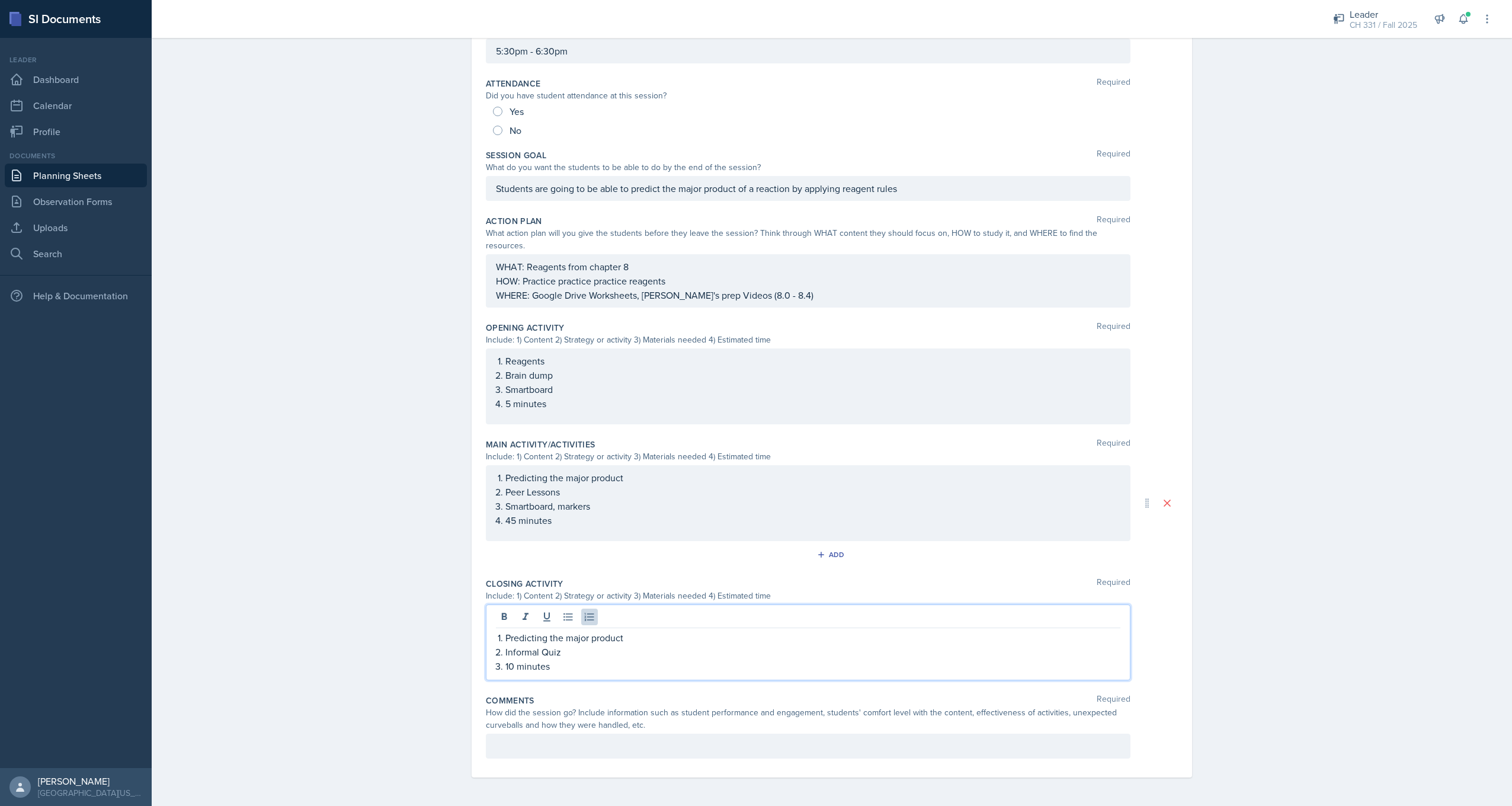
click at [616, 739] on p at bounding box center [808, 746] width 625 height 15
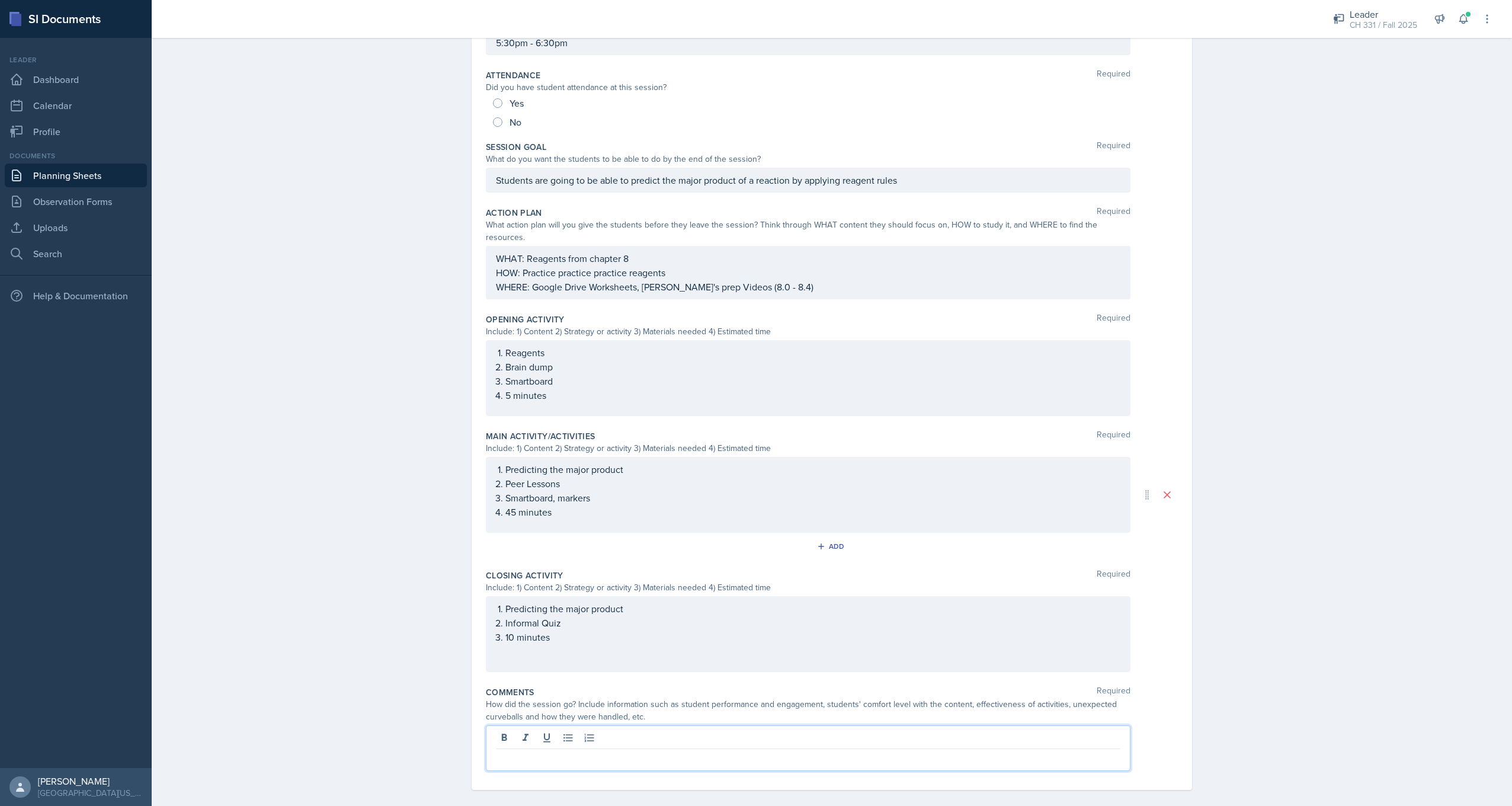
scroll to position [0, 0]
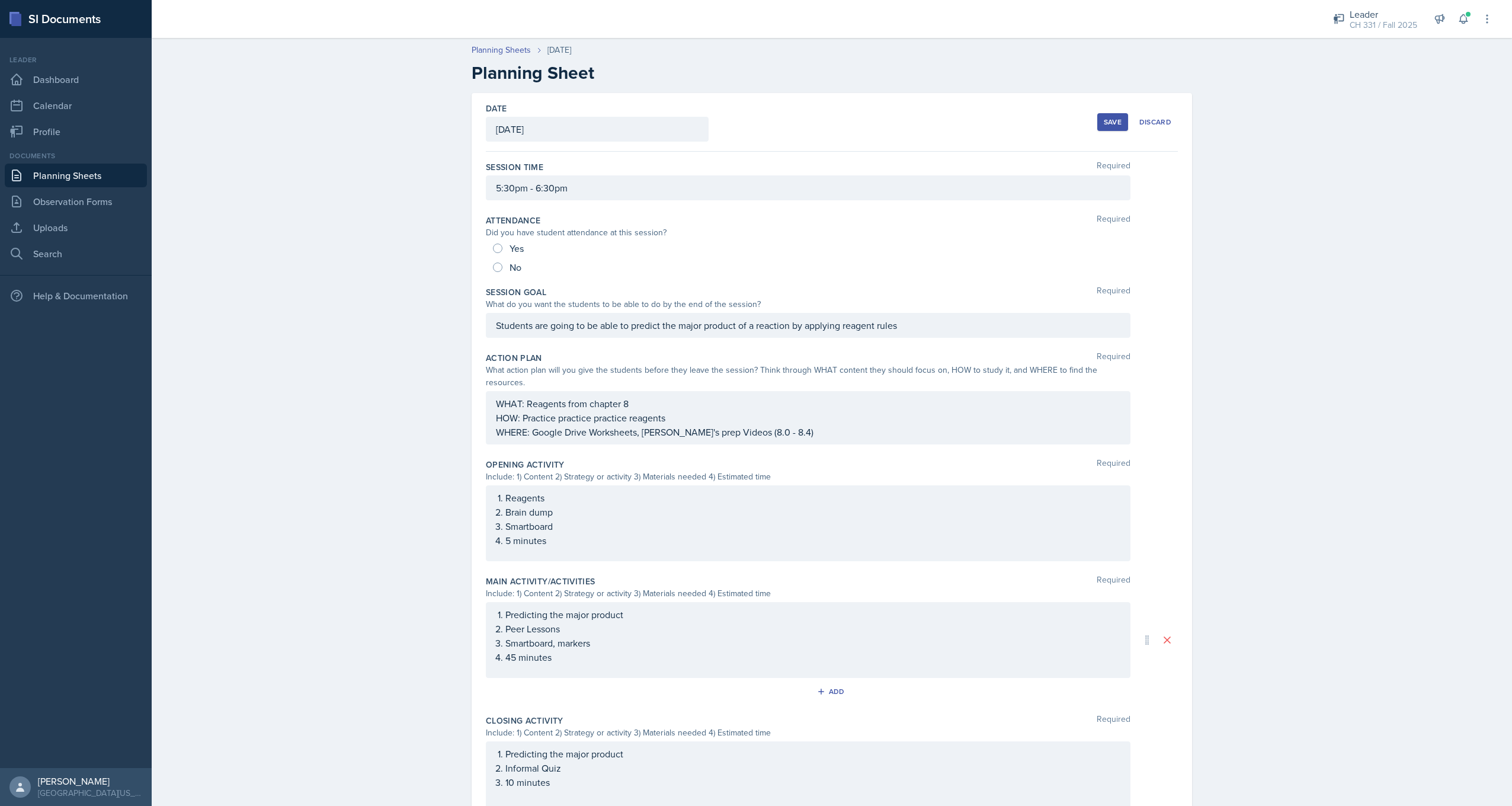
click at [1108, 125] on div "Save" at bounding box center [1112, 122] width 18 height 10
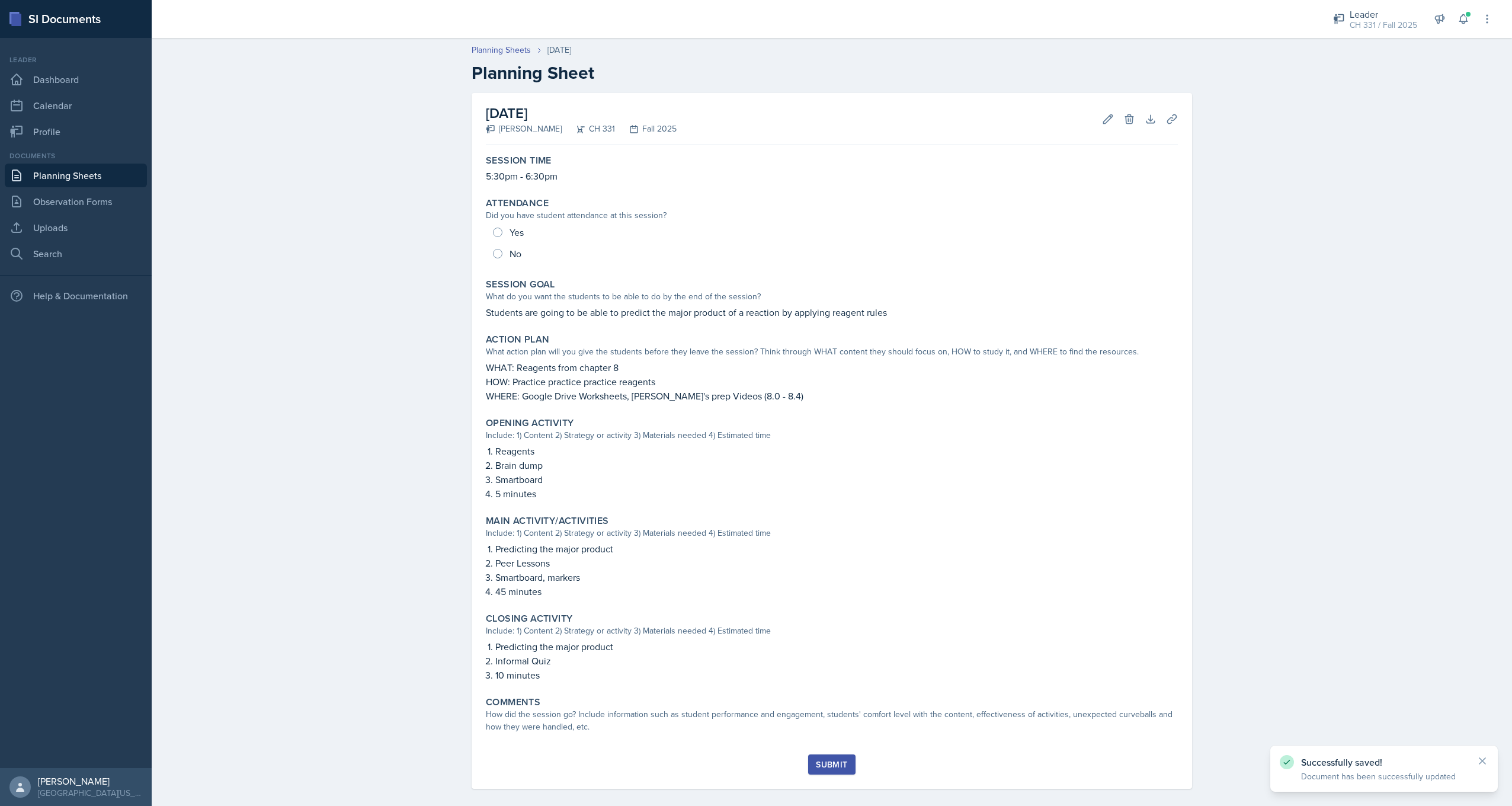
click at [114, 176] on link "Planning Sheets" at bounding box center [76, 175] width 142 height 24
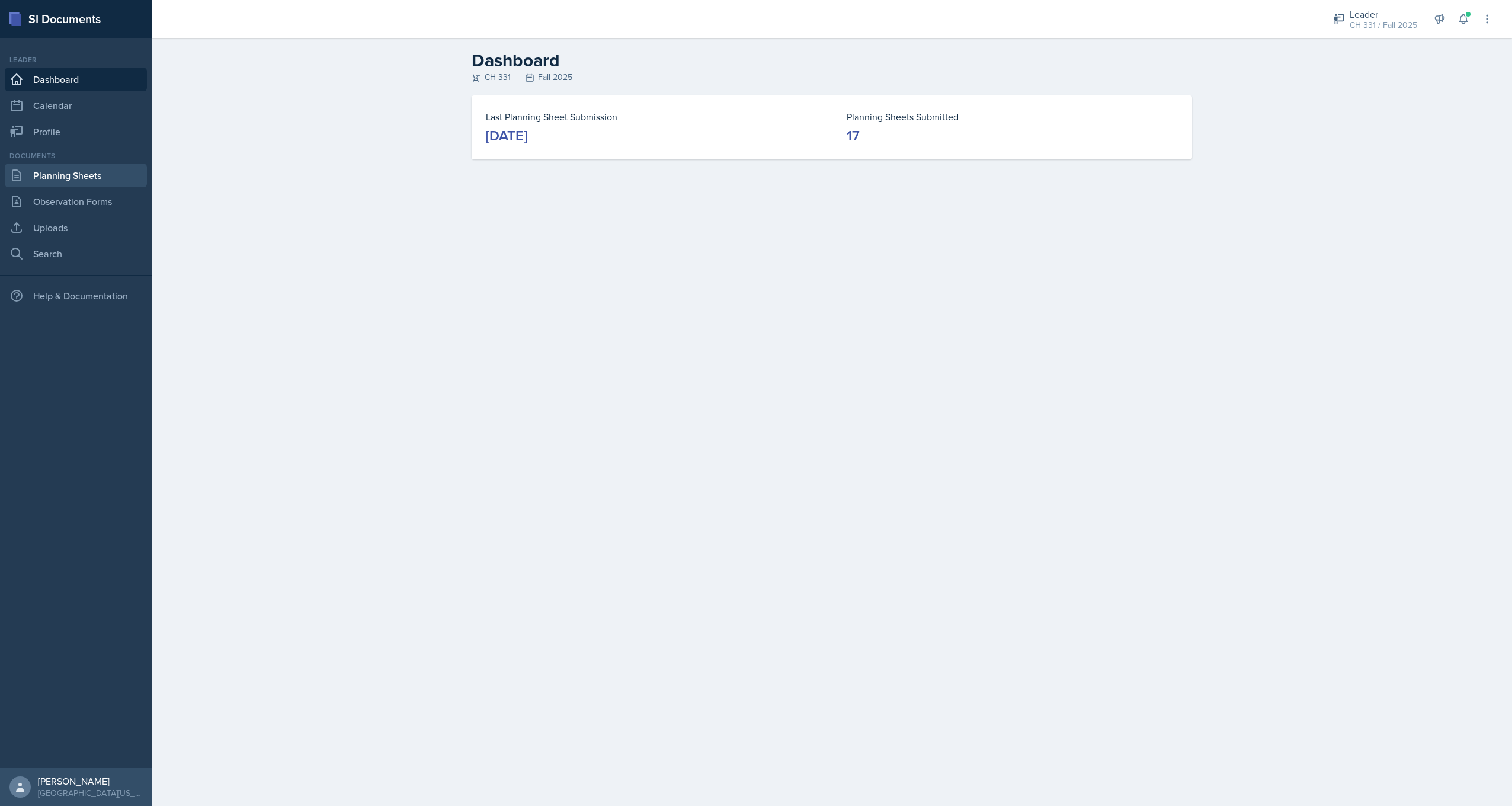
click at [122, 181] on link "Planning Sheets" at bounding box center [76, 175] width 142 height 24
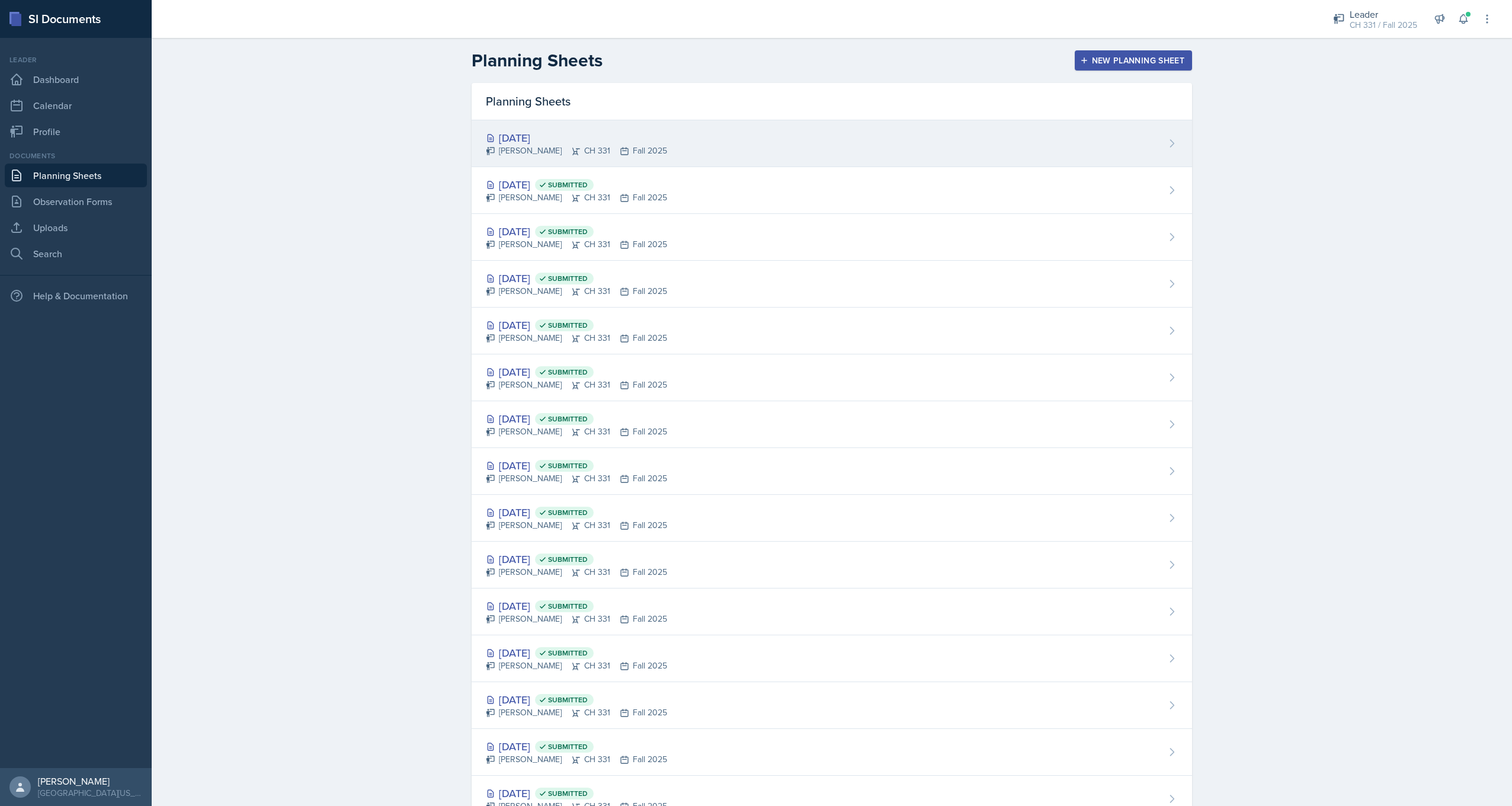
click at [524, 137] on div "[DATE]" at bounding box center [576, 138] width 181 height 16
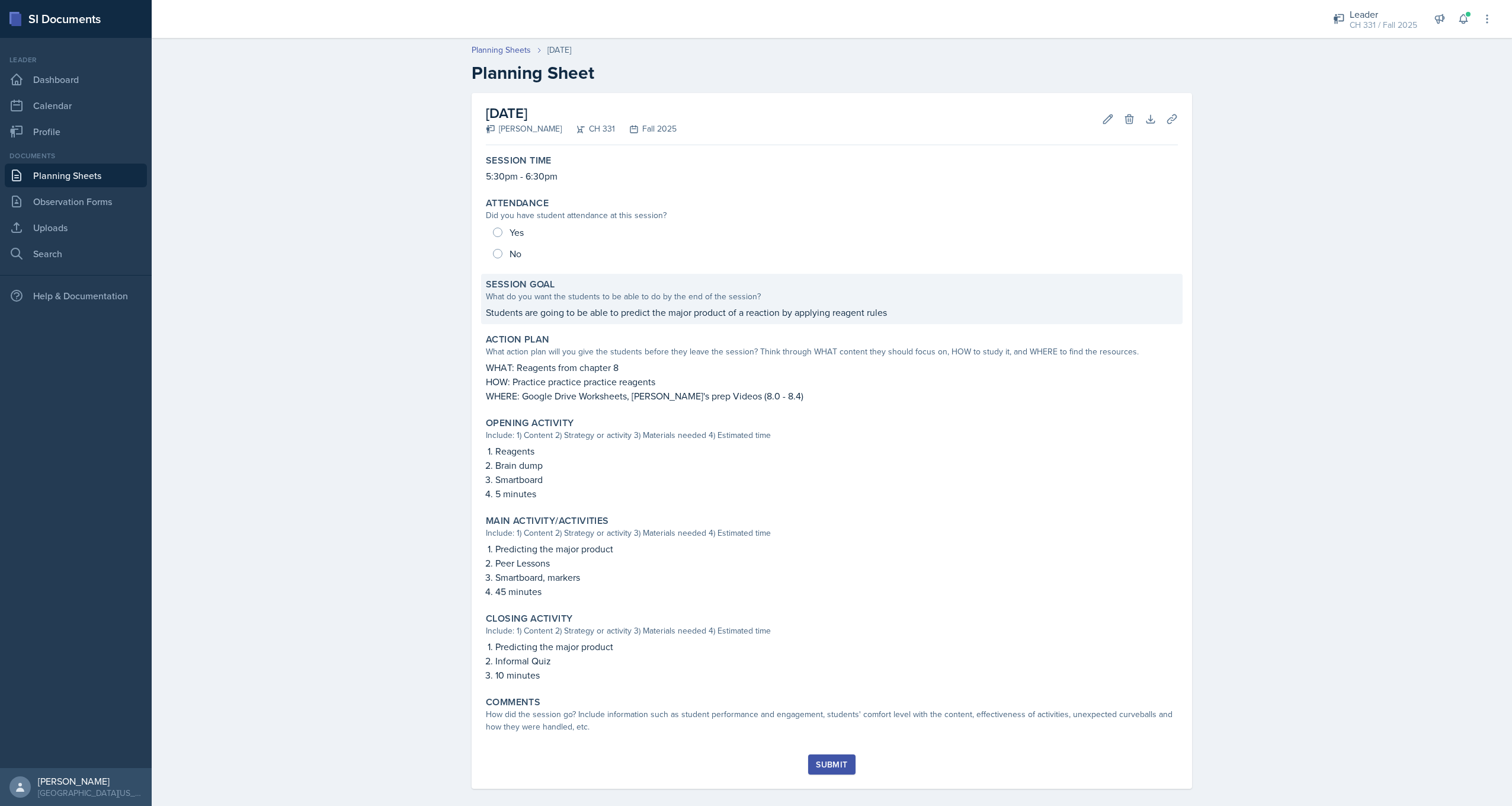
click at [486, 312] on p "Students are going to be able to predict the major product of a reaction by app…" at bounding box center [832, 312] width 692 height 15
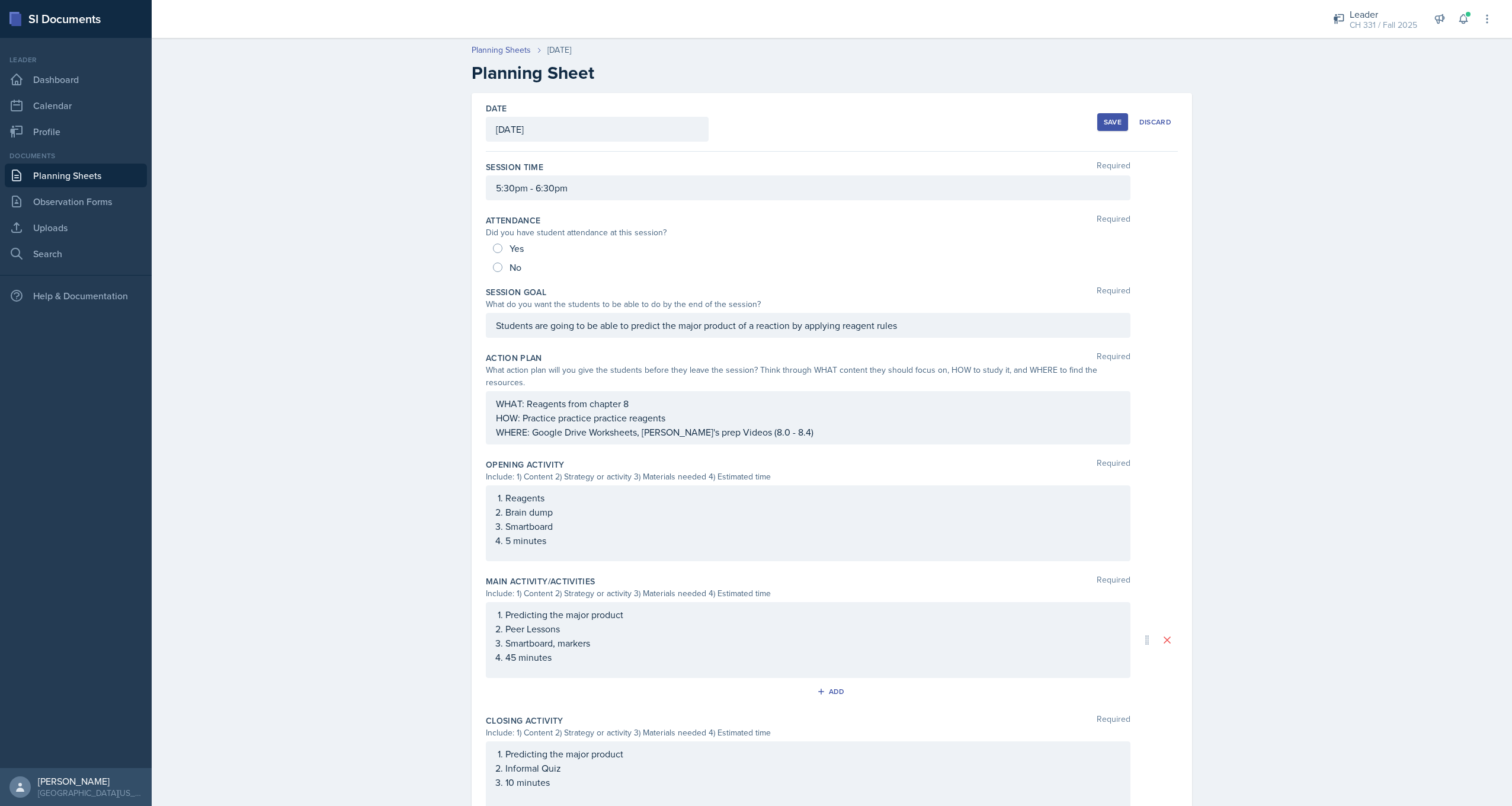
drag, startPoint x: 490, startPoint y: 324, endPoint x: 781, endPoint y: 332, distance: 291.1
click at [890, 327] on div "Students are going to be able to predict the major product of a reaction by app…" at bounding box center [808, 325] width 645 height 25
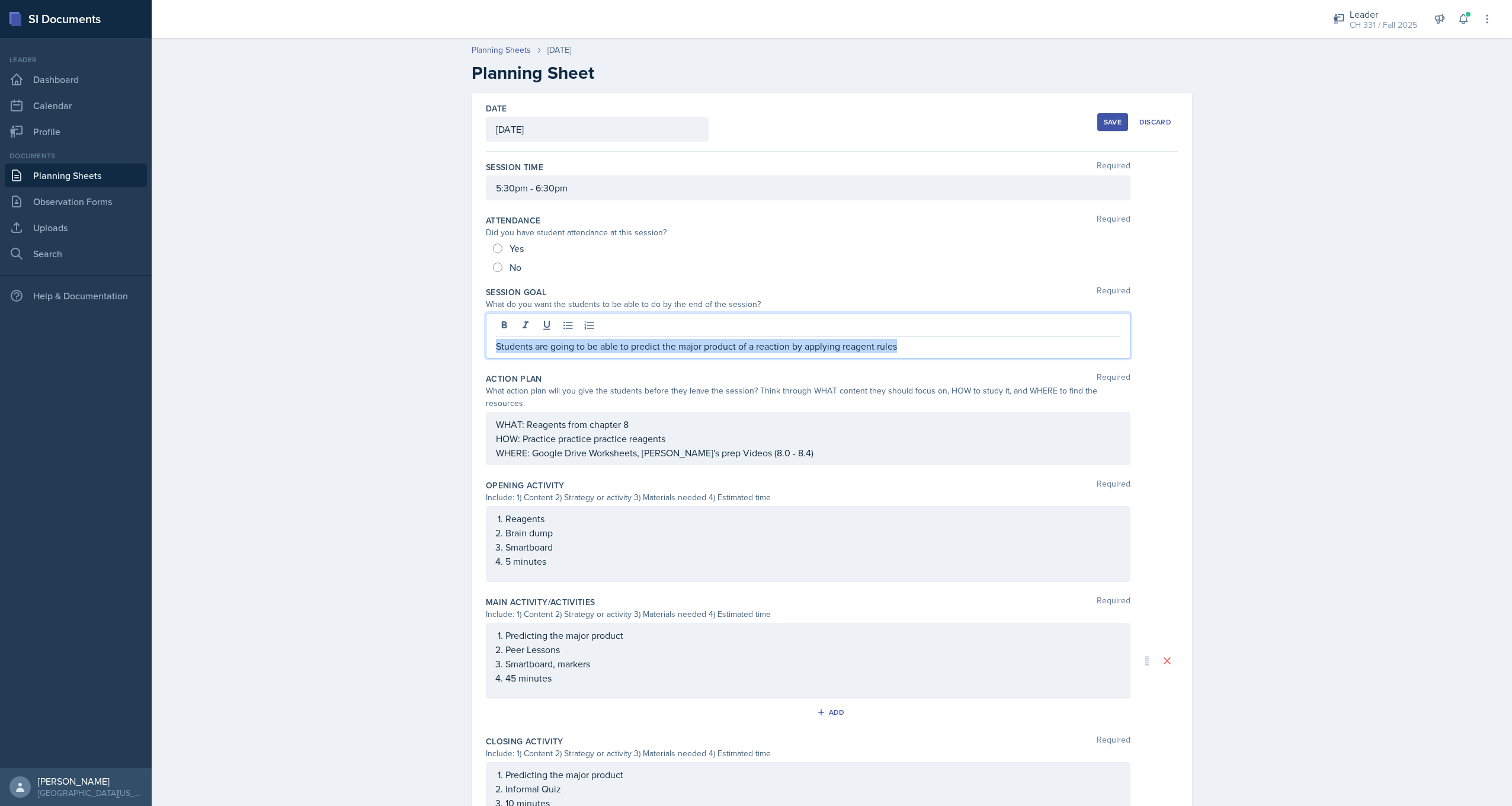
drag, startPoint x: 500, startPoint y: 349, endPoint x: 974, endPoint y: 355, distance: 474.0
click at [974, 355] on div "Students are going to be able to predict the major product of a reaction by app…" at bounding box center [808, 336] width 645 height 46
copy p "Students are going to be able to predict the major product of a reaction by app…"
click at [257, 317] on div "Planning Sheets [DATE] Planning Sheet Date [DATE] [DATE] 28 29 30 1 2 3 4 5 6 7…" at bounding box center [832, 498] width 1360 height 932
